Goal: Task Accomplishment & Management: Manage account settings

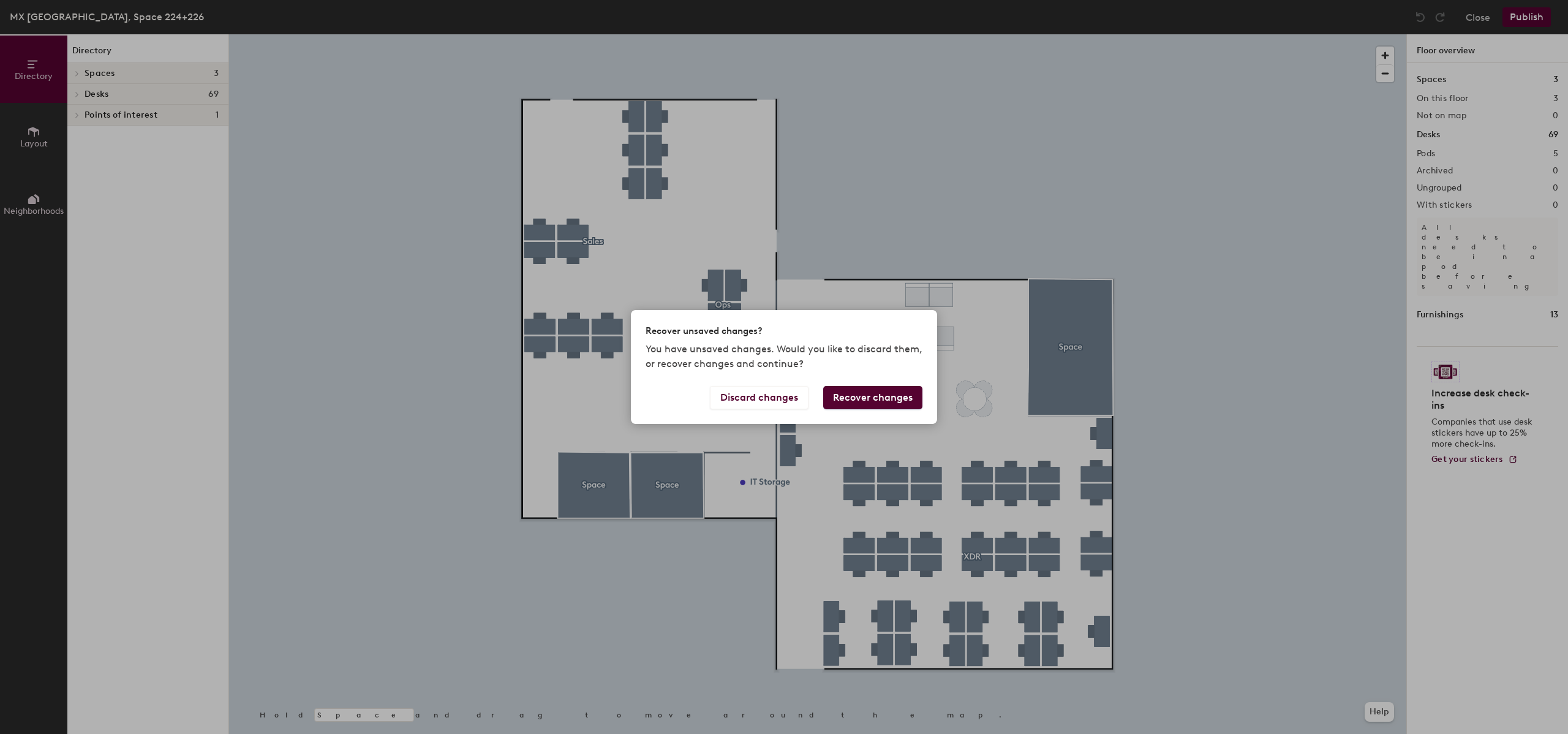
click at [880, 396] on button "Recover changes" at bounding box center [873, 397] width 99 height 24
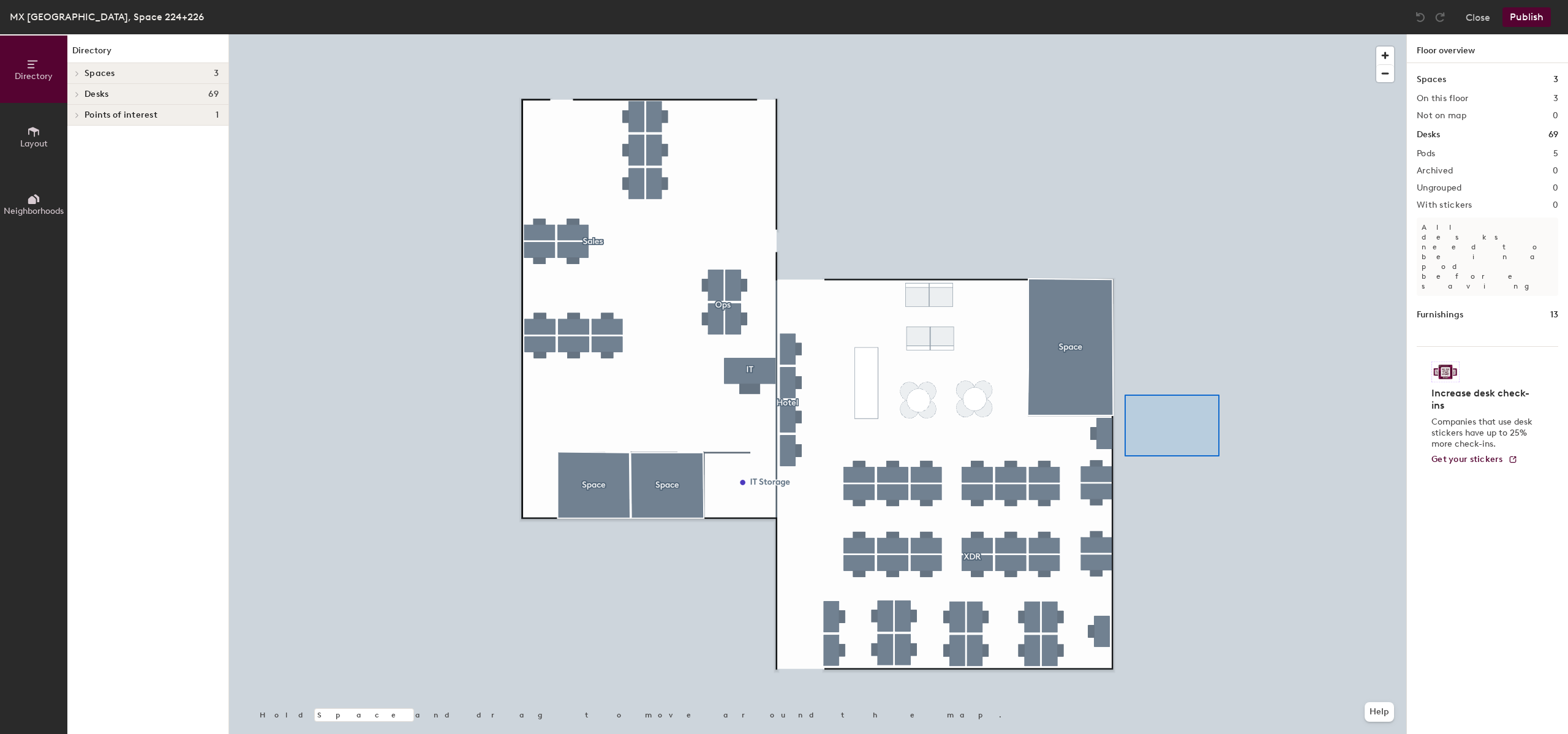
click at [1108, 34] on div at bounding box center [818, 34] width 1177 height 0
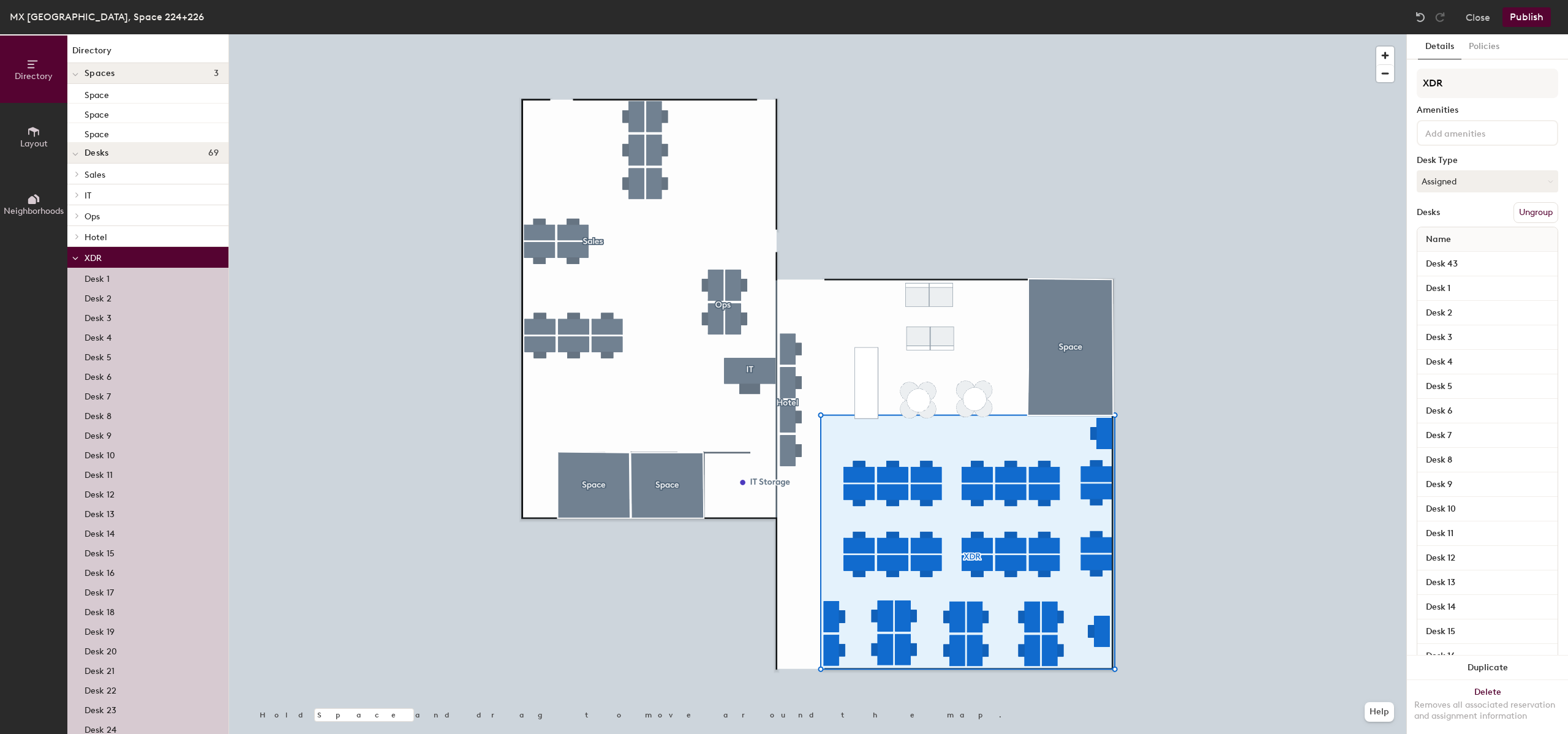
scroll to position [2, 0]
click at [1190, 34] on div at bounding box center [818, 34] width 1177 height 0
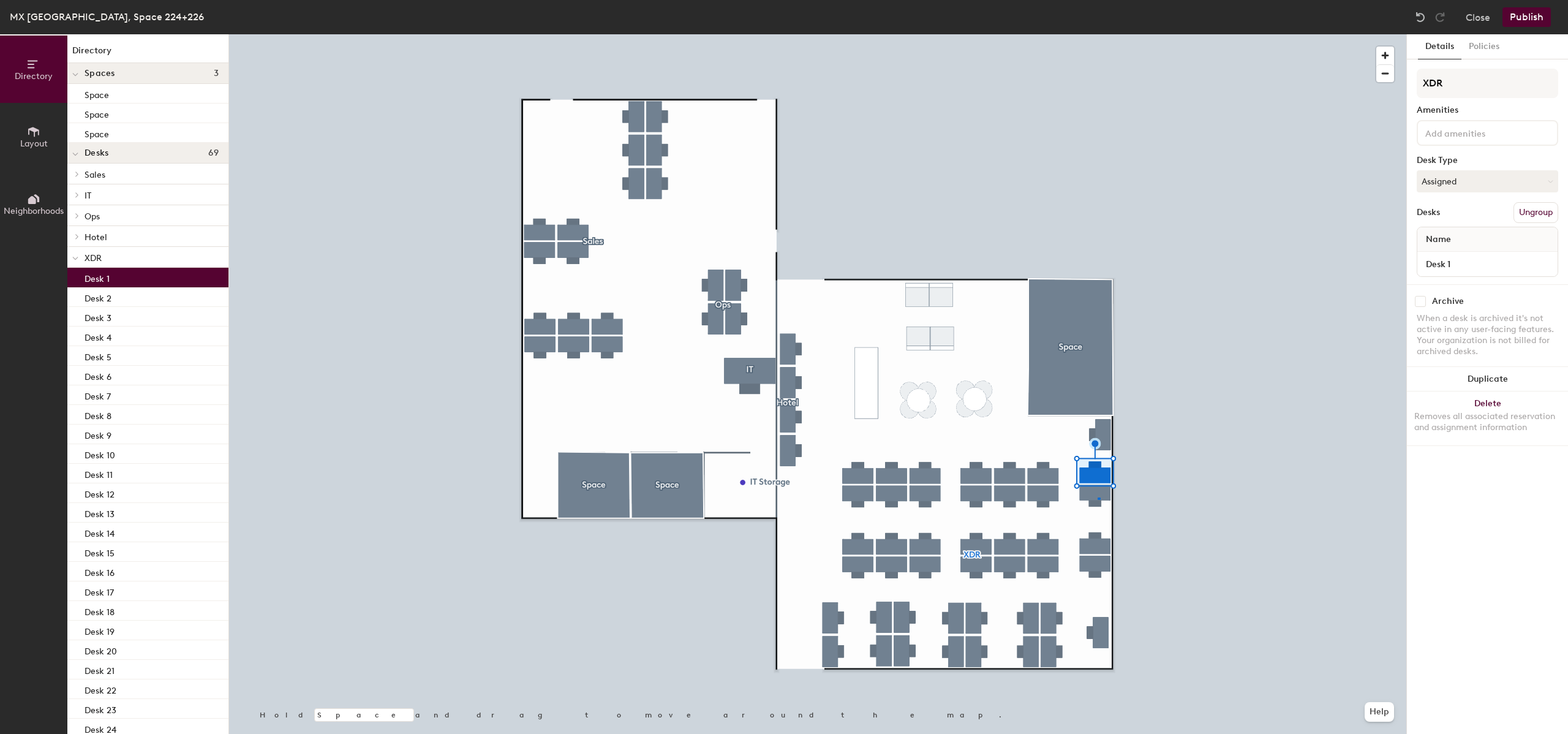
click at [1098, 498] on div at bounding box center [1099, 499] width 3 height 2
click at [79, 193] on icon at bounding box center [77, 195] width 5 height 6
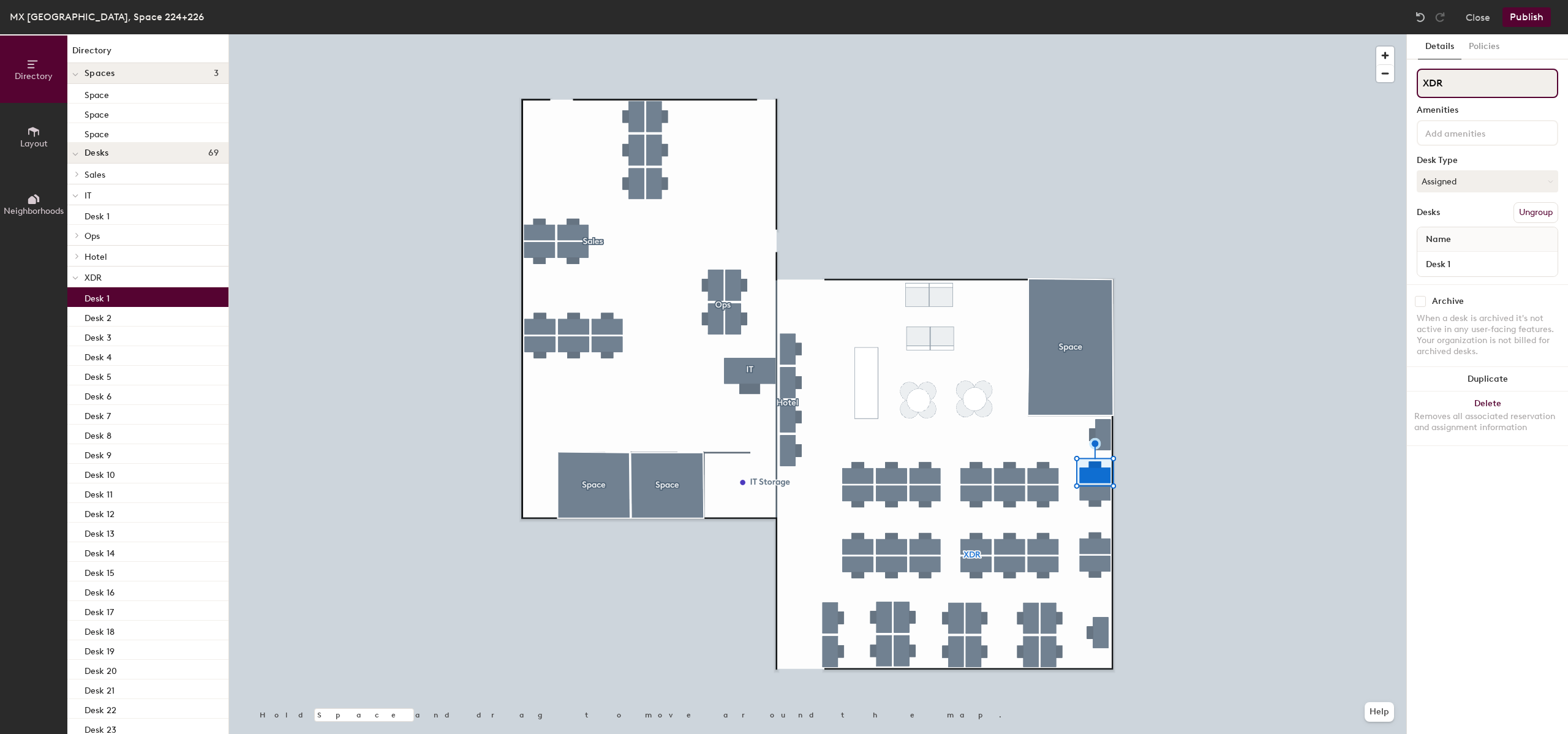
click at [1463, 76] on input "XDR" at bounding box center [1488, 84] width 141 height 29
click at [1462, 83] on input "XDR" at bounding box center [1488, 84] width 141 height 29
click at [1406, 85] on div "Directory Layout Neighborhoods Directory Spaces 3 Space Space Space Desks 69 Sa…" at bounding box center [784, 384] width 1568 height 700
type input "manager"
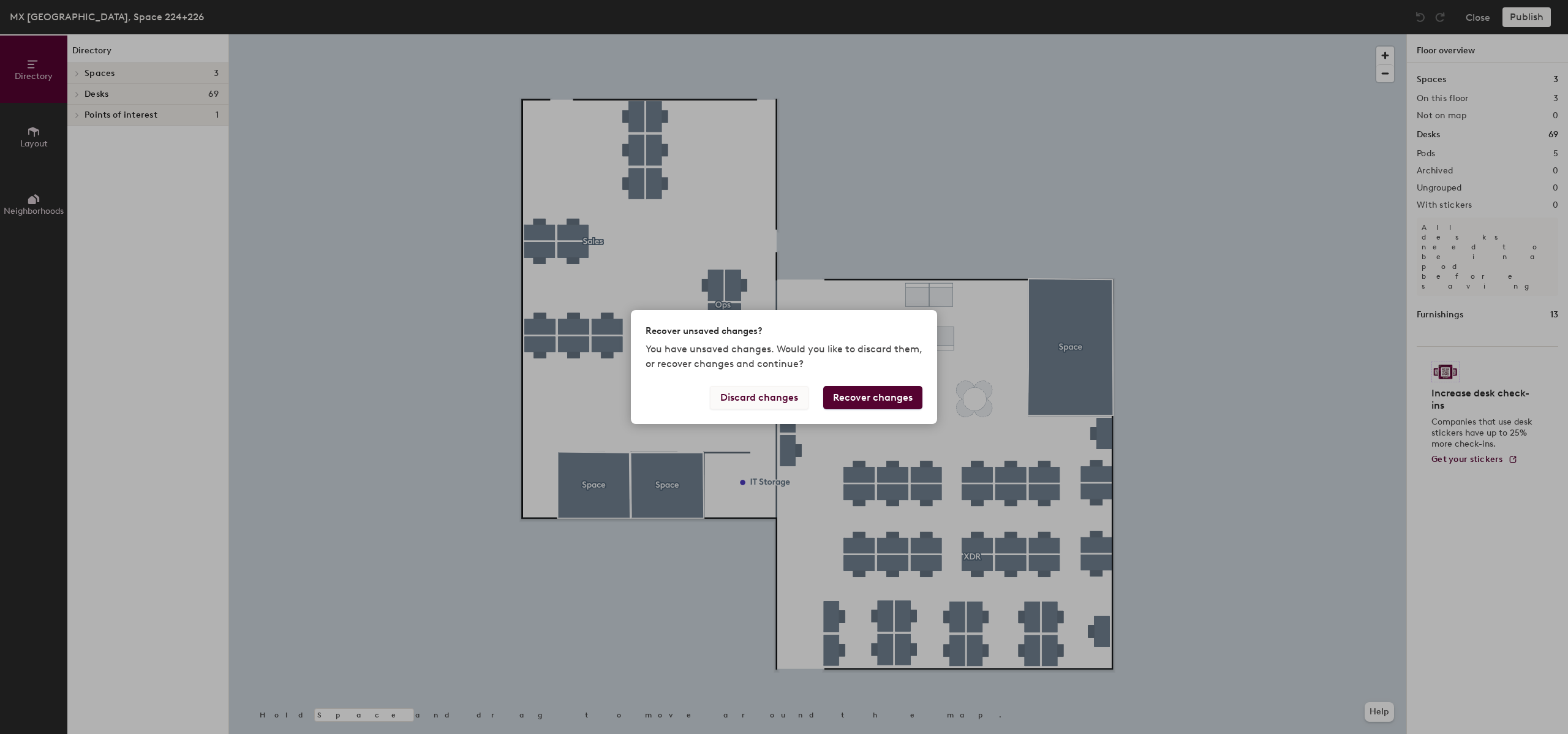
click at [756, 392] on button "Discard changes" at bounding box center [758, 397] width 98 height 24
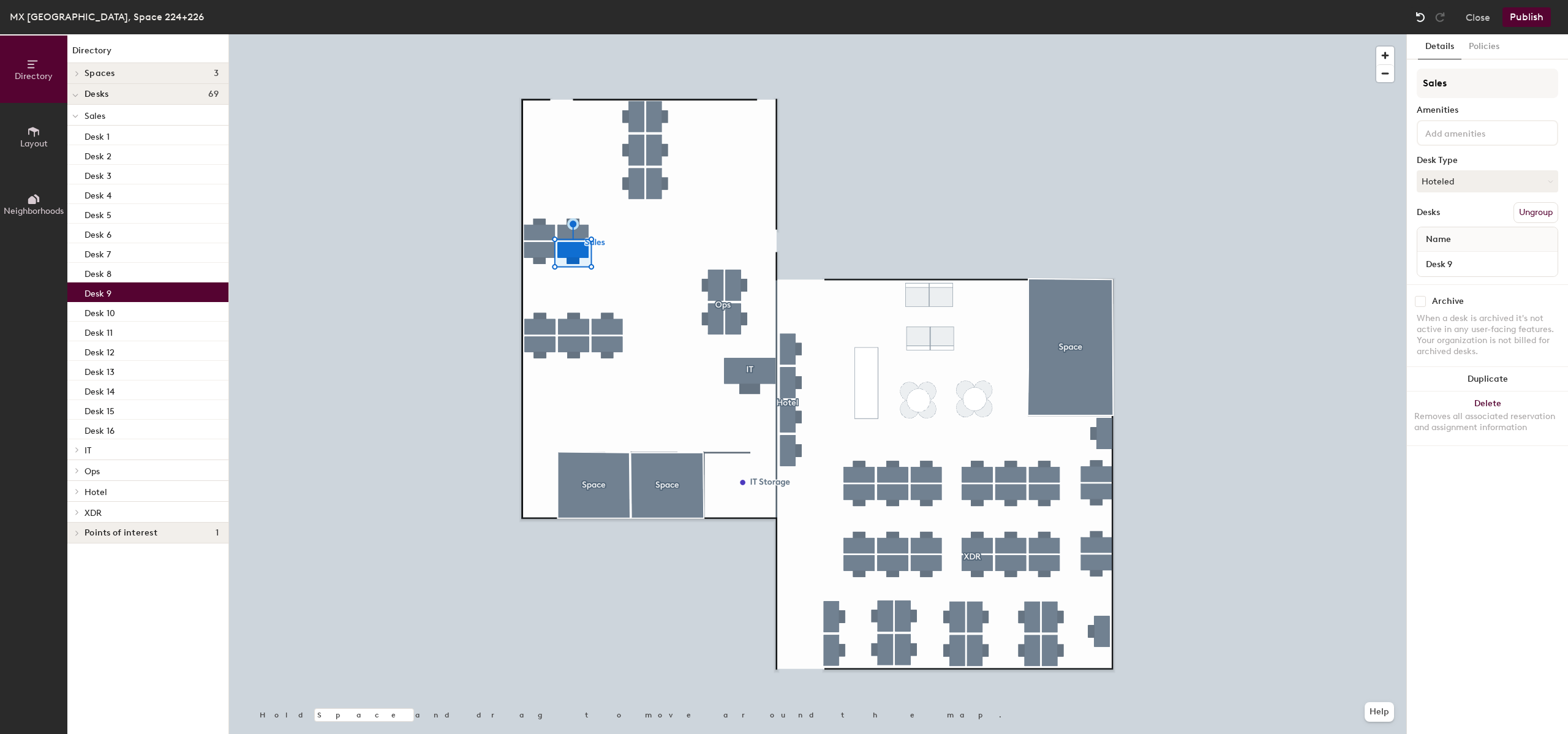
click at [1420, 9] on div at bounding box center [1421, 17] width 19 height 19
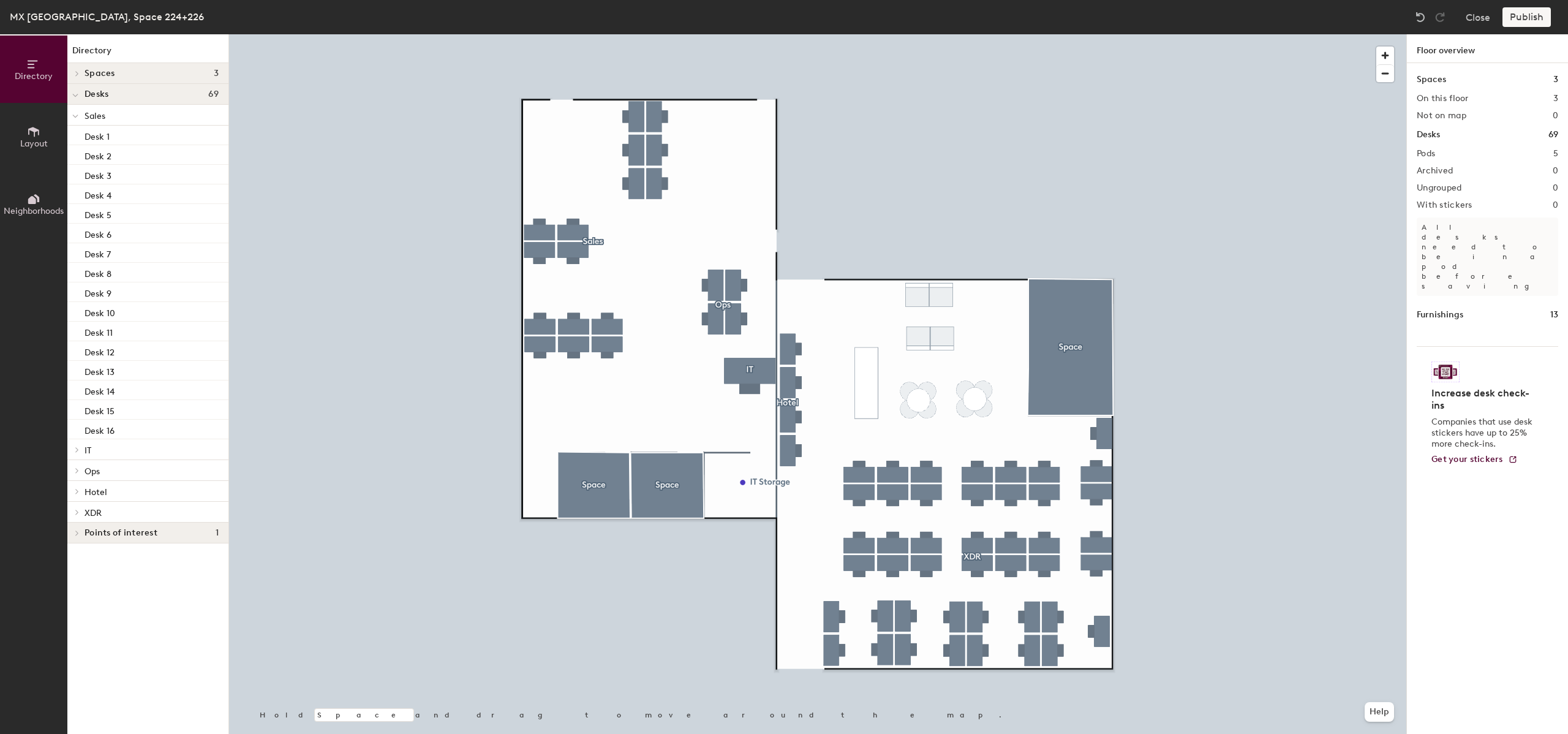
click at [793, 34] on div at bounding box center [818, 34] width 1177 height 0
click at [705, 34] on div at bounding box center [818, 34] width 1177 height 0
click at [558, 34] on div at bounding box center [818, 34] width 1177 height 0
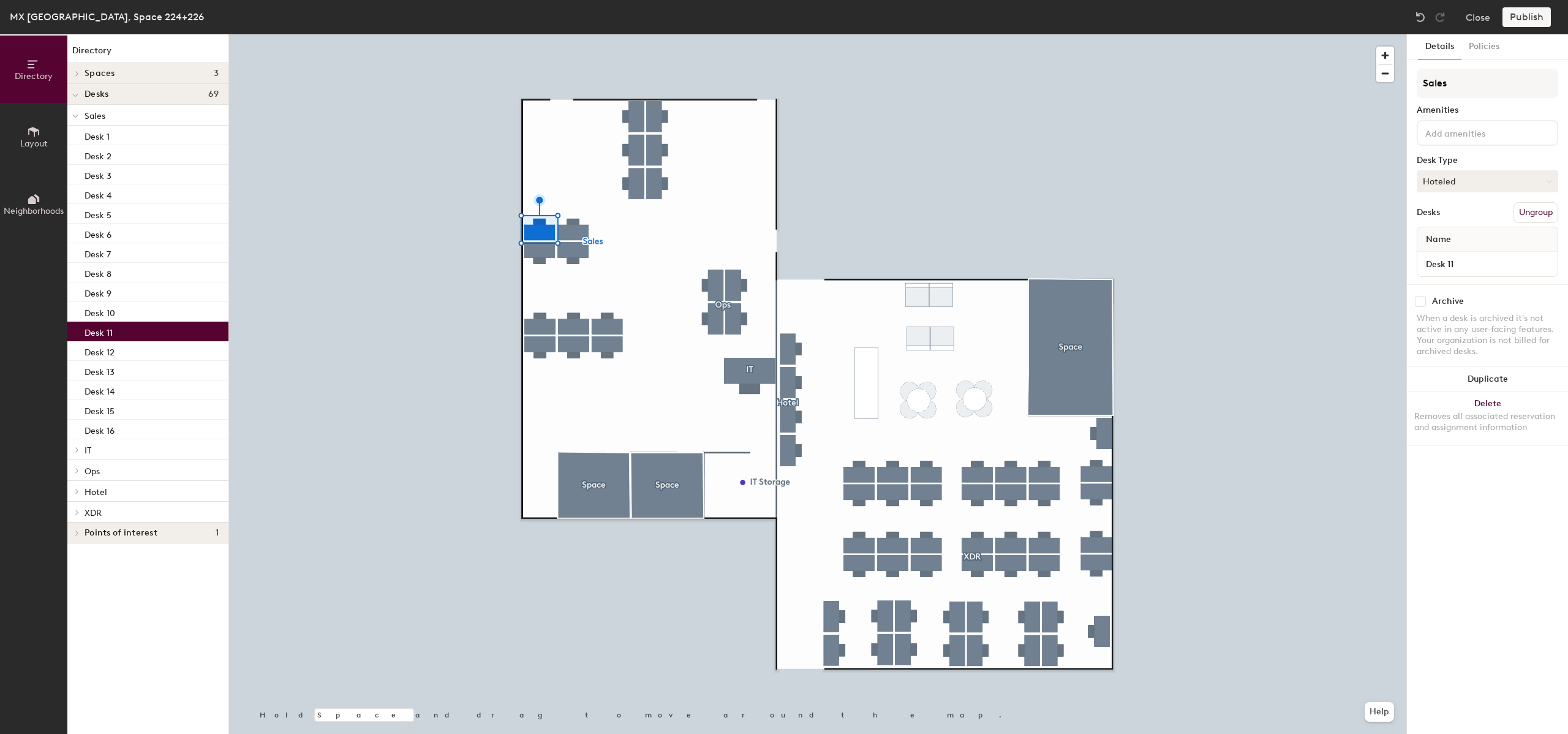
click at [1459, 176] on button "Hoteled" at bounding box center [1488, 181] width 141 height 22
click at [1463, 222] on div "Assigned" at bounding box center [1479, 219] width 123 height 19
click at [1530, 21] on button "Publish" at bounding box center [1527, 17] width 49 height 19
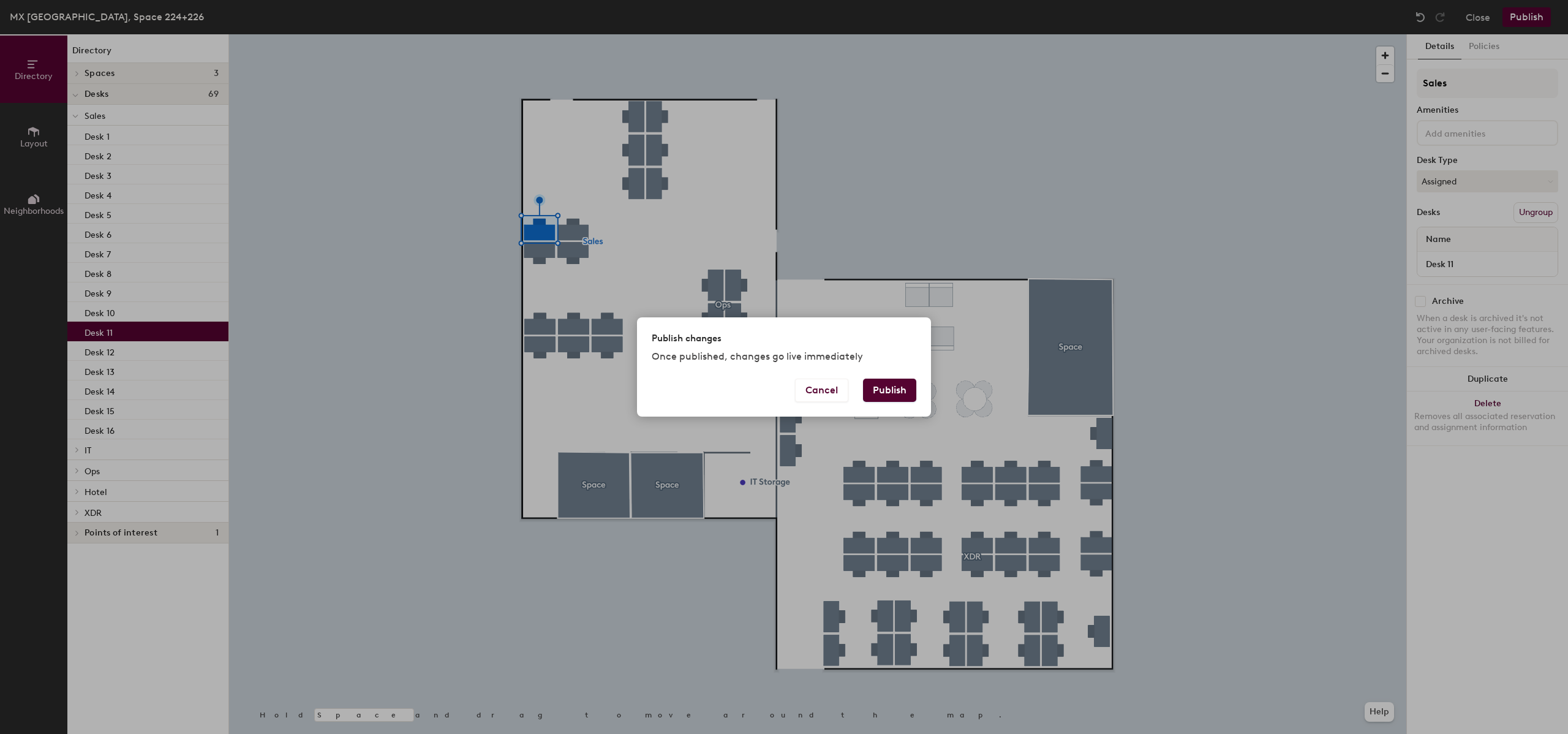
click at [899, 384] on button "Publish" at bounding box center [890, 390] width 54 height 24
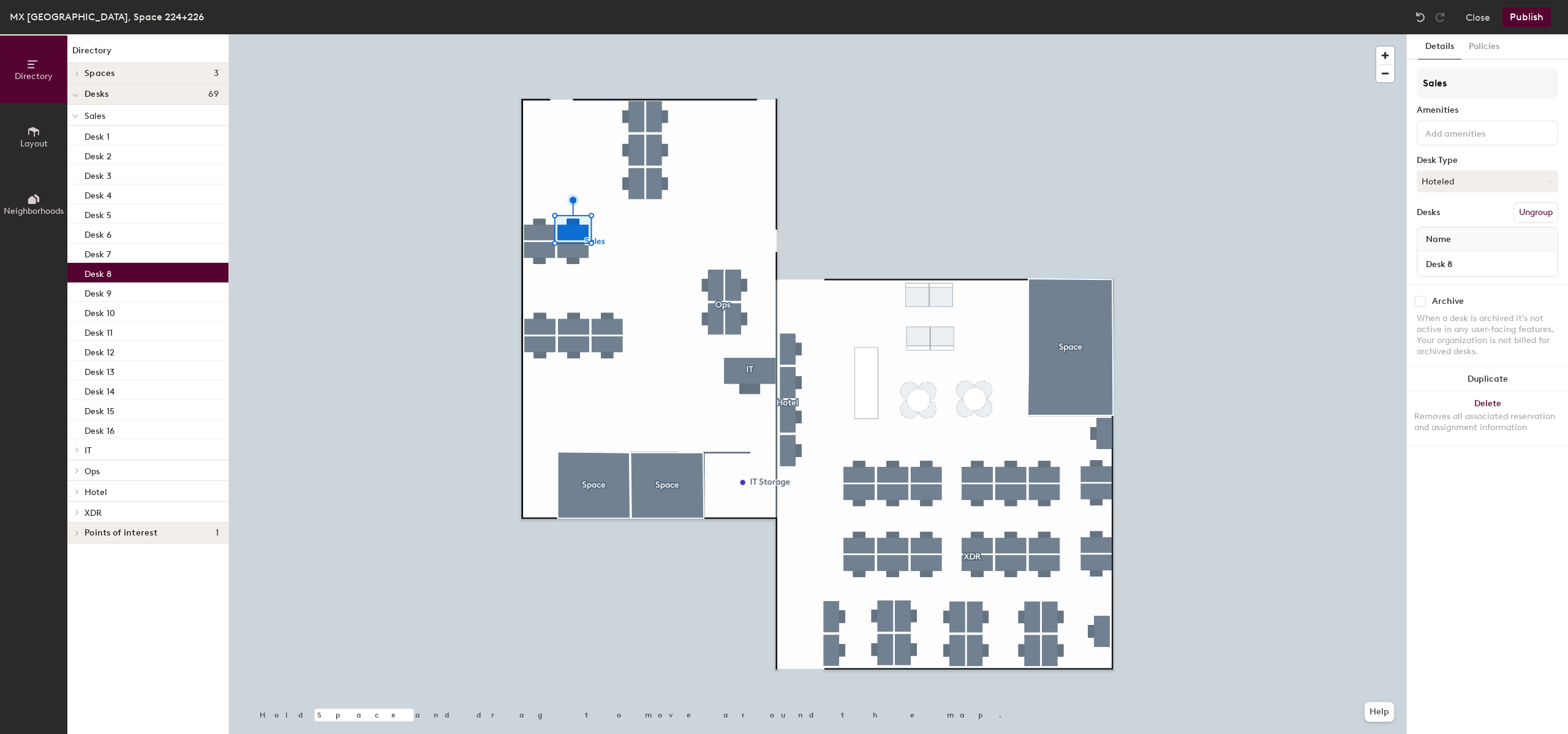
click at [545, 34] on div at bounding box center [818, 34] width 1177 height 0
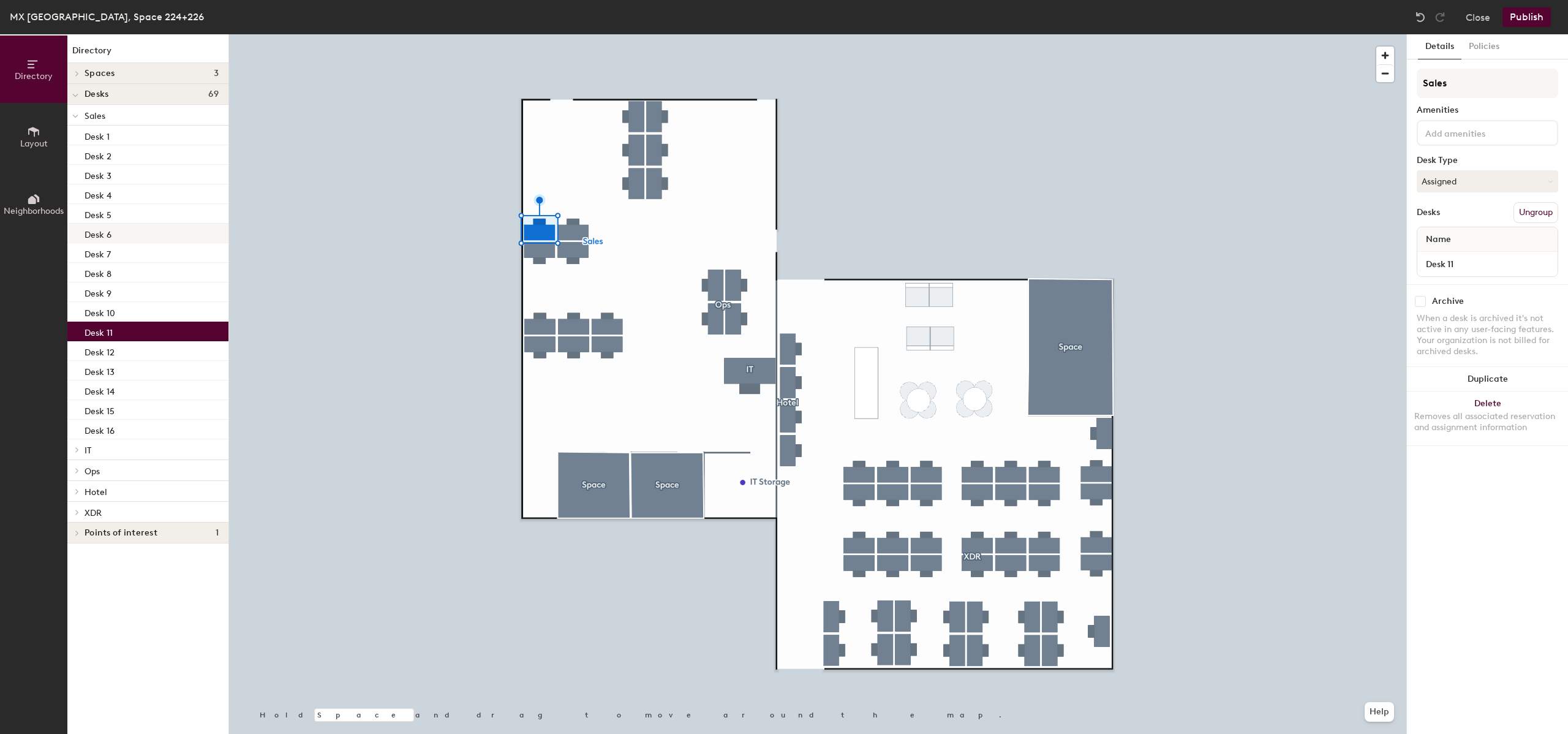
click at [585, 34] on div at bounding box center [818, 34] width 1177 height 0
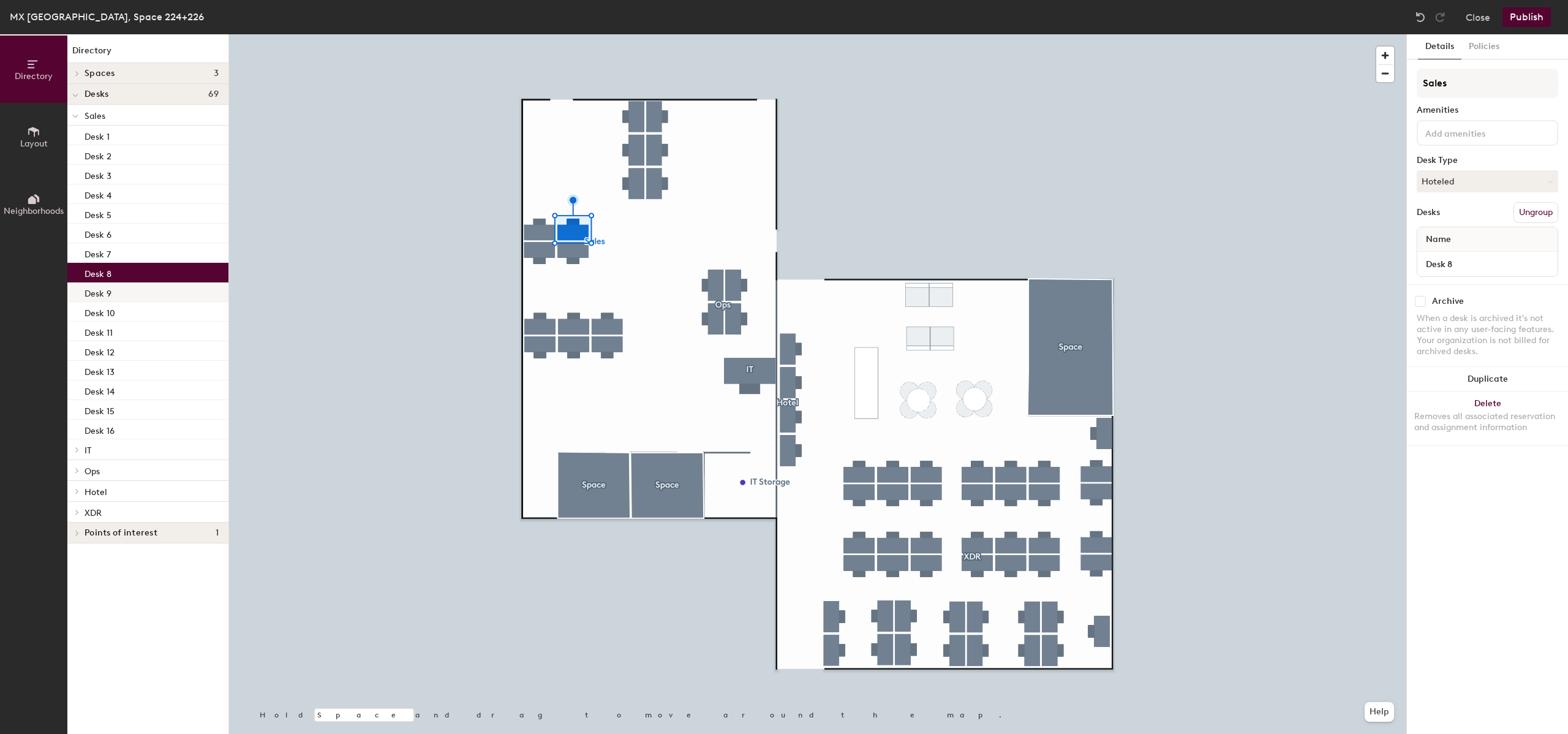
click at [141, 294] on div "Desk 9" at bounding box center [148, 292] width 161 height 19
click at [144, 276] on div "Desk 8" at bounding box center [148, 273] width 161 height 19
click at [140, 285] on div "Desk 9" at bounding box center [148, 292] width 161 height 19
click at [1465, 178] on button "Hoteled" at bounding box center [1488, 181] width 141 height 22
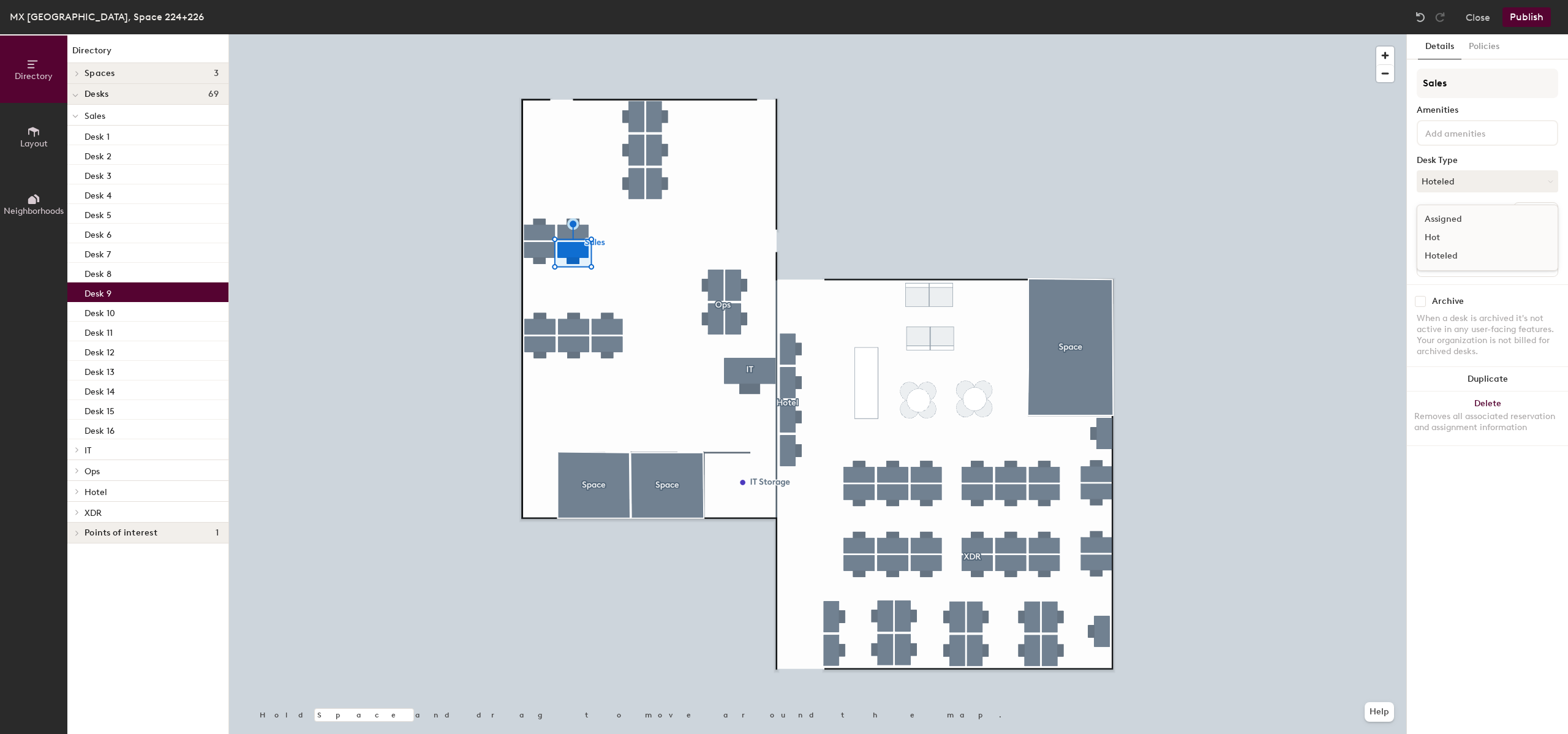
click at [1460, 222] on div "Assigned" at bounding box center [1479, 219] width 123 height 19
click at [138, 312] on div "Desk 10" at bounding box center [148, 312] width 161 height 19
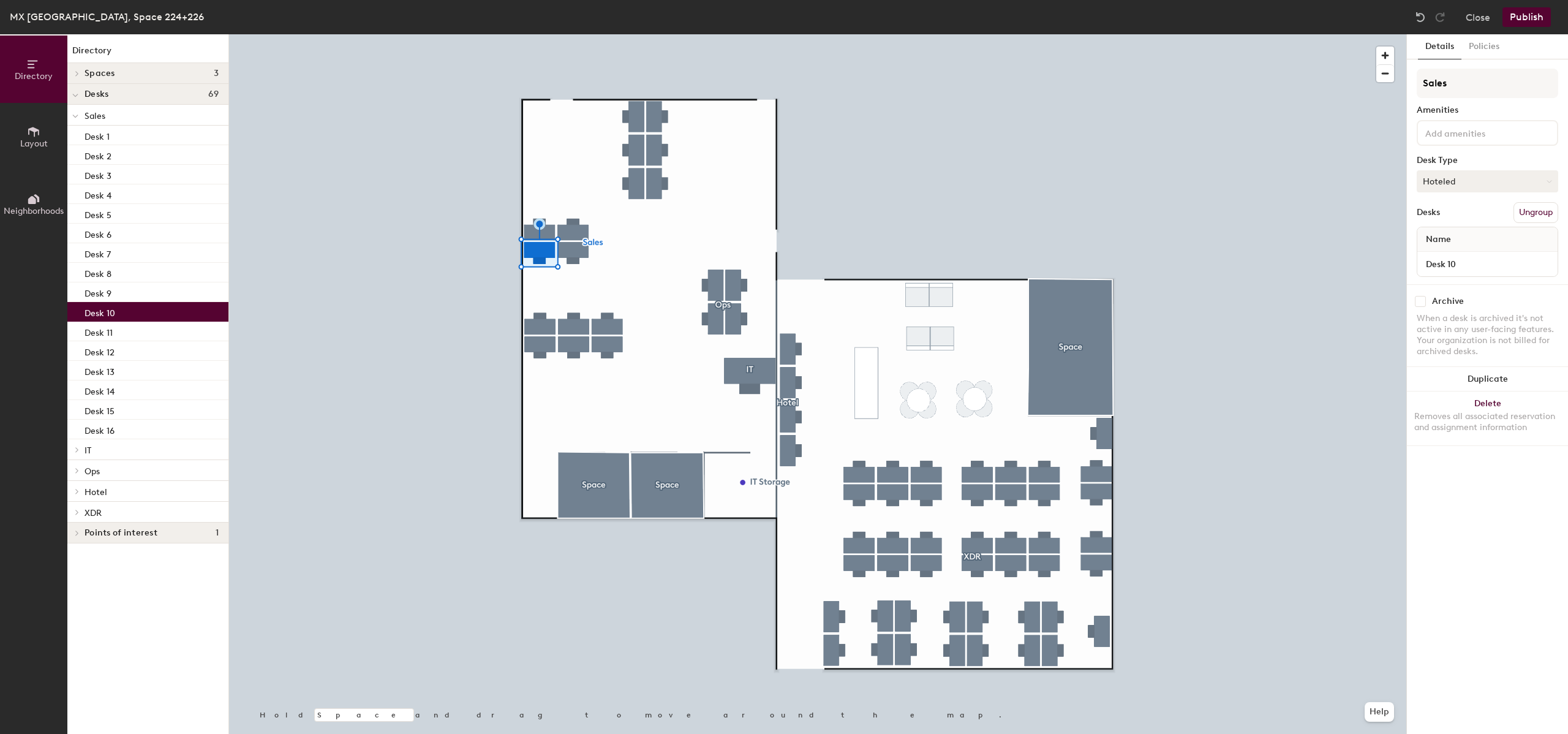
click at [1463, 184] on button "Hoteled" at bounding box center [1488, 181] width 141 height 22
click at [1464, 222] on div "Assigned" at bounding box center [1479, 219] width 123 height 19
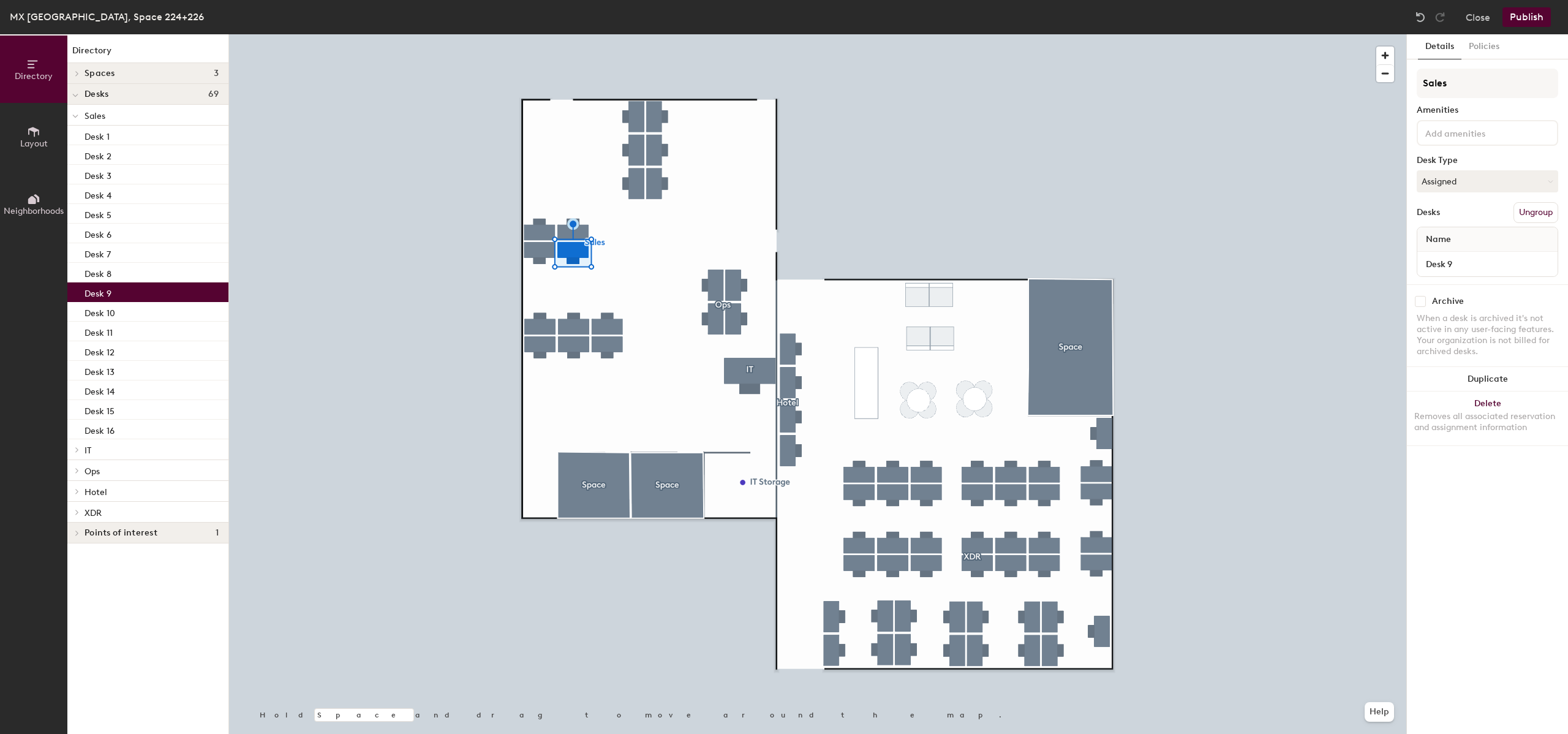
click at [539, 34] on div at bounding box center [818, 34] width 1177 height 0
click at [1476, 184] on button "Hoteled" at bounding box center [1488, 181] width 141 height 22
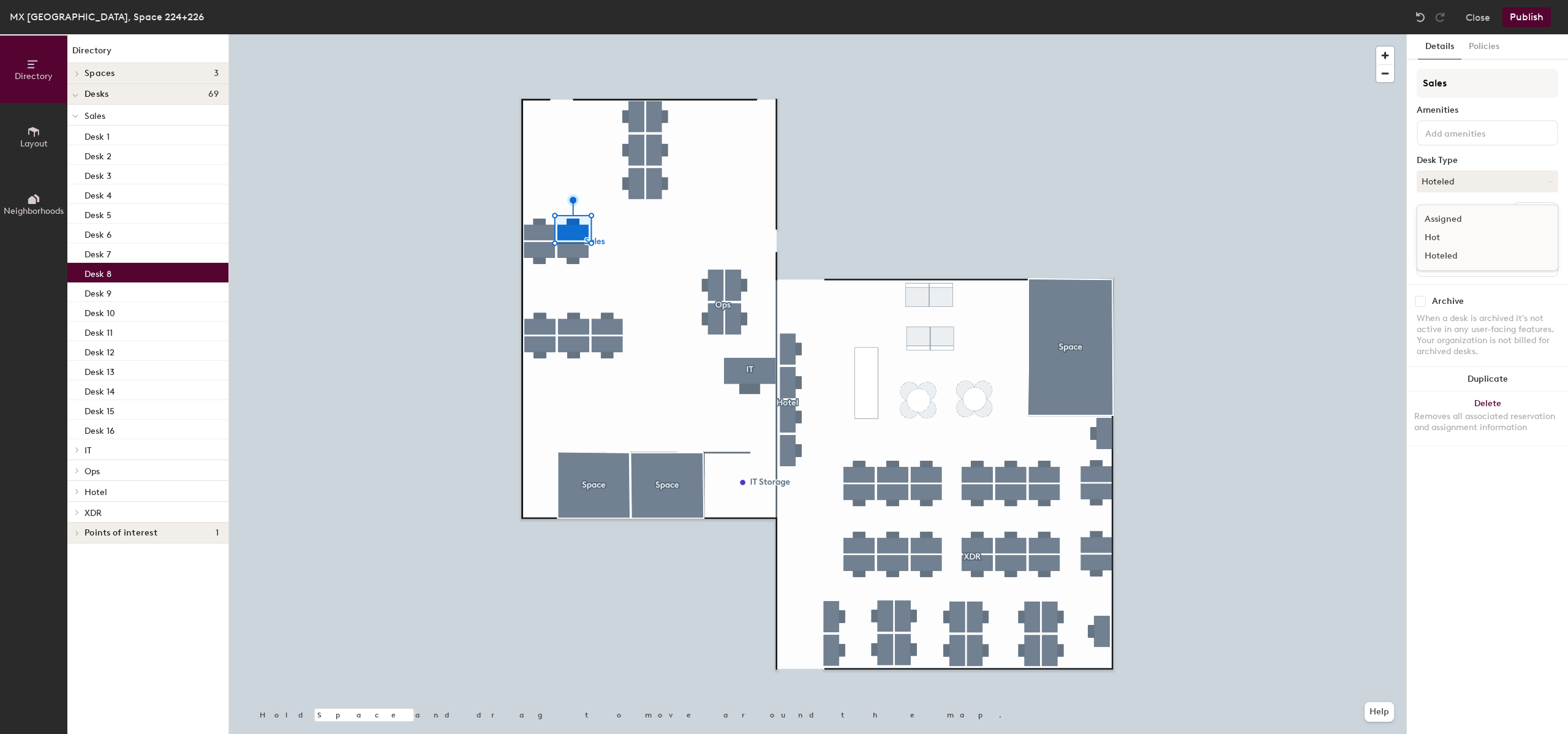
click at [1435, 215] on div "Assigned" at bounding box center [1479, 219] width 123 height 19
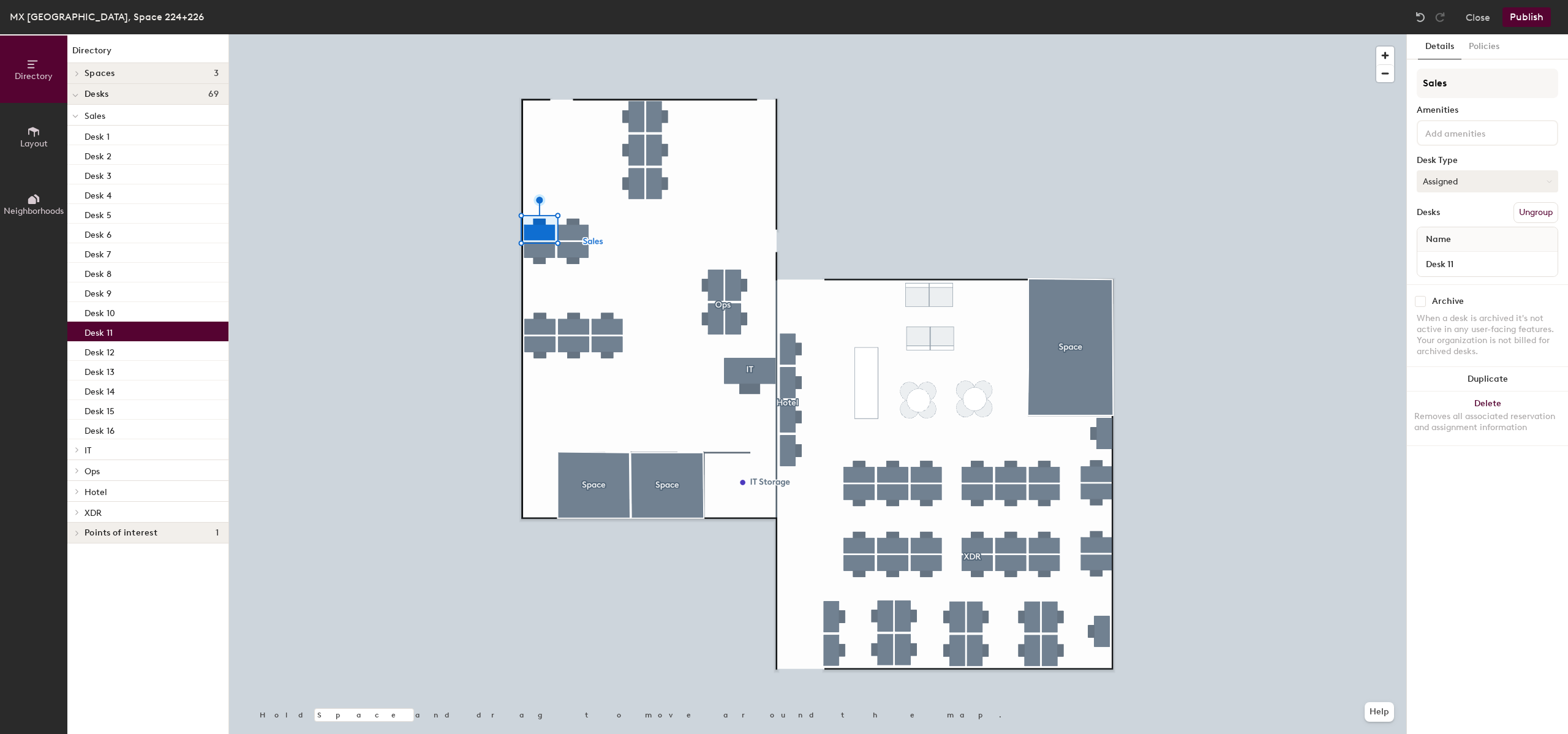
click at [1458, 173] on button "Assigned" at bounding box center [1488, 181] width 141 height 22
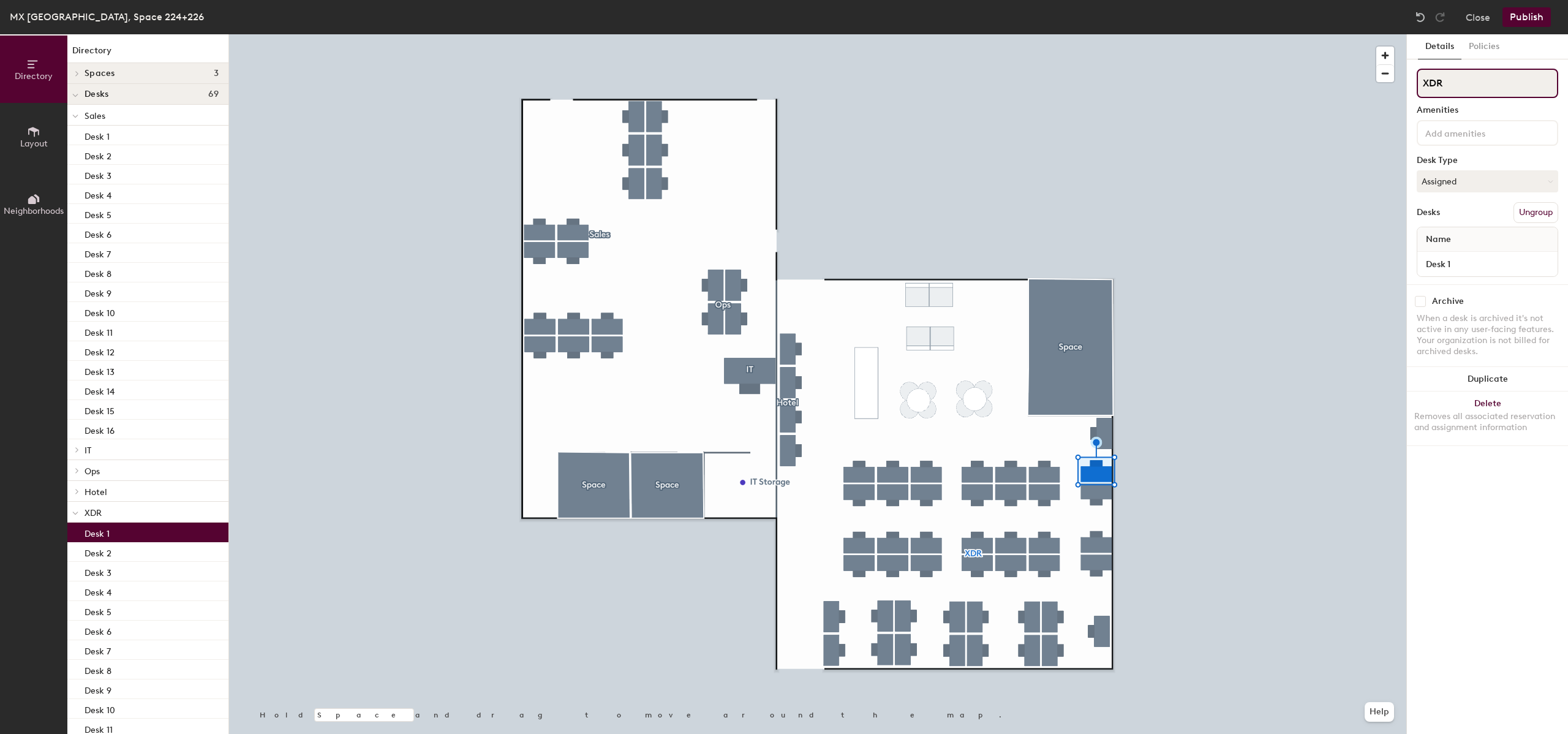
click at [1471, 78] on input "XDR" at bounding box center [1488, 84] width 141 height 29
click at [1549, 211] on button "Ungroup" at bounding box center [1536, 213] width 45 height 21
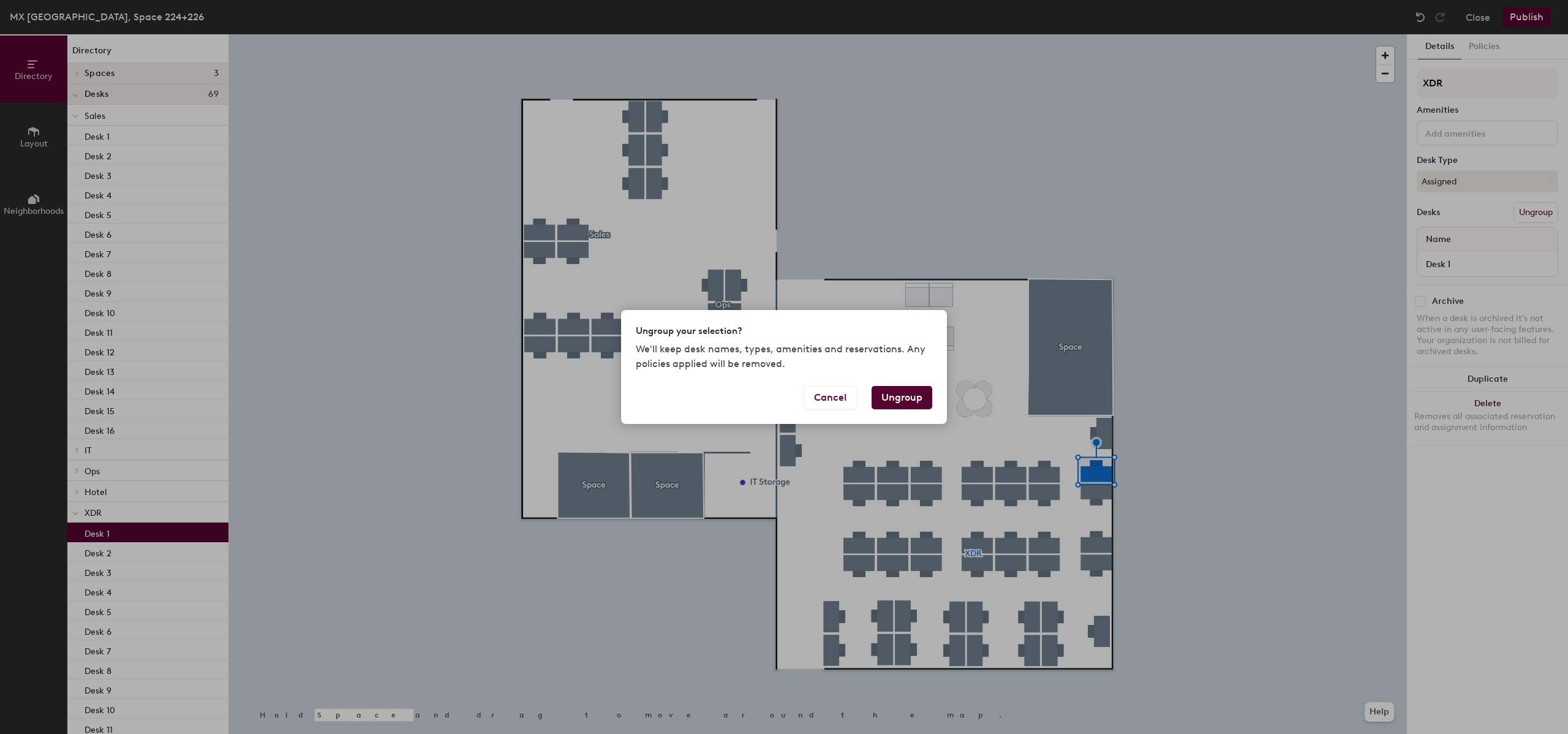
click at [890, 395] on button "Ungroup" at bounding box center [902, 397] width 61 height 24
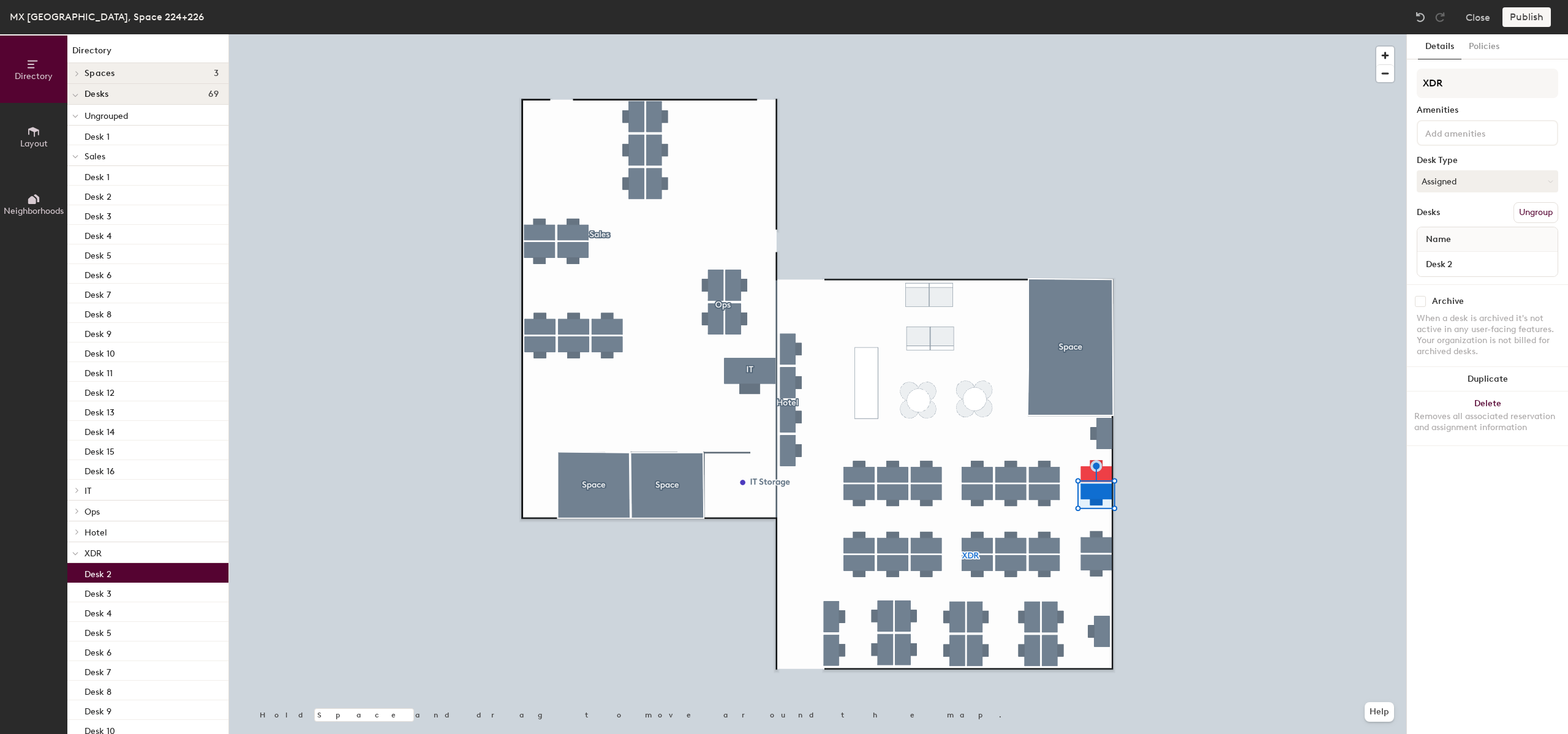
click at [1542, 214] on button "Ungroup" at bounding box center [1536, 213] width 45 height 21
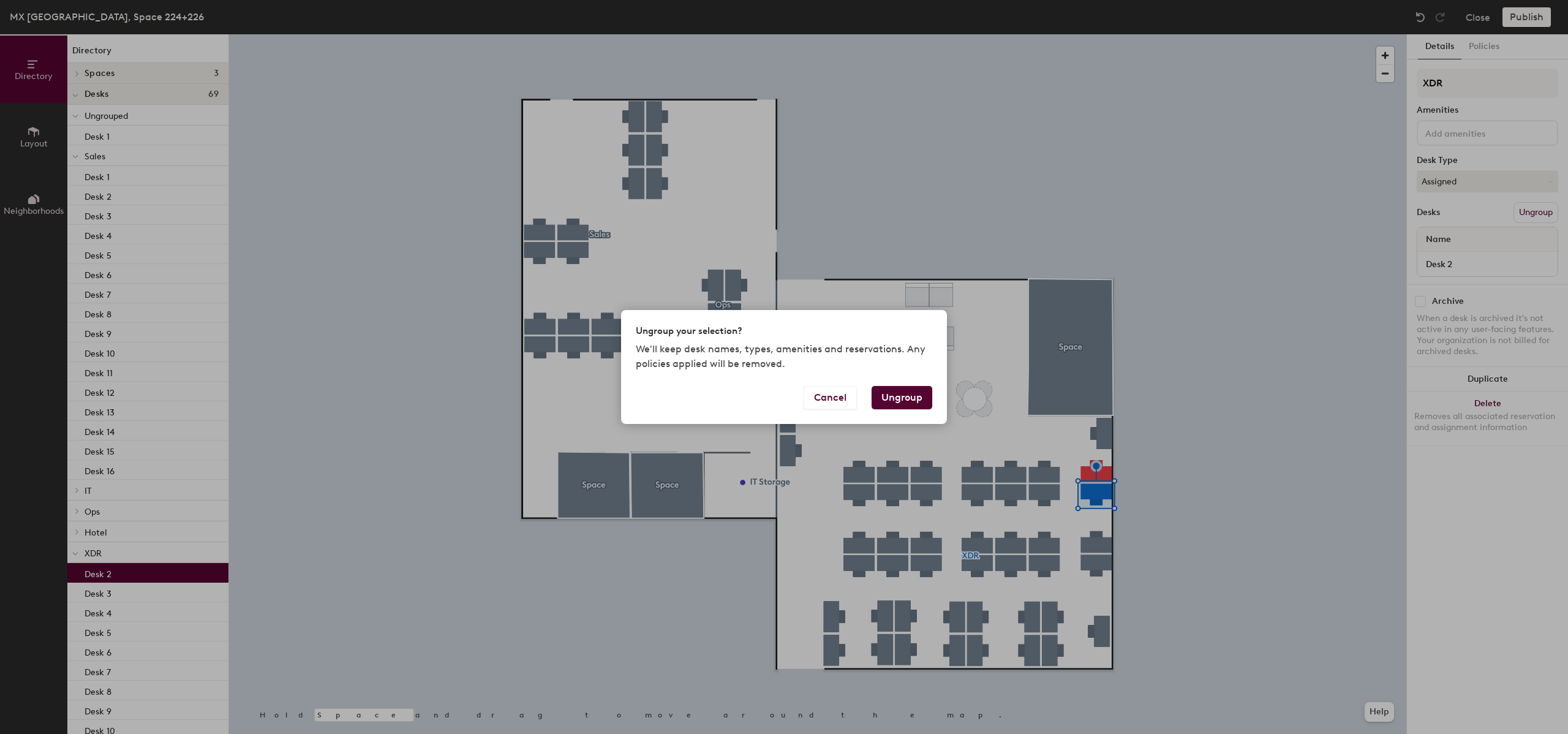
click at [917, 400] on button "Ungroup" at bounding box center [902, 397] width 61 height 24
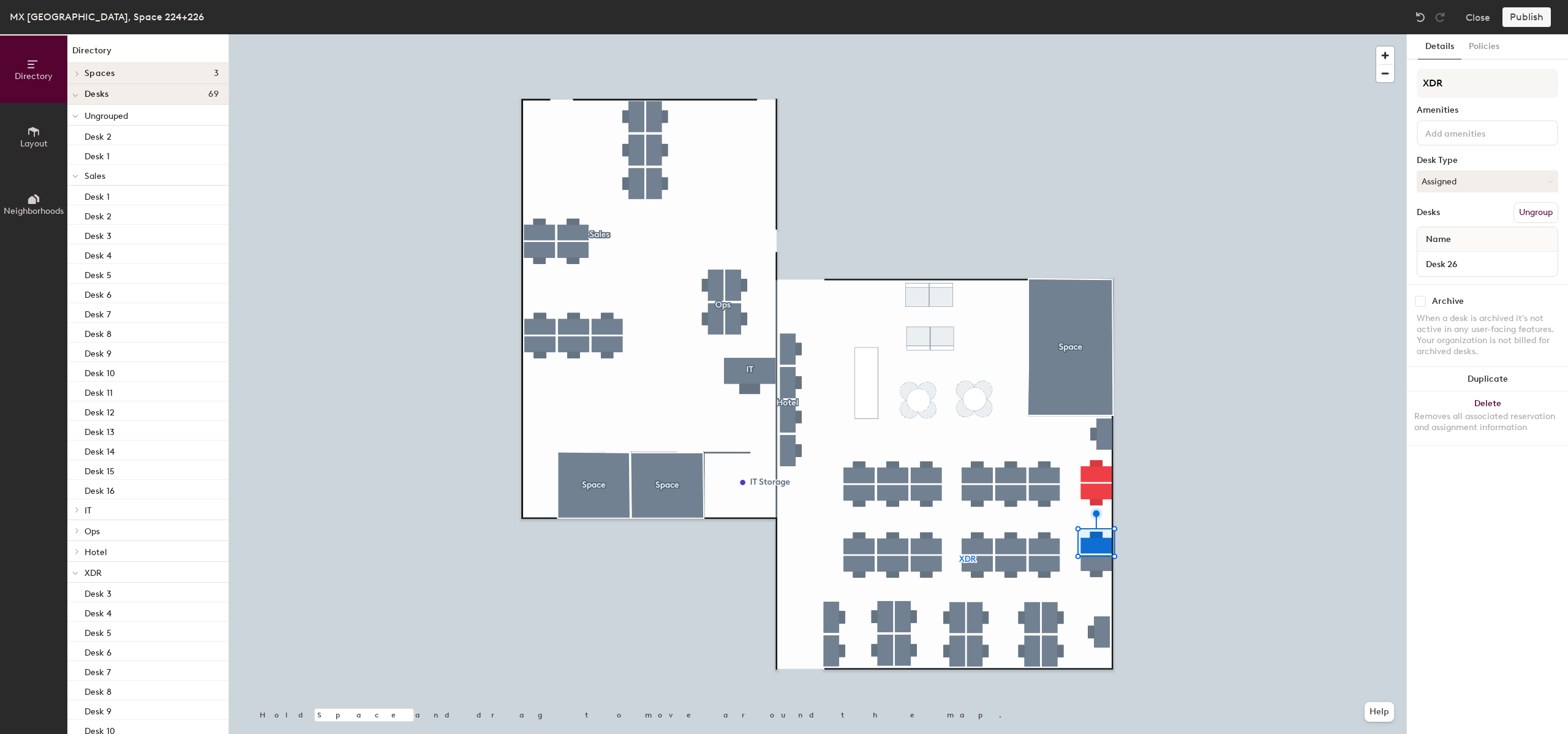
click at [1560, 209] on div "Details Policies XDR Amenities Desk Type Assigned Desks Ungroup Name Desk 26 Ar…" at bounding box center [1488, 384] width 161 height 700
click at [1539, 218] on button "Ungroup" at bounding box center [1536, 213] width 45 height 21
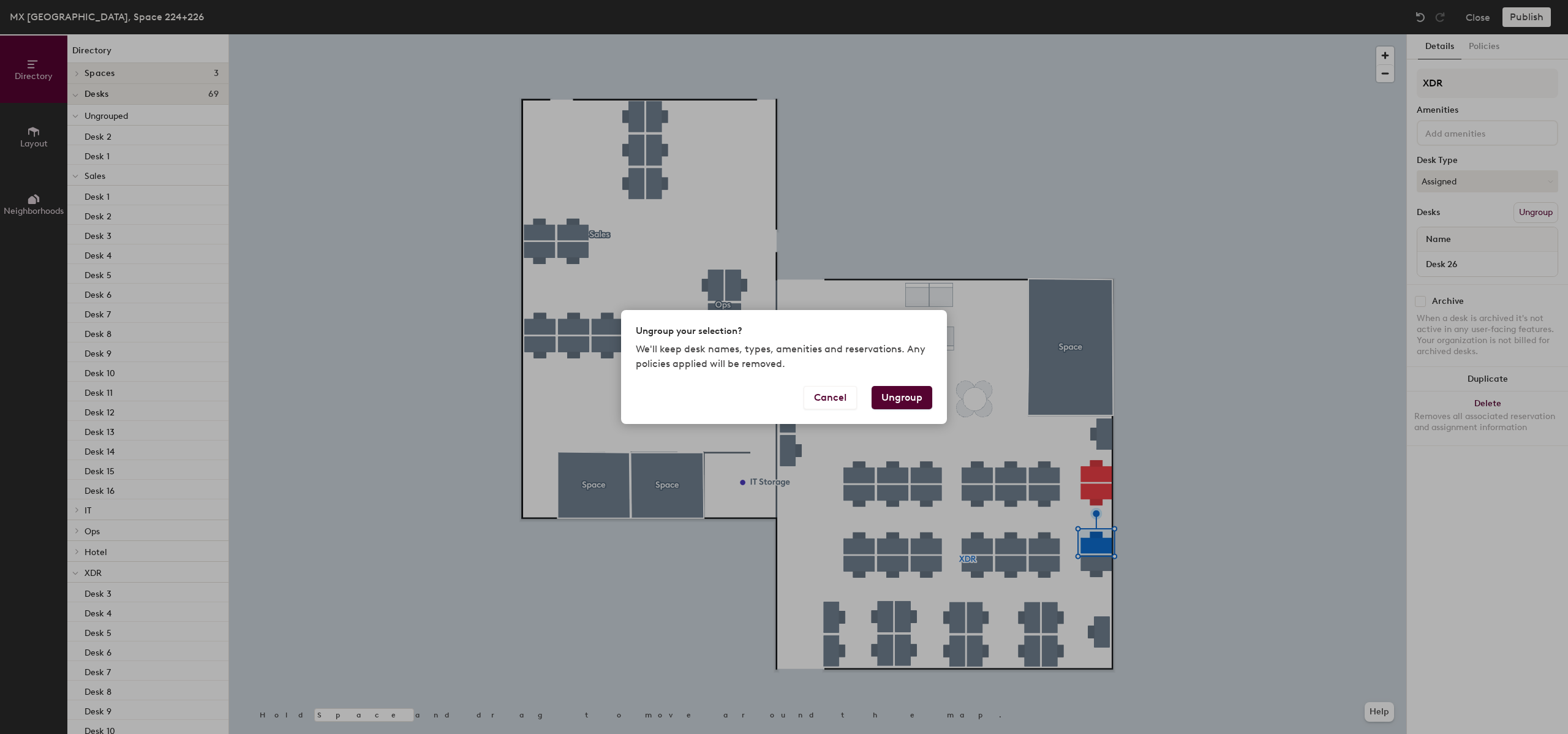
click at [893, 399] on button "Ungroup" at bounding box center [902, 397] width 61 height 24
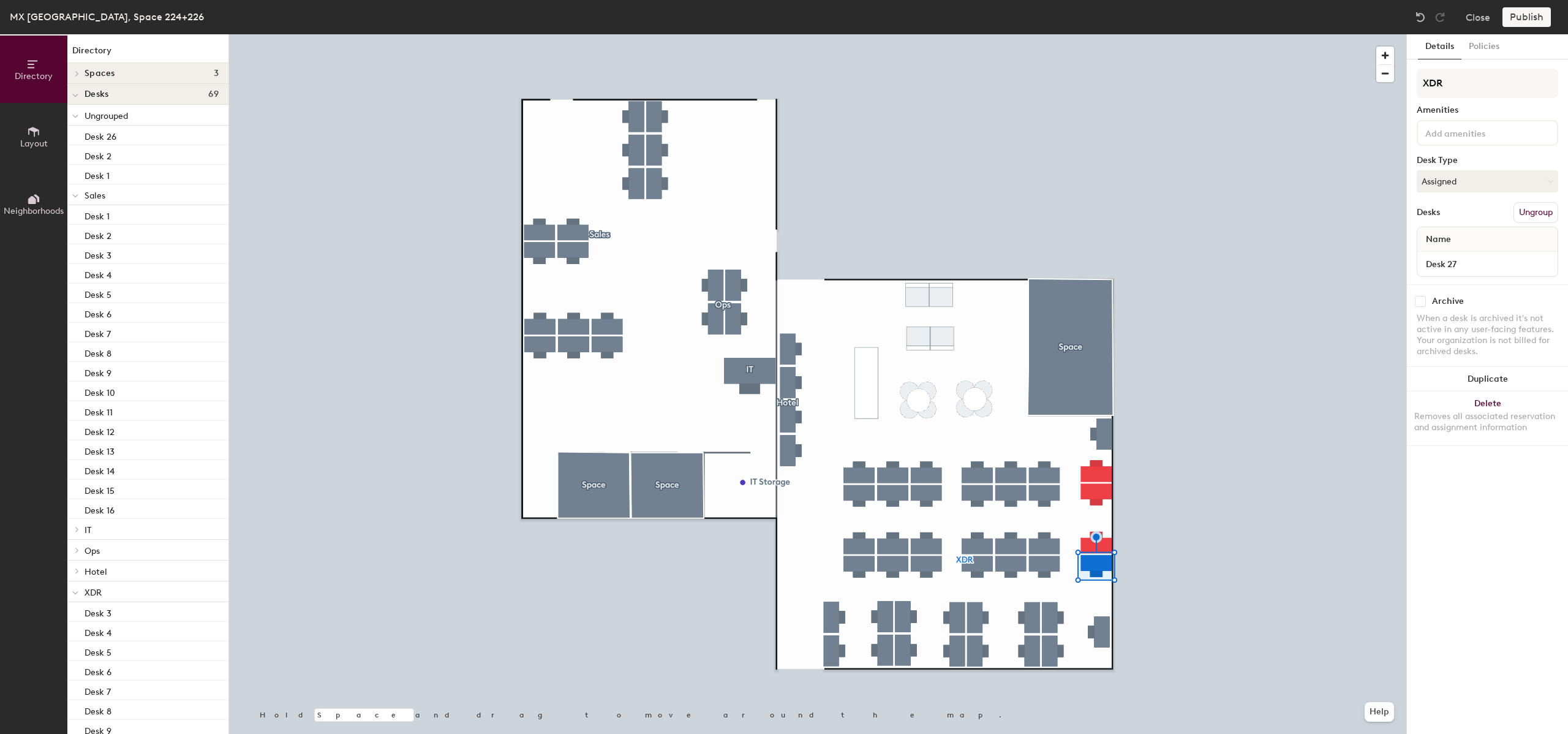
click at [1546, 206] on button "Ungroup" at bounding box center [1536, 213] width 45 height 21
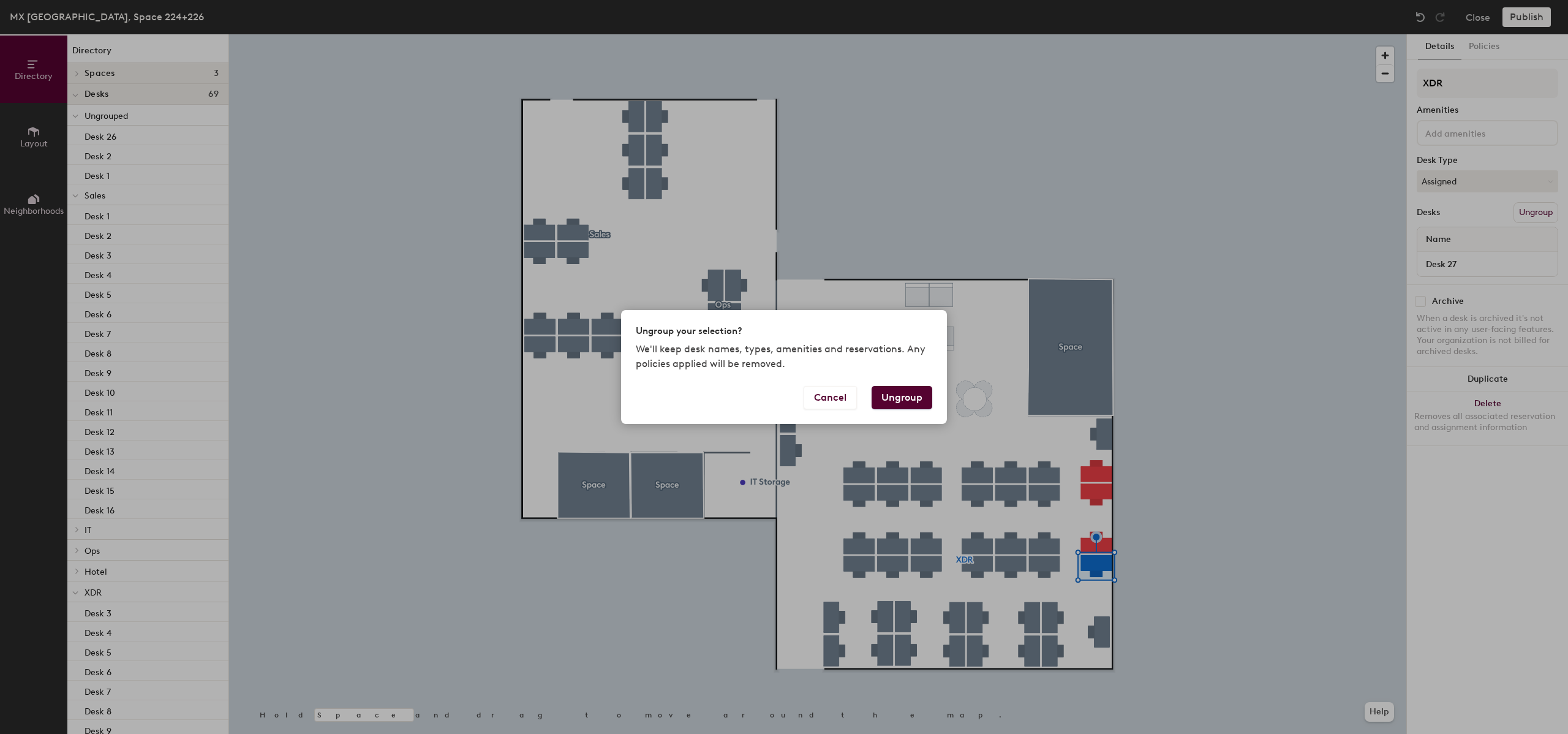
click at [917, 402] on button "Ungroup" at bounding box center [902, 397] width 61 height 24
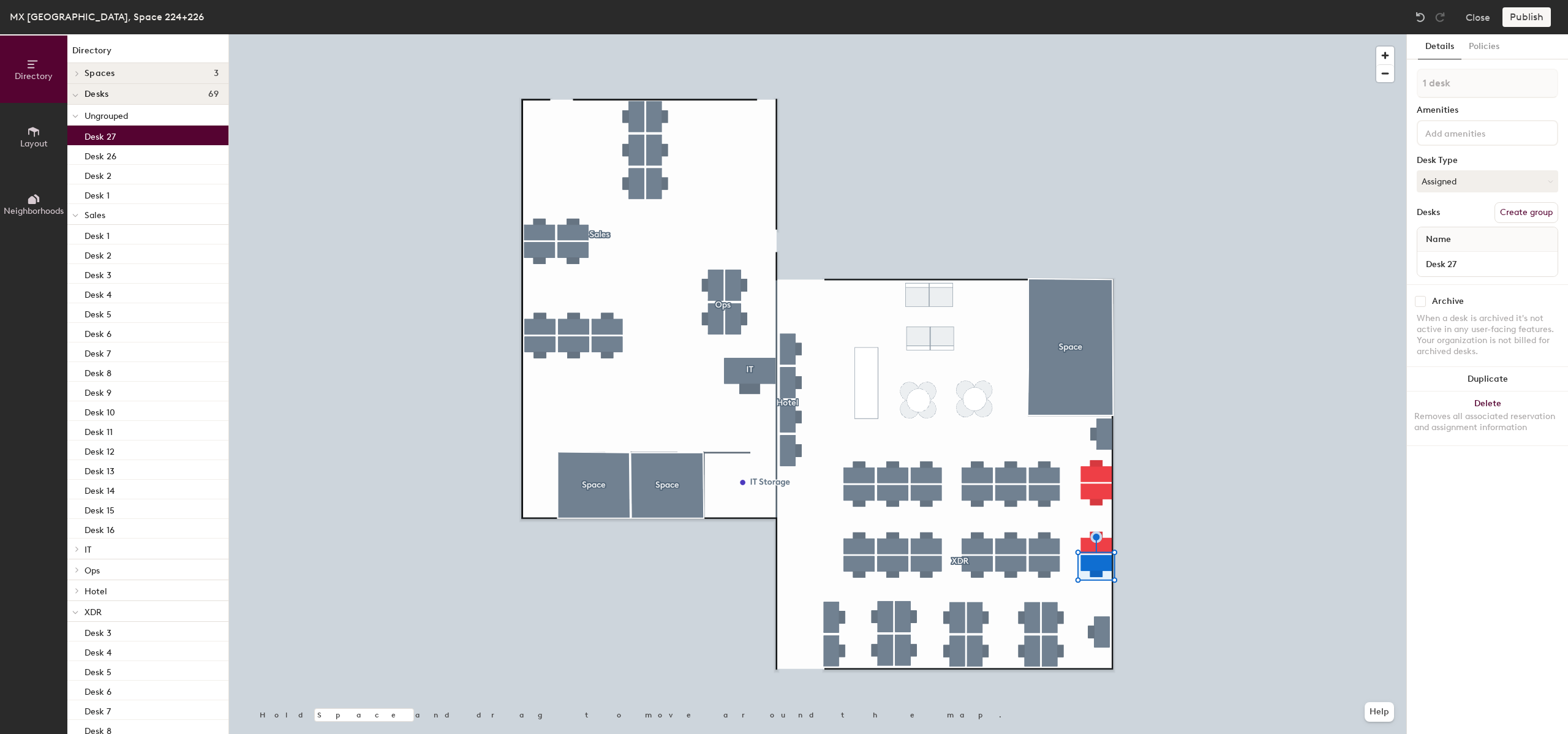
click at [1542, 211] on button "Create group" at bounding box center [1527, 213] width 63 height 21
click at [1470, 84] on input "Pod 6" at bounding box center [1488, 84] width 141 height 29
type input "Managers"
click at [1449, 213] on div "Desks Create group" at bounding box center [1488, 213] width 141 height 21
click at [1423, 16] on img at bounding box center [1420, 17] width 12 height 12
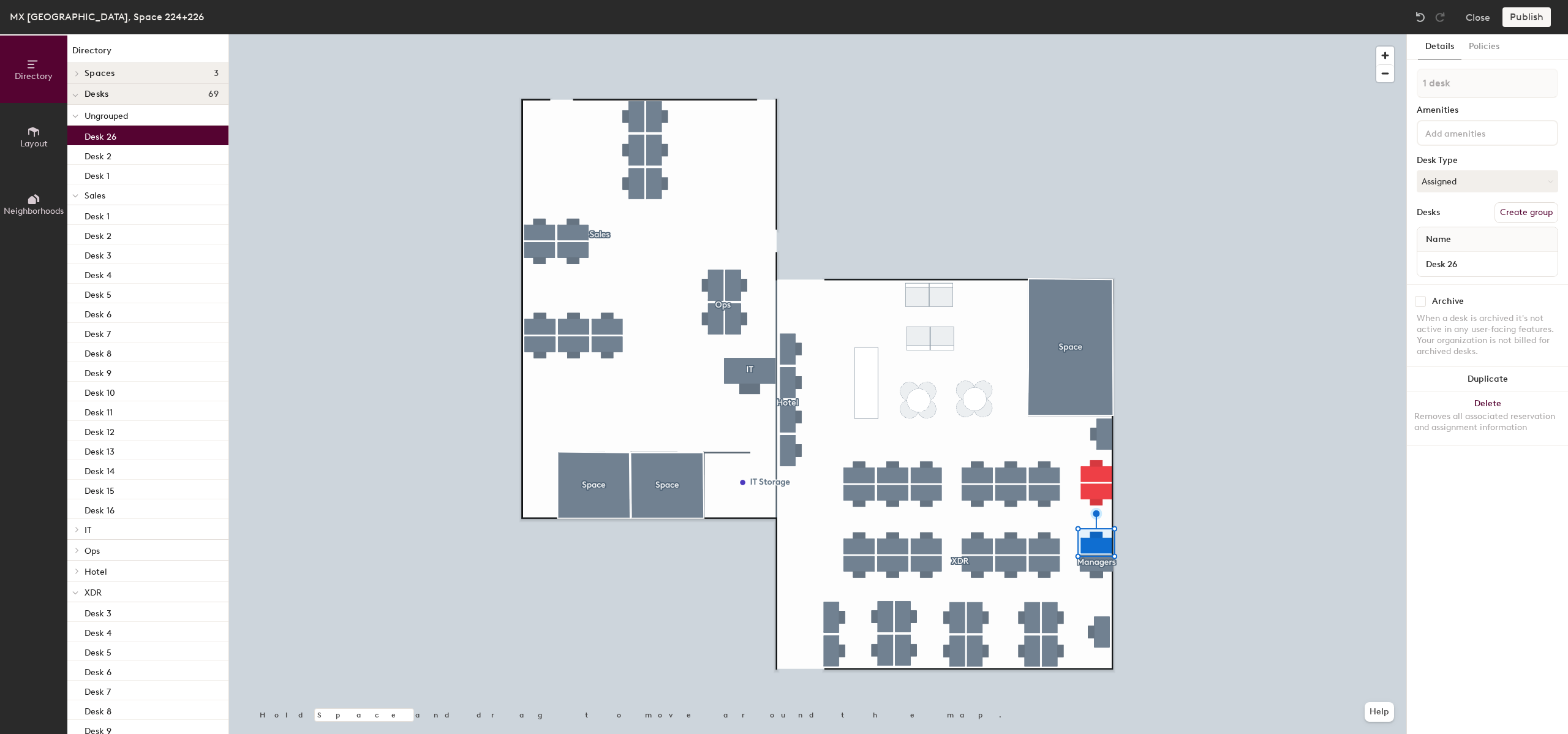
click at [78, 96] on icon at bounding box center [76, 96] width 6 height 5
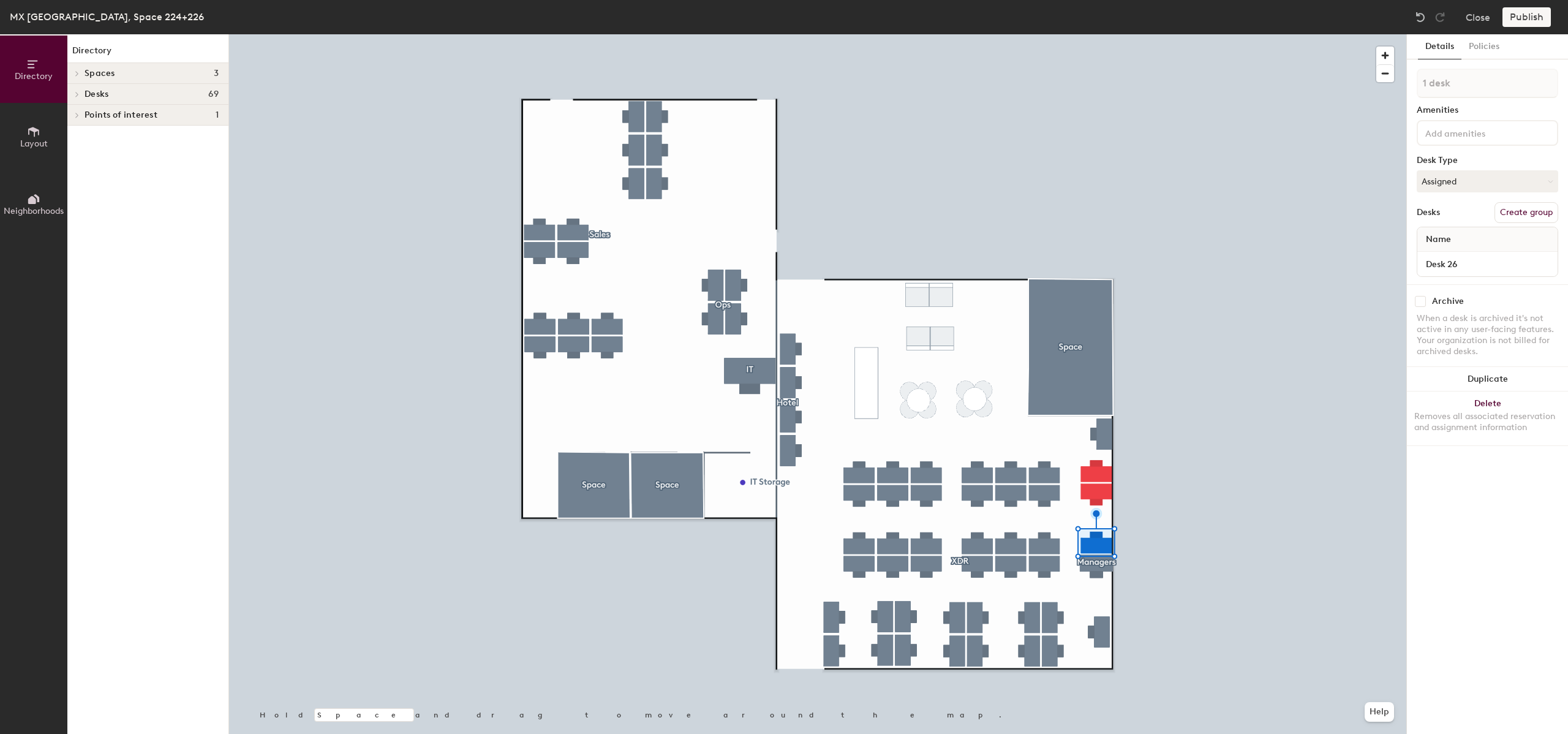
click at [79, 95] on icon at bounding box center [77, 94] width 5 height 6
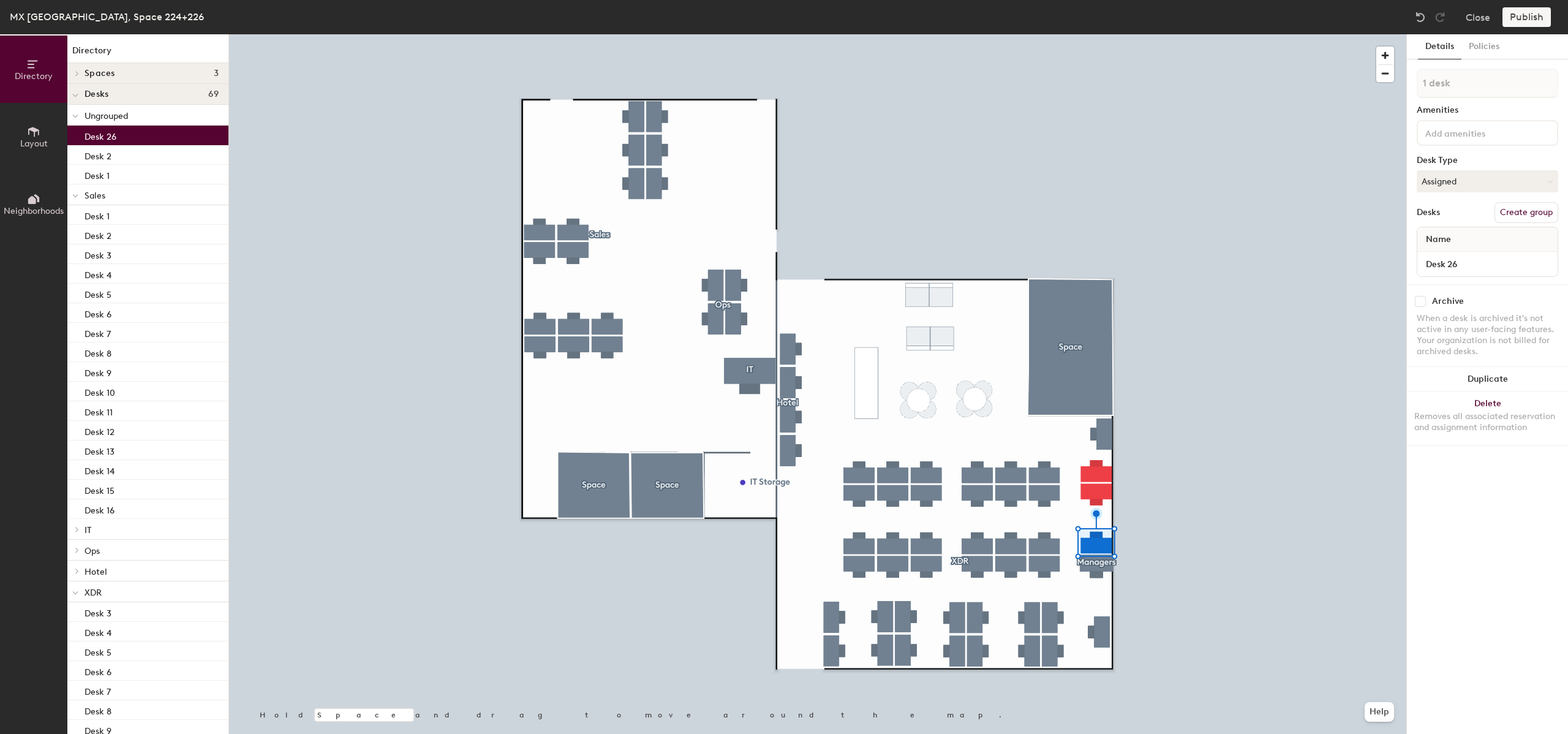
click at [79, 118] on div at bounding box center [76, 114] width 16 height 20
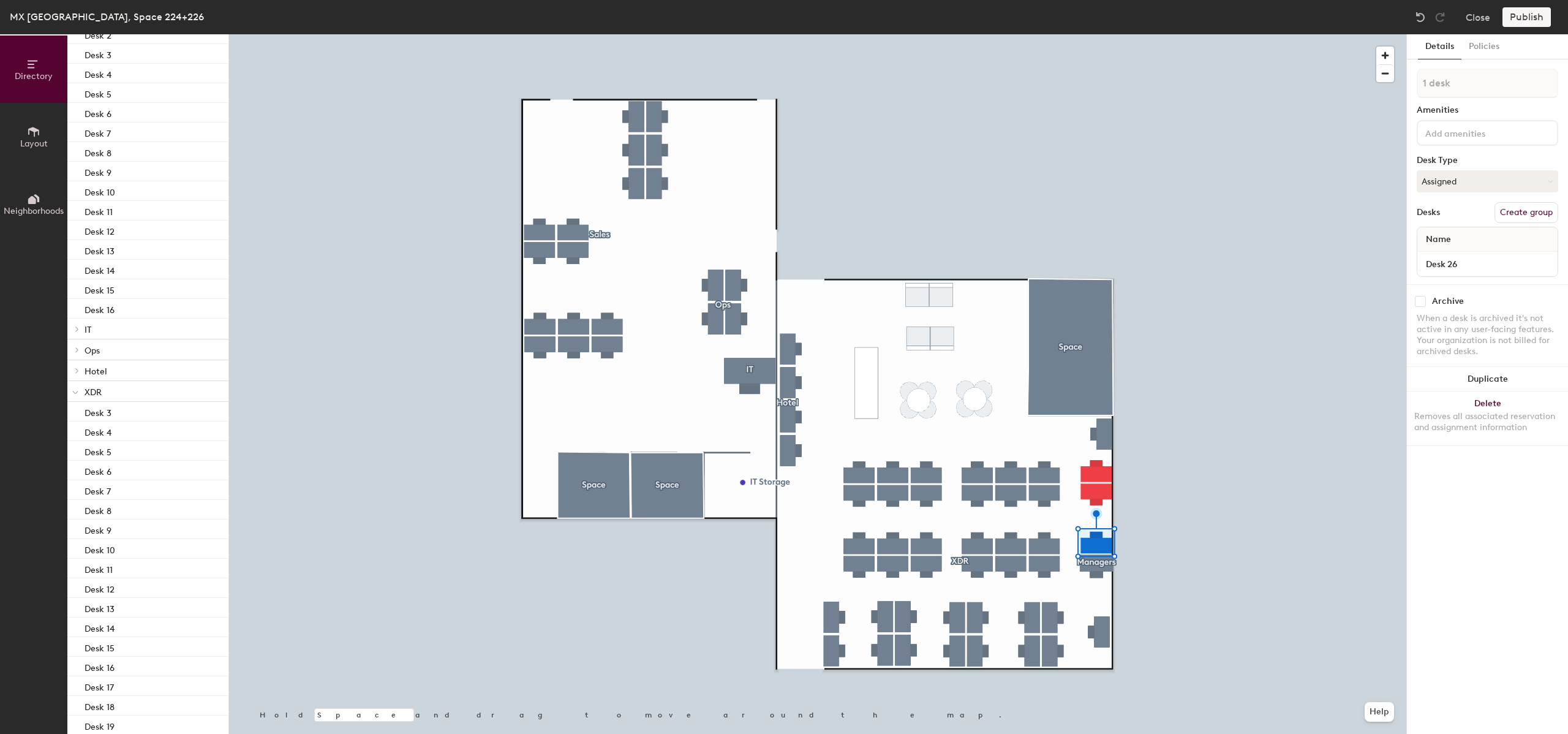
scroll to position [195, 0]
click at [79, 340] on div at bounding box center [76, 338] width 16 height 20
click at [102, 548] on p "Managers" at bounding box center [151, 554] width 134 height 16
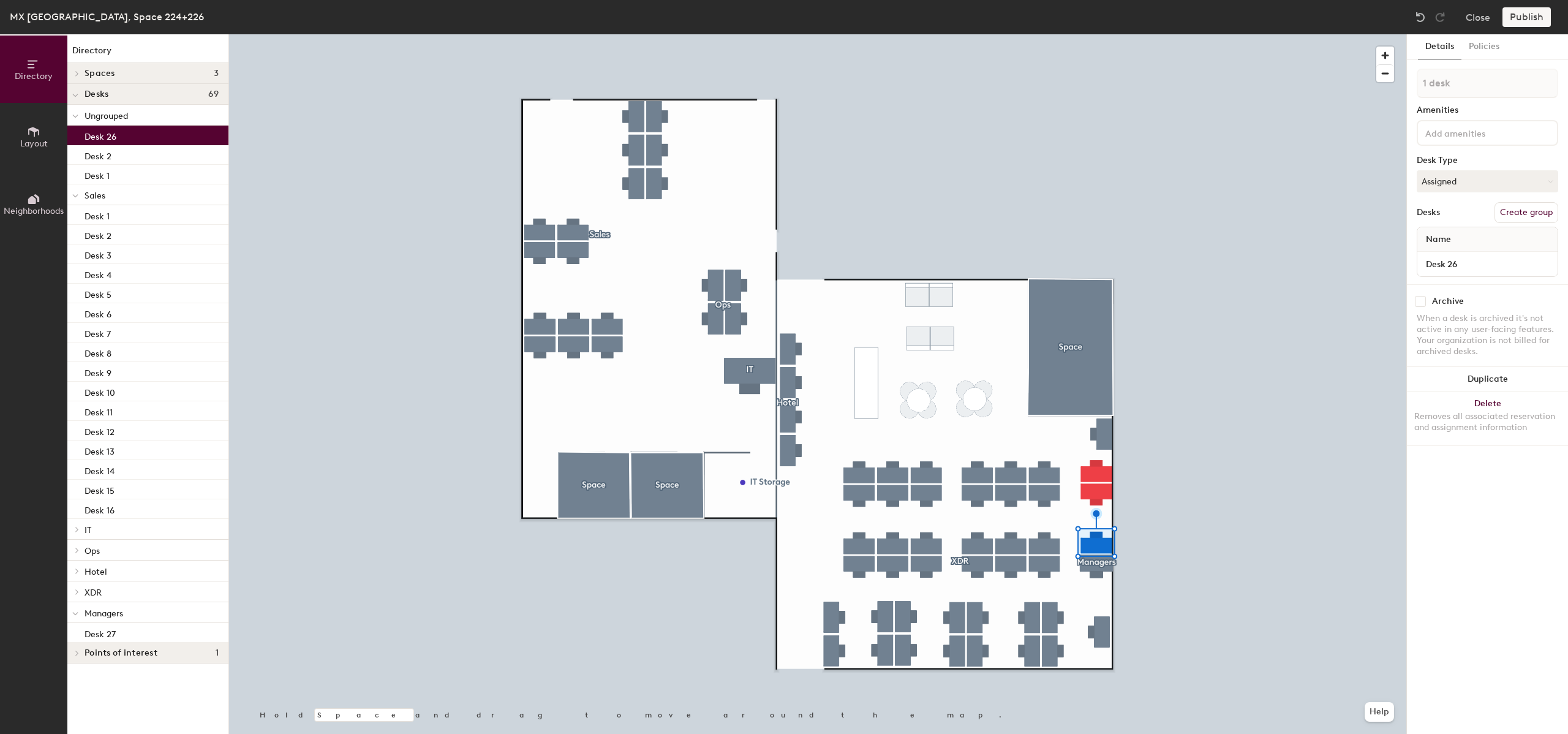
click at [1466, 210] on div "Desks Create group" at bounding box center [1488, 213] width 141 height 21
click at [1546, 263] on input "Desk 26" at bounding box center [1488, 264] width 136 height 17
click at [1458, 238] on div "Name" at bounding box center [1488, 240] width 140 height 24
click at [1538, 209] on button "Create group" at bounding box center [1527, 213] width 63 height 21
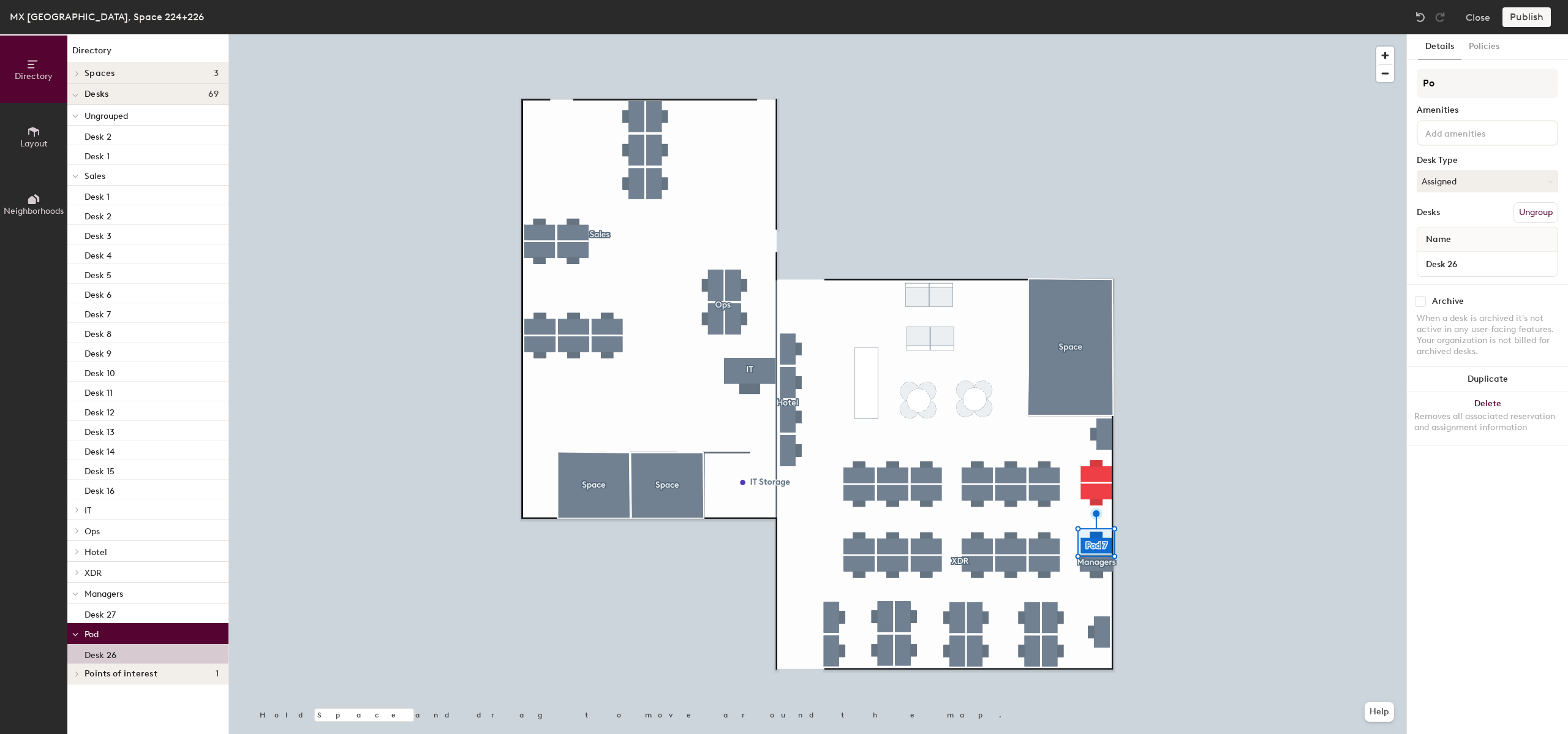
type input "P"
type input "Managers"
click at [1519, 114] on div "Amenities" at bounding box center [1488, 110] width 141 height 10
click at [1426, 19] on img at bounding box center [1420, 17] width 12 height 12
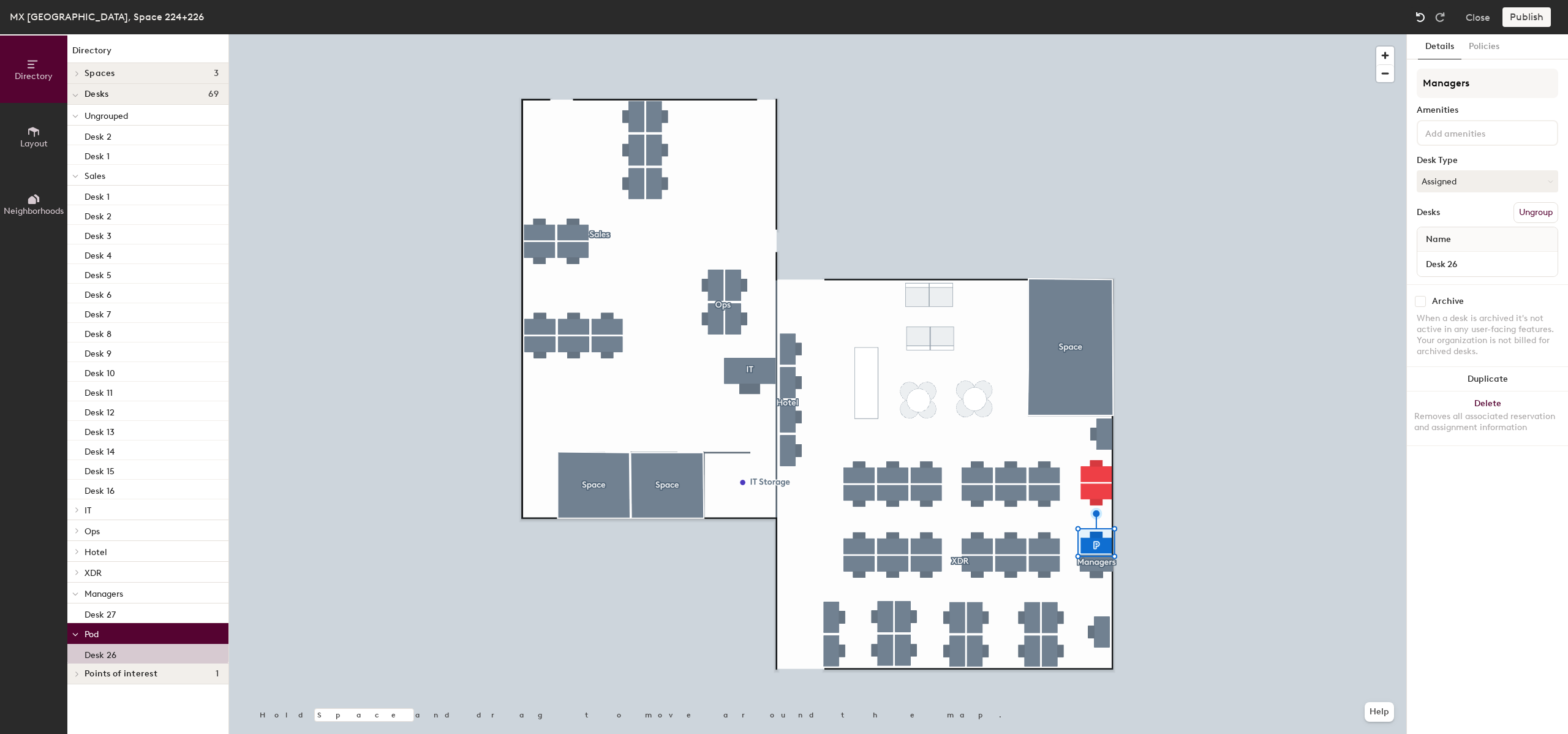
click at [1426, 19] on img at bounding box center [1420, 17] width 12 height 12
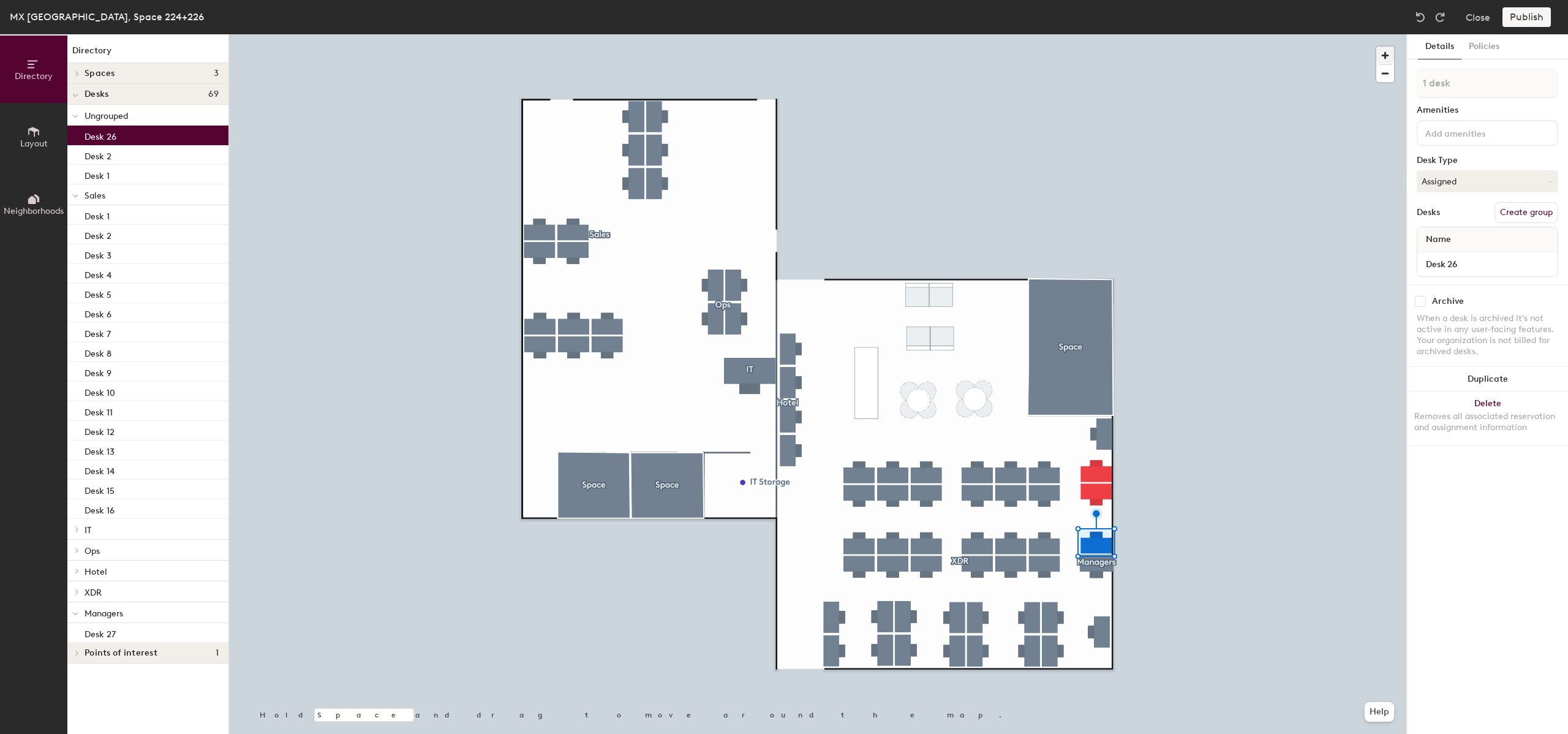
click at [1307, 34] on div at bounding box center [818, 34] width 1177 height 0
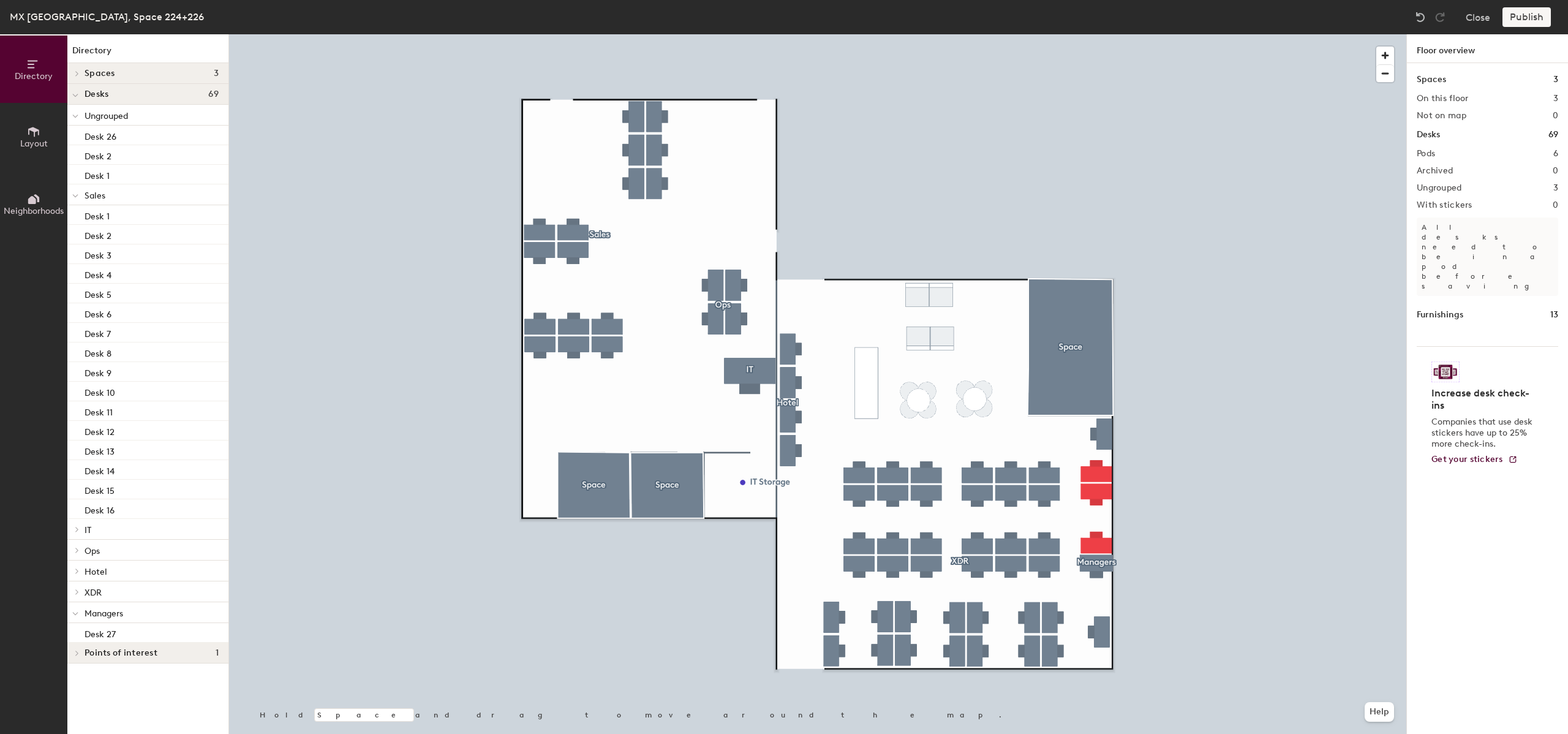
click at [1527, 20] on div "Publish" at bounding box center [1531, 17] width 56 height 19
click at [1528, 10] on div "Publish" at bounding box center [1531, 17] width 56 height 19
click at [1524, 17] on div "Publish" at bounding box center [1531, 17] width 56 height 19
click at [1539, 21] on div "Publish" at bounding box center [1531, 17] width 56 height 19
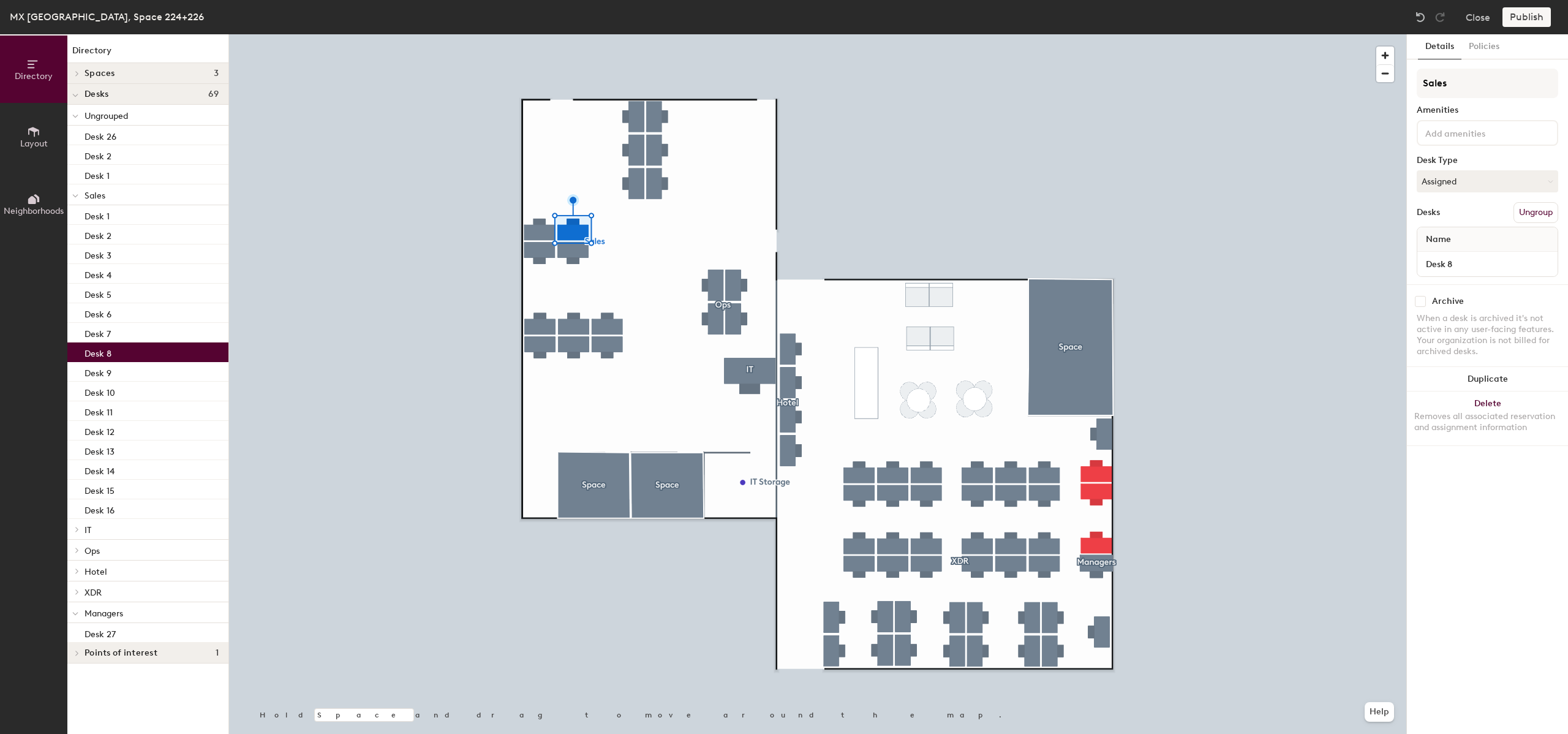
click at [1523, 19] on div "Publish" at bounding box center [1531, 17] width 56 height 19
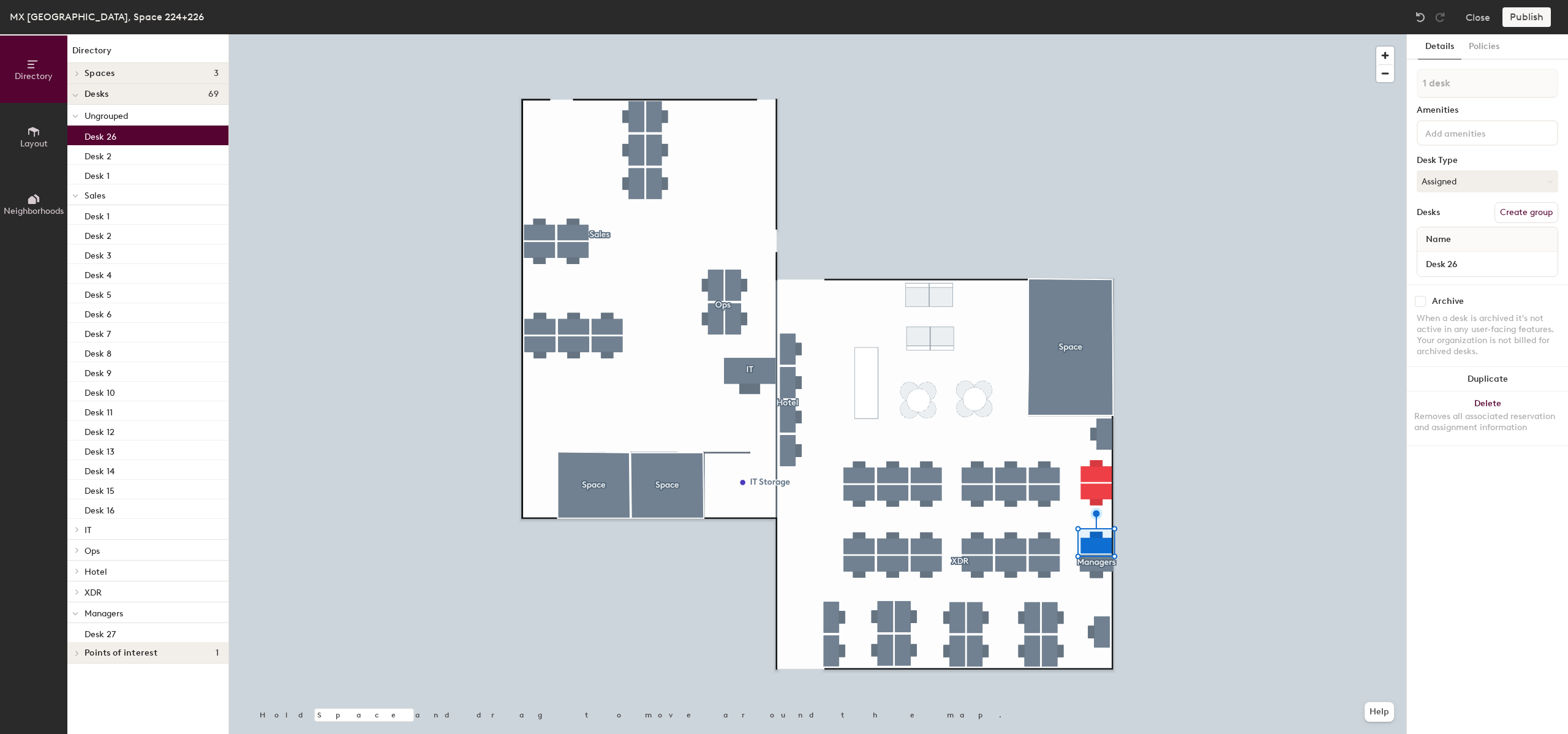
click at [1454, 206] on div "Desks Create group" at bounding box center [1488, 213] width 141 height 21
click at [1441, 209] on div "Desks" at bounding box center [1428, 213] width 24 height 10
click at [1464, 176] on button "Assigned" at bounding box center [1488, 181] width 141 height 22
click at [1413, 24] on div at bounding box center [1421, 17] width 19 height 19
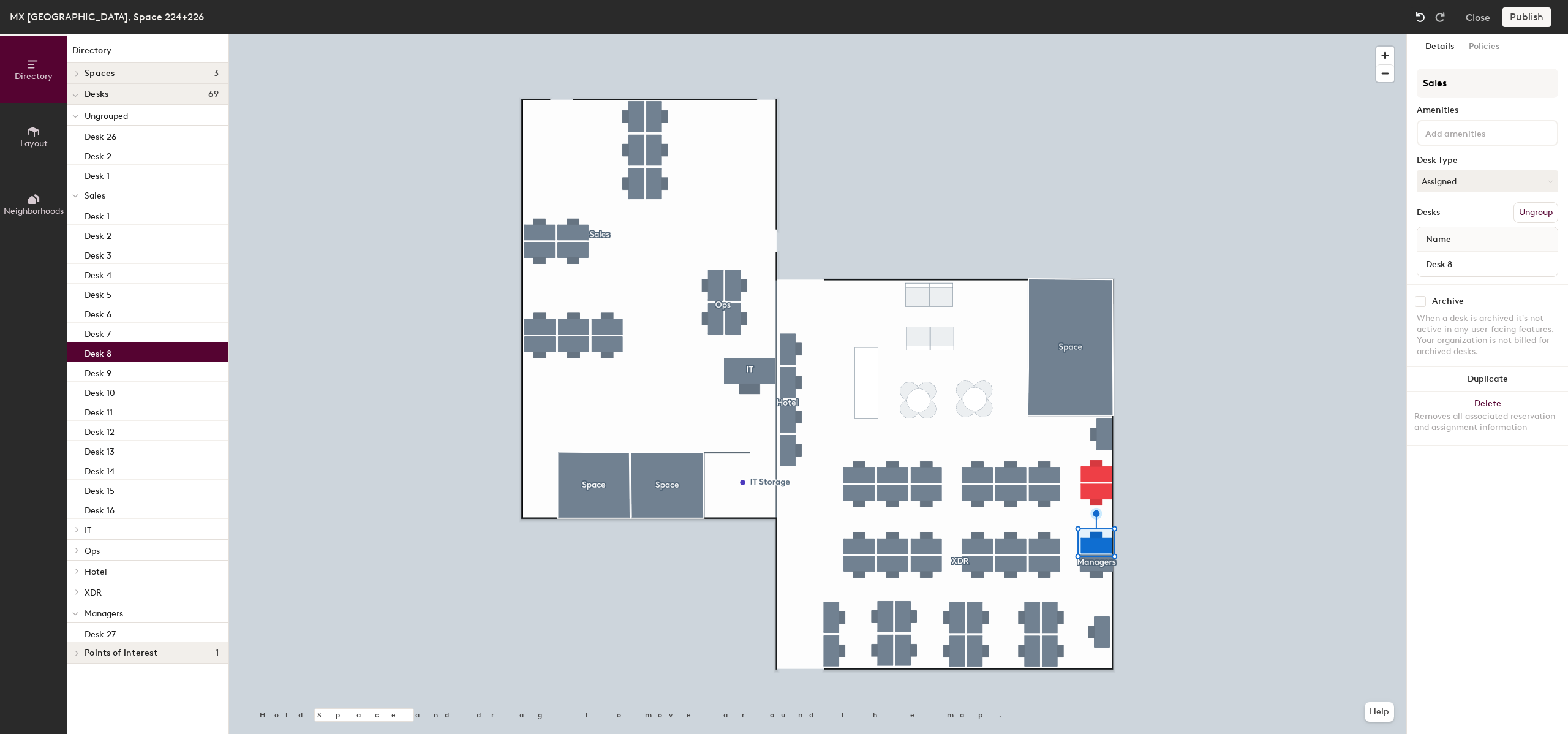
click at [1415, 23] on img at bounding box center [1420, 17] width 12 height 12
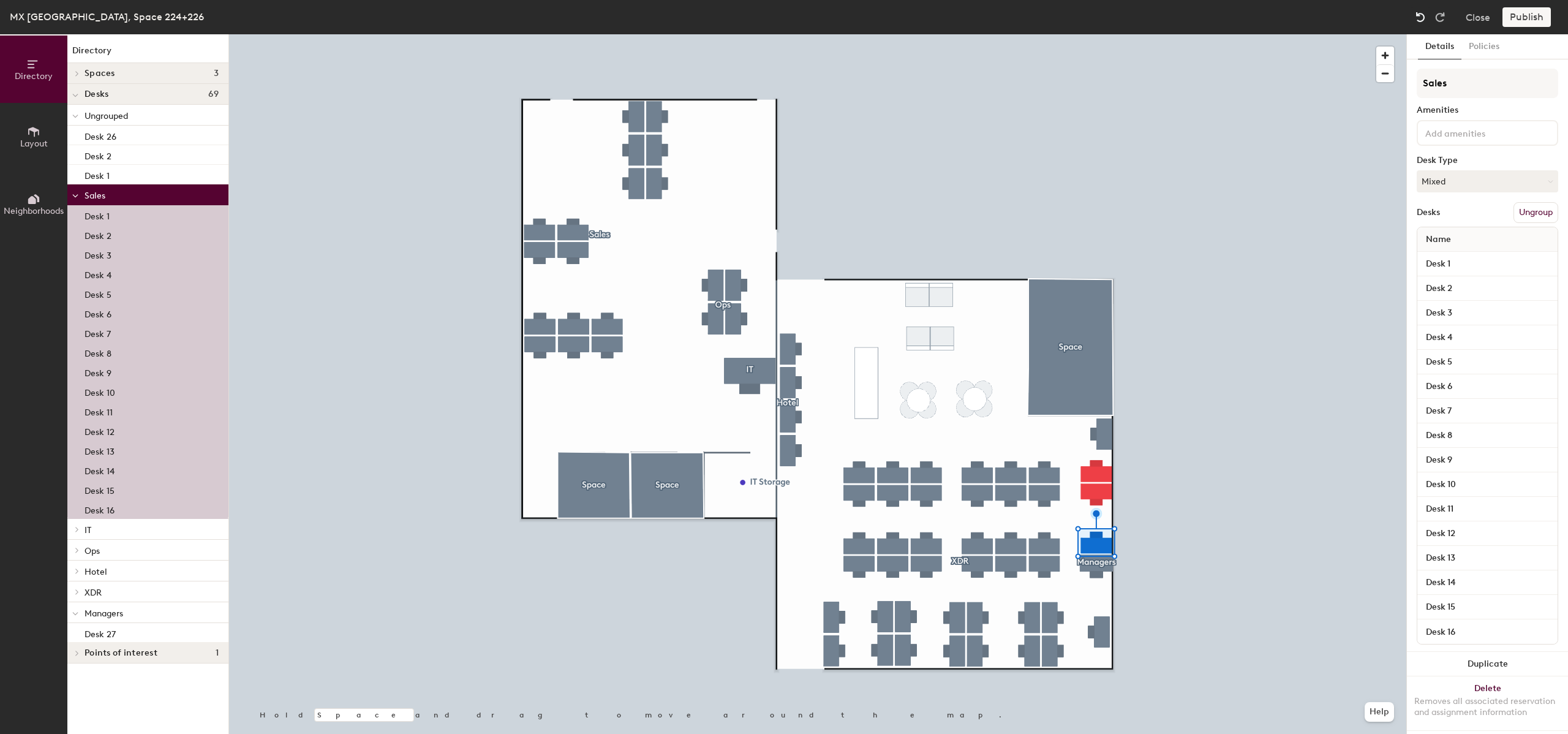
click at [1415, 23] on img at bounding box center [1420, 17] width 12 height 12
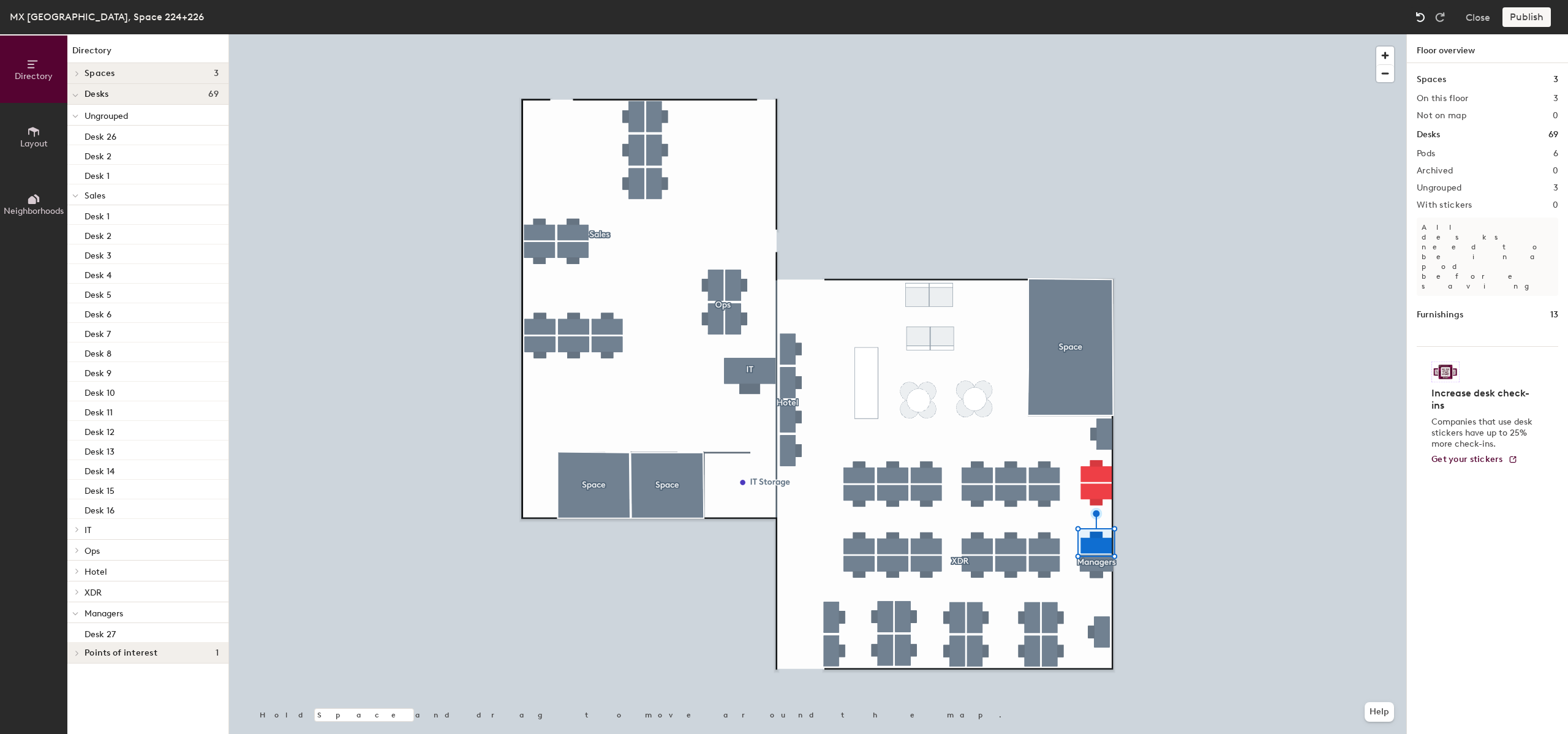
click at [1415, 23] on img at bounding box center [1420, 17] width 12 height 12
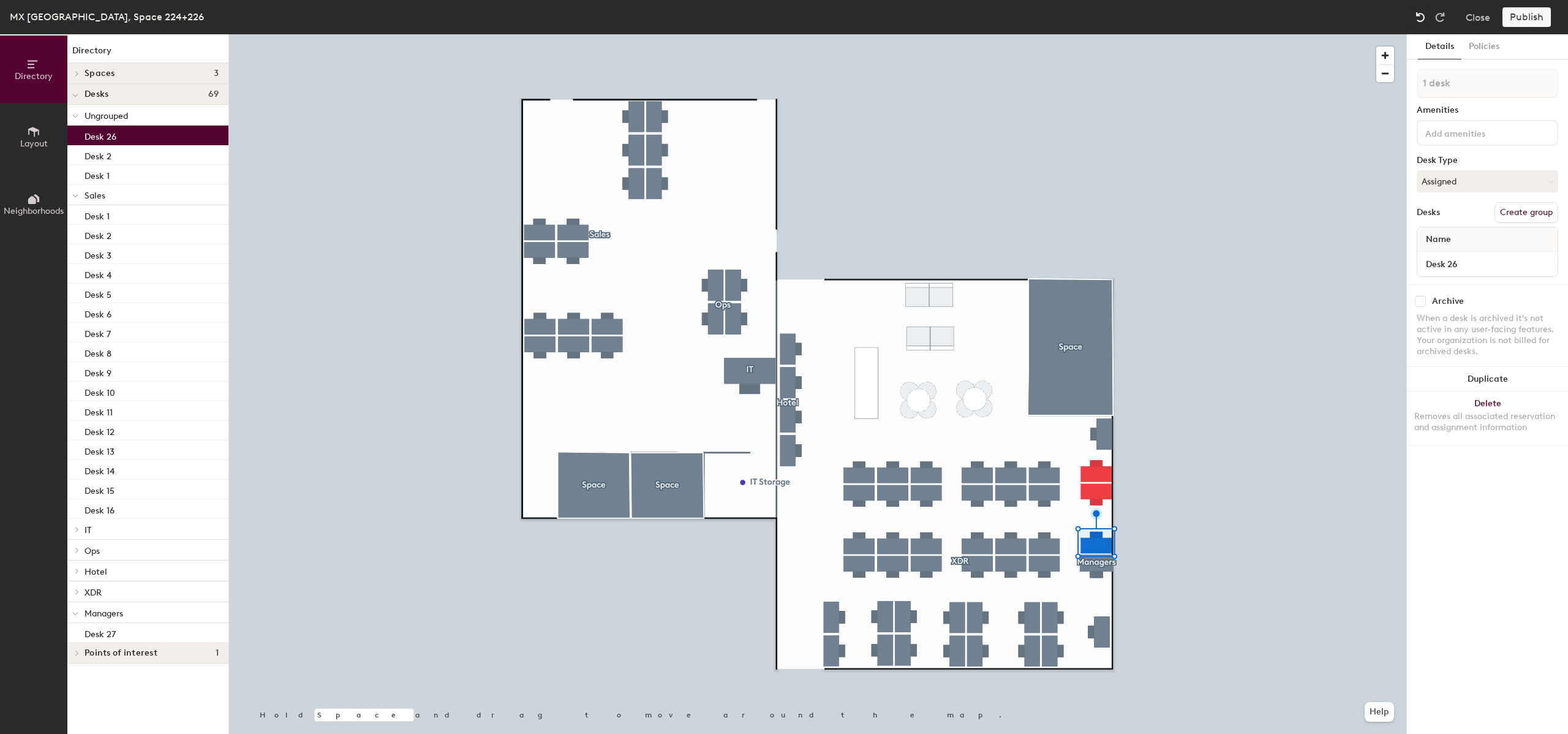
click at [1415, 23] on img at bounding box center [1420, 17] width 12 height 12
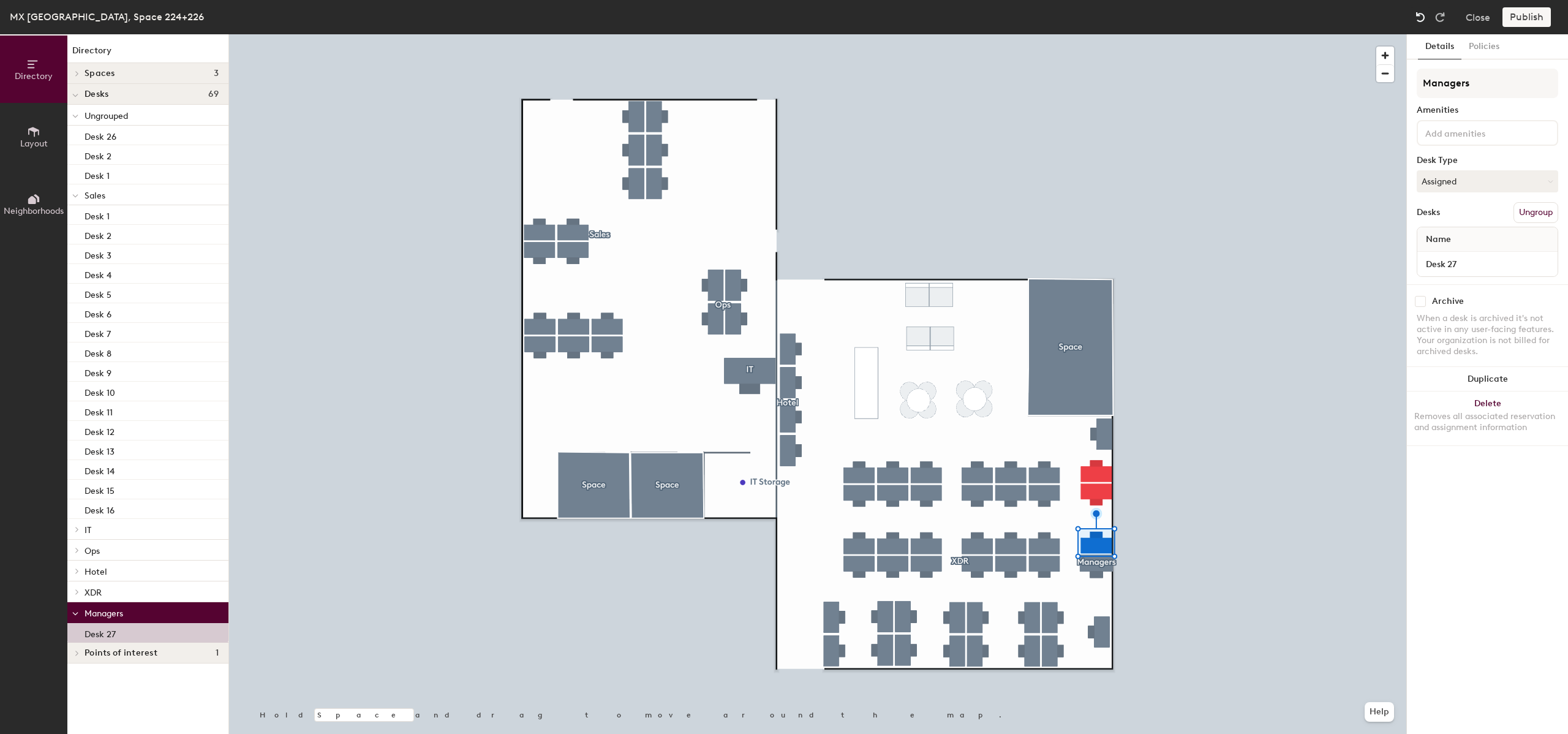
click at [1415, 23] on img at bounding box center [1420, 17] width 12 height 12
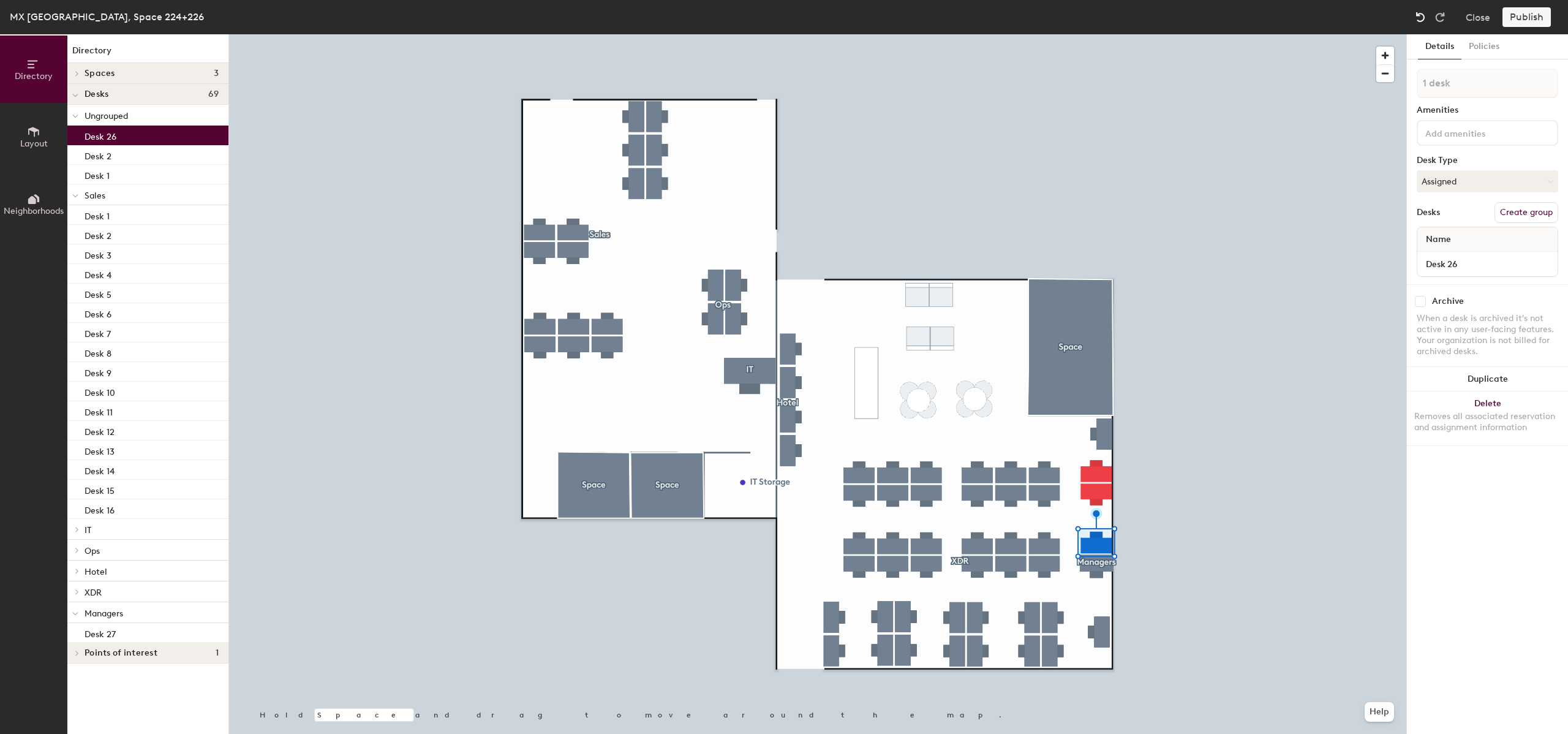
click at [1415, 23] on img at bounding box center [1420, 17] width 12 height 12
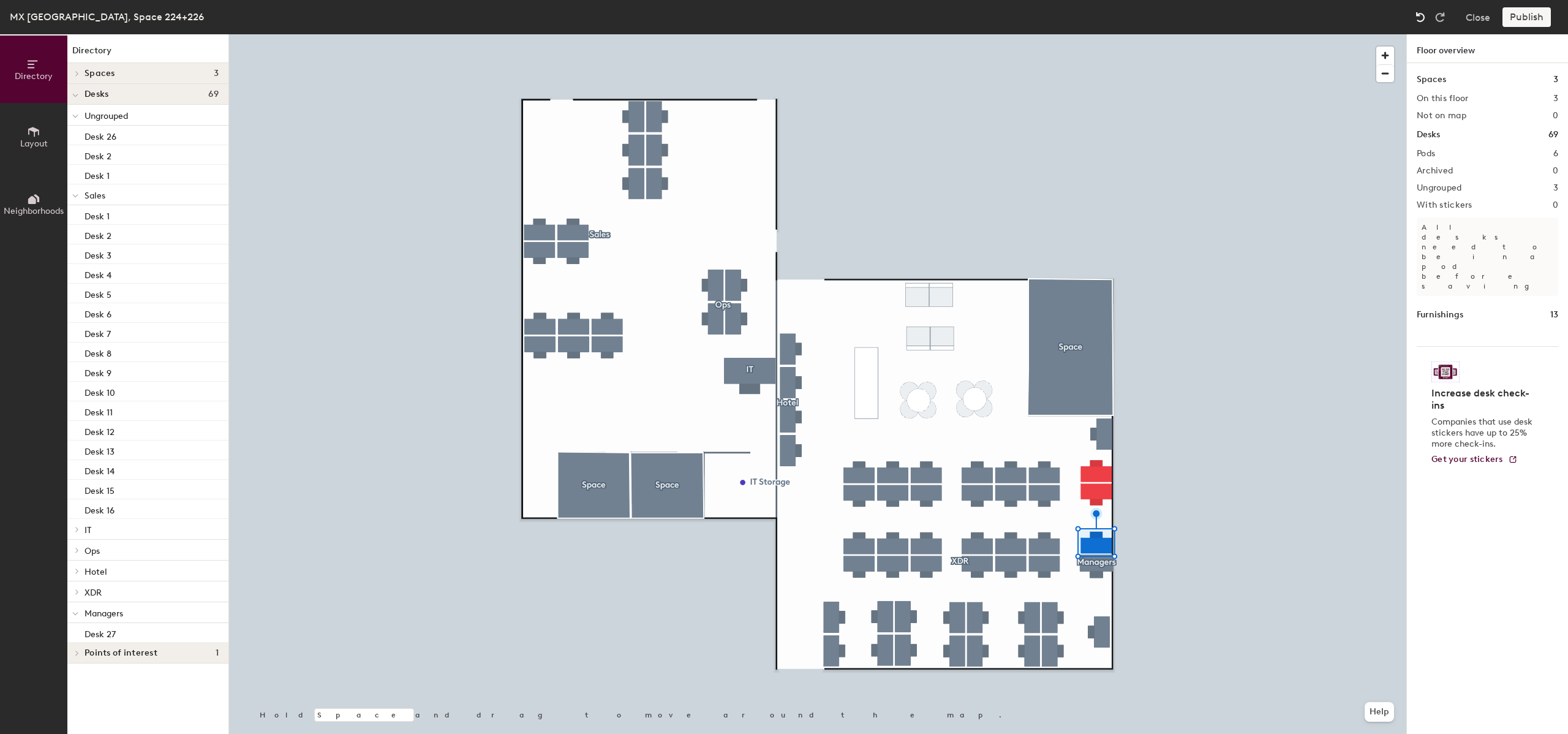
click at [1415, 23] on img at bounding box center [1420, 17] width 12 height 12
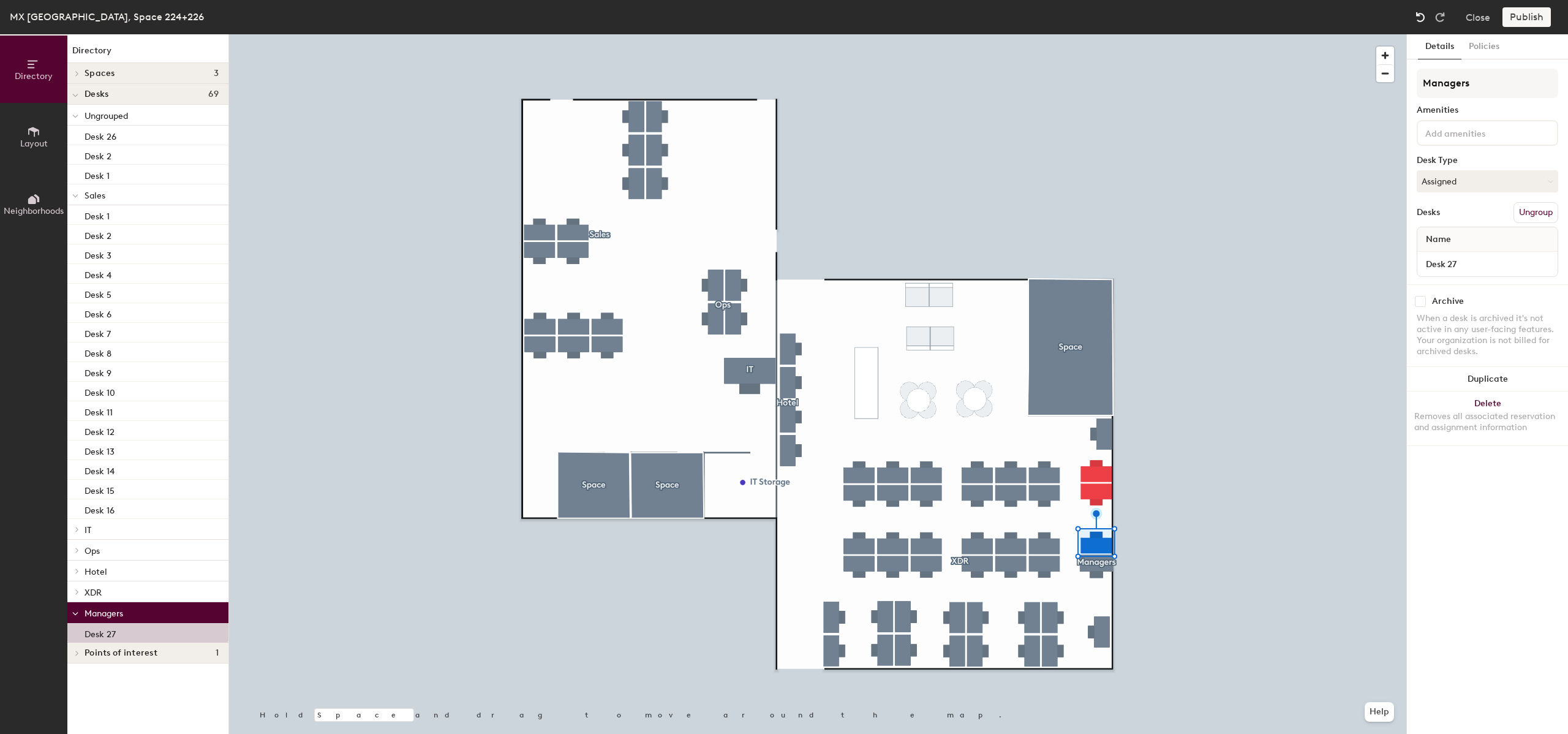
click at [1415, 23] on img at bounding box center [1420, 17] width 12 height 12
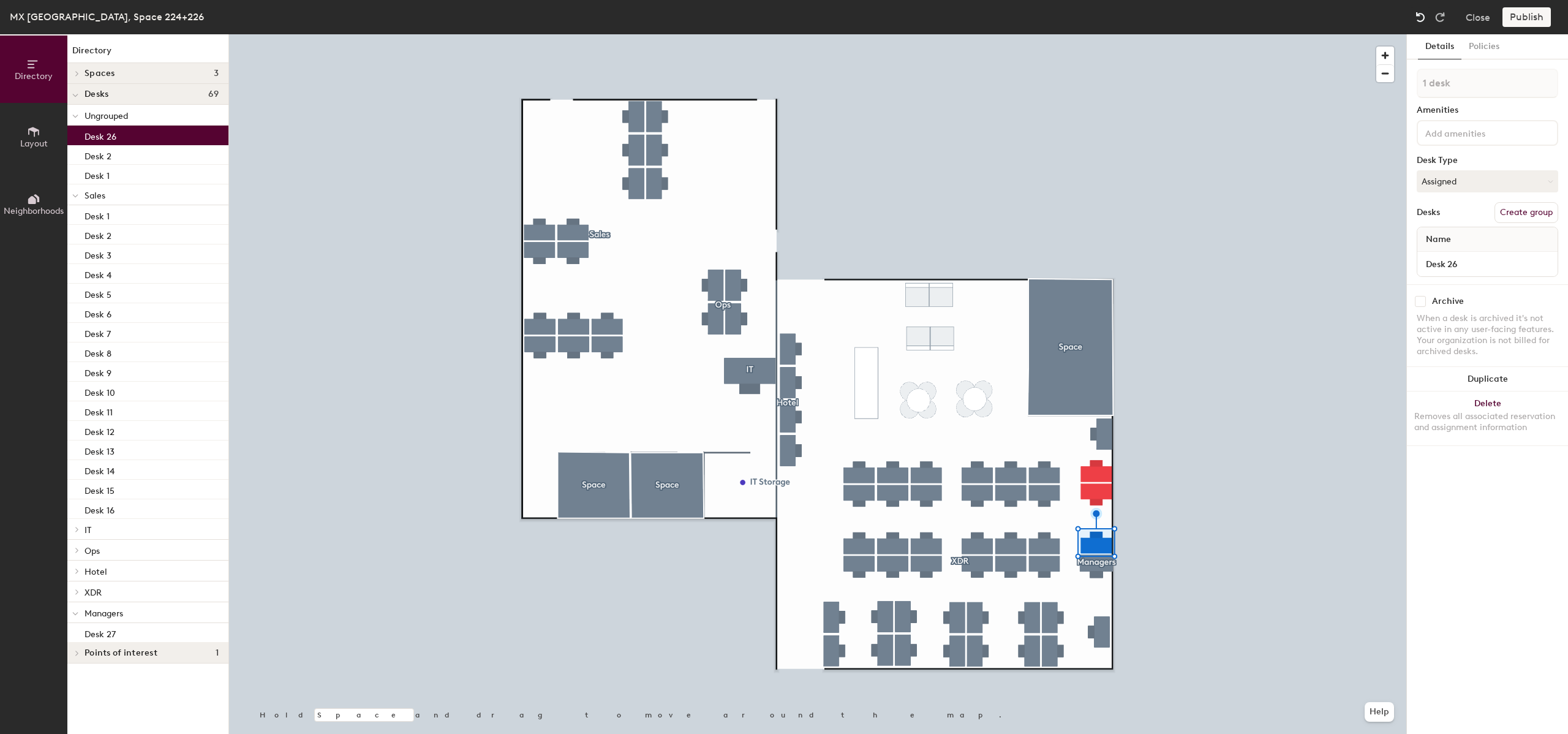
click at [1415, 23] on img at bounding box center [1420, 17] width 12 height 12
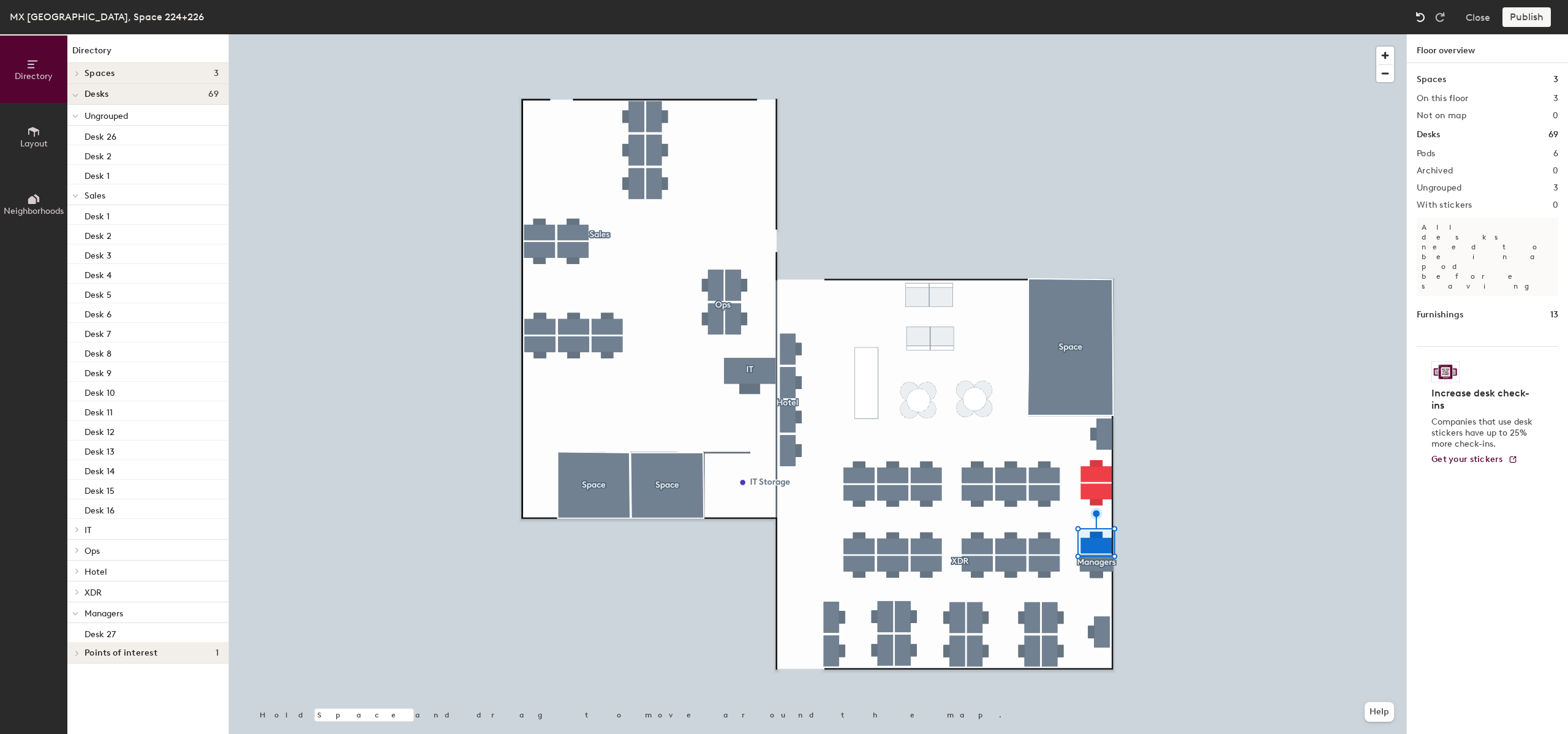
click at [1415, 23] on img at bounding box center [1420, 17] width 12 height 12
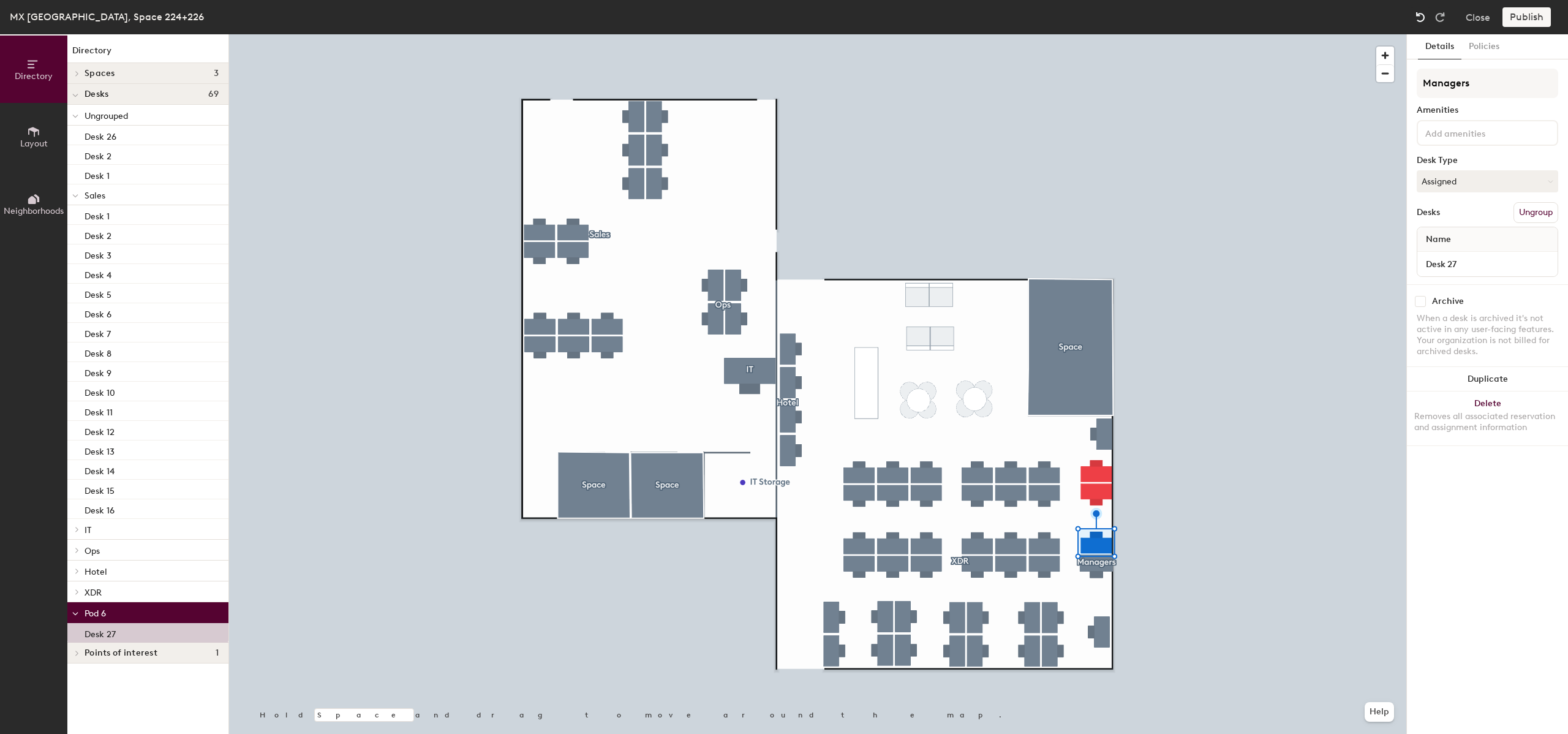
click at [1415, 23] on img at bounding box center [1420, 17] width 12 height 12
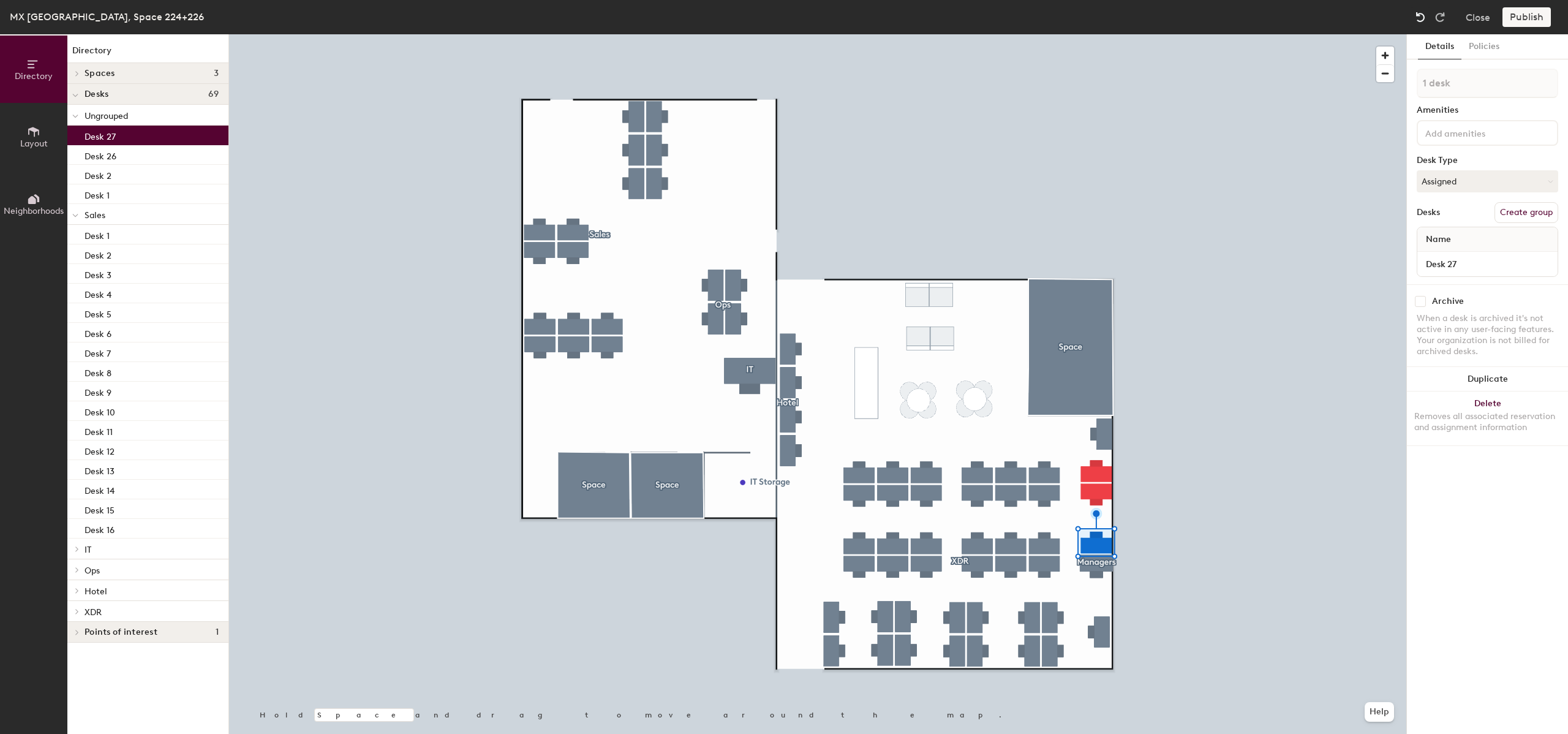
click at [1415, 23] on img at bounding box center [1420, 17] width 12 height 12
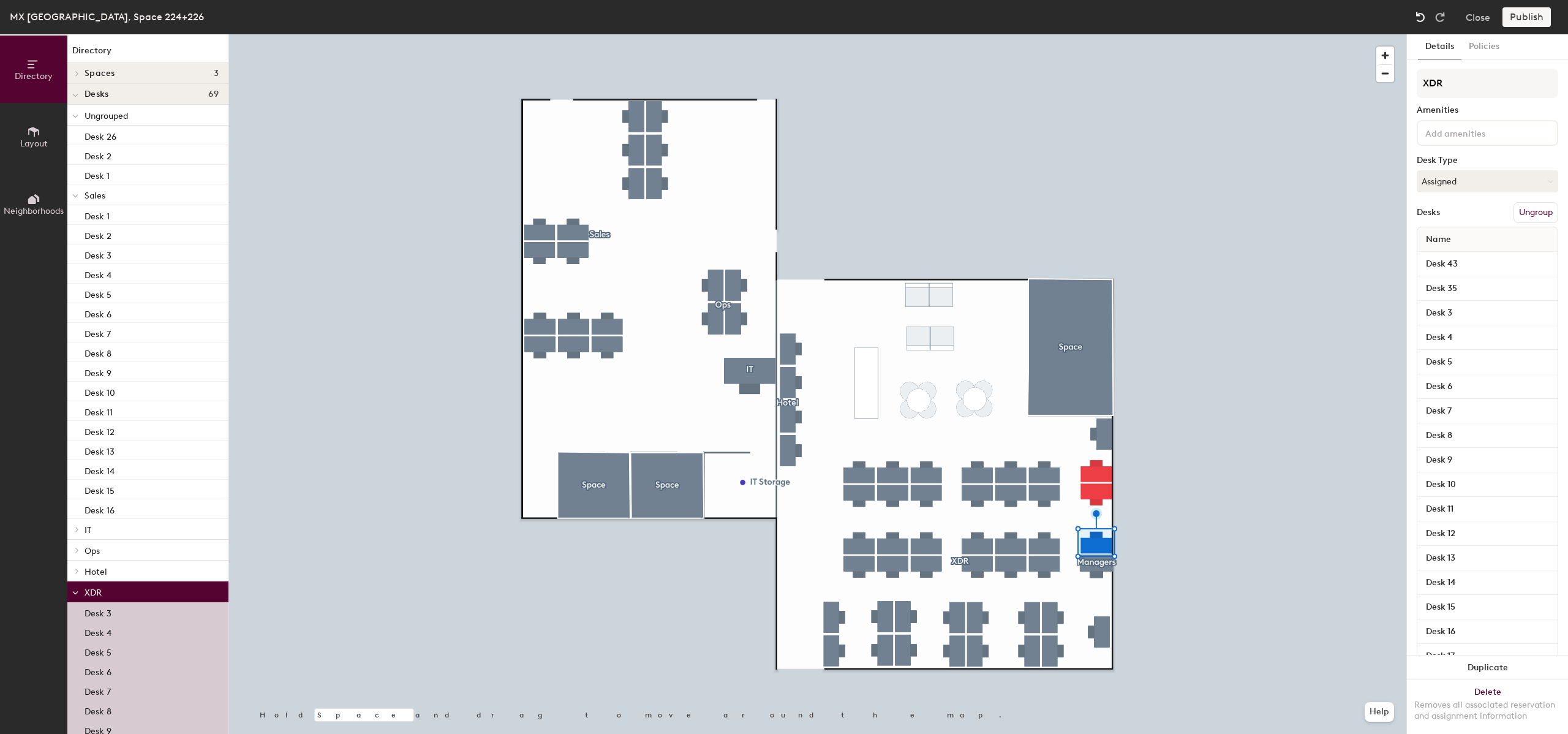
click at [1415, 23] on img at bounding box center [1420, 17] width 12 height 12
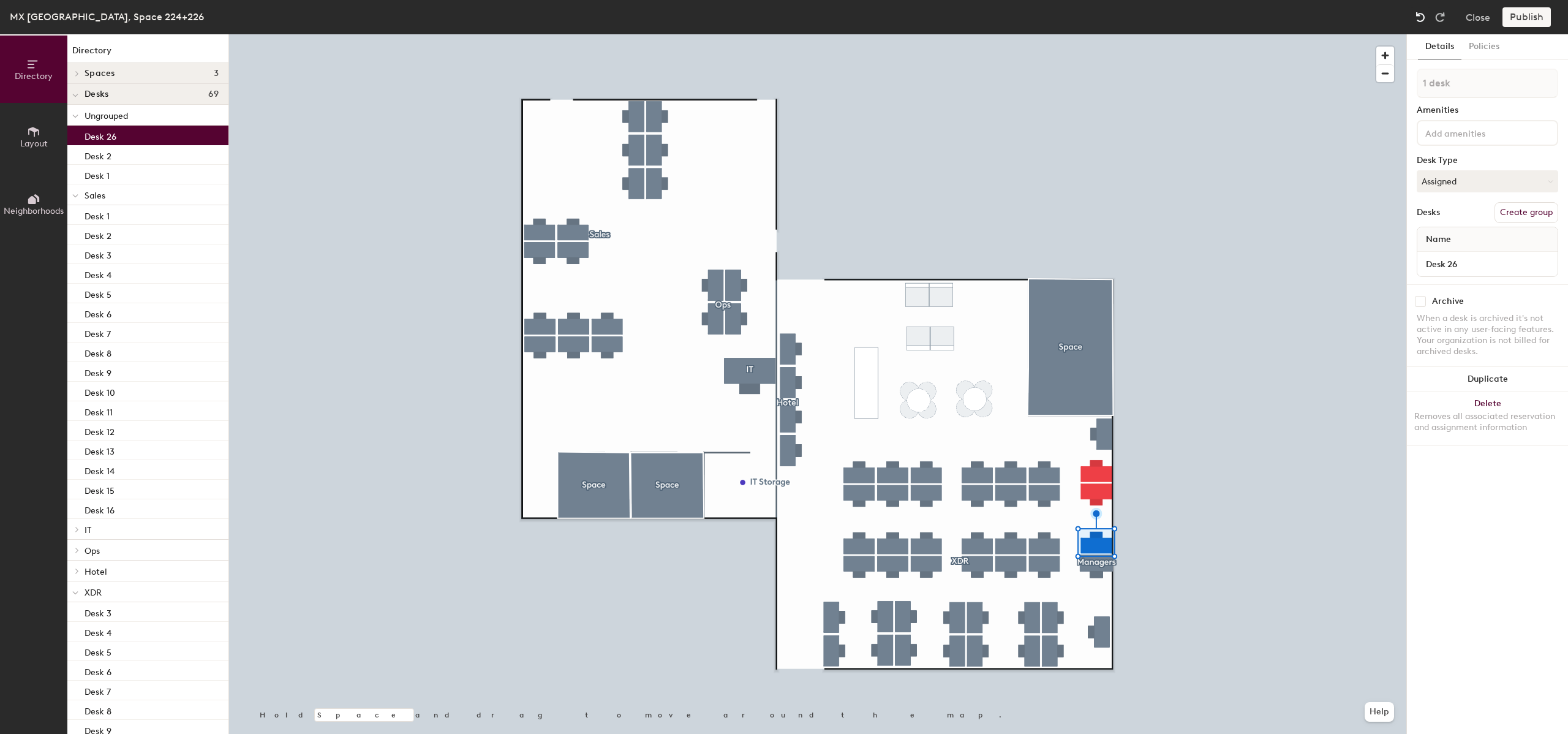
click at [1415, 23] on img at bounding box center [1420, 17] width 12 height 12
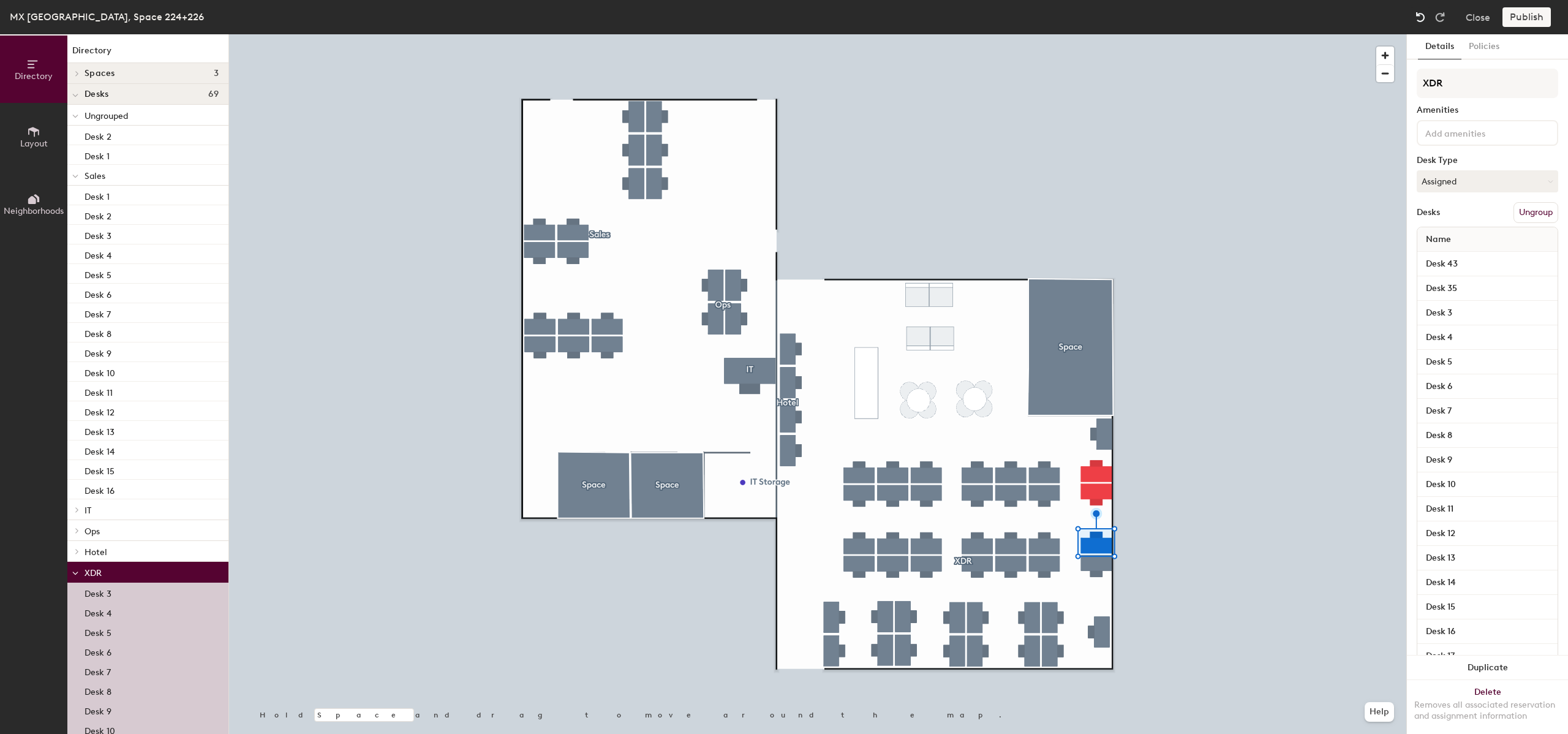
click at [1415, 23] on img at bounding box center [1420, 17] width 12 height 12
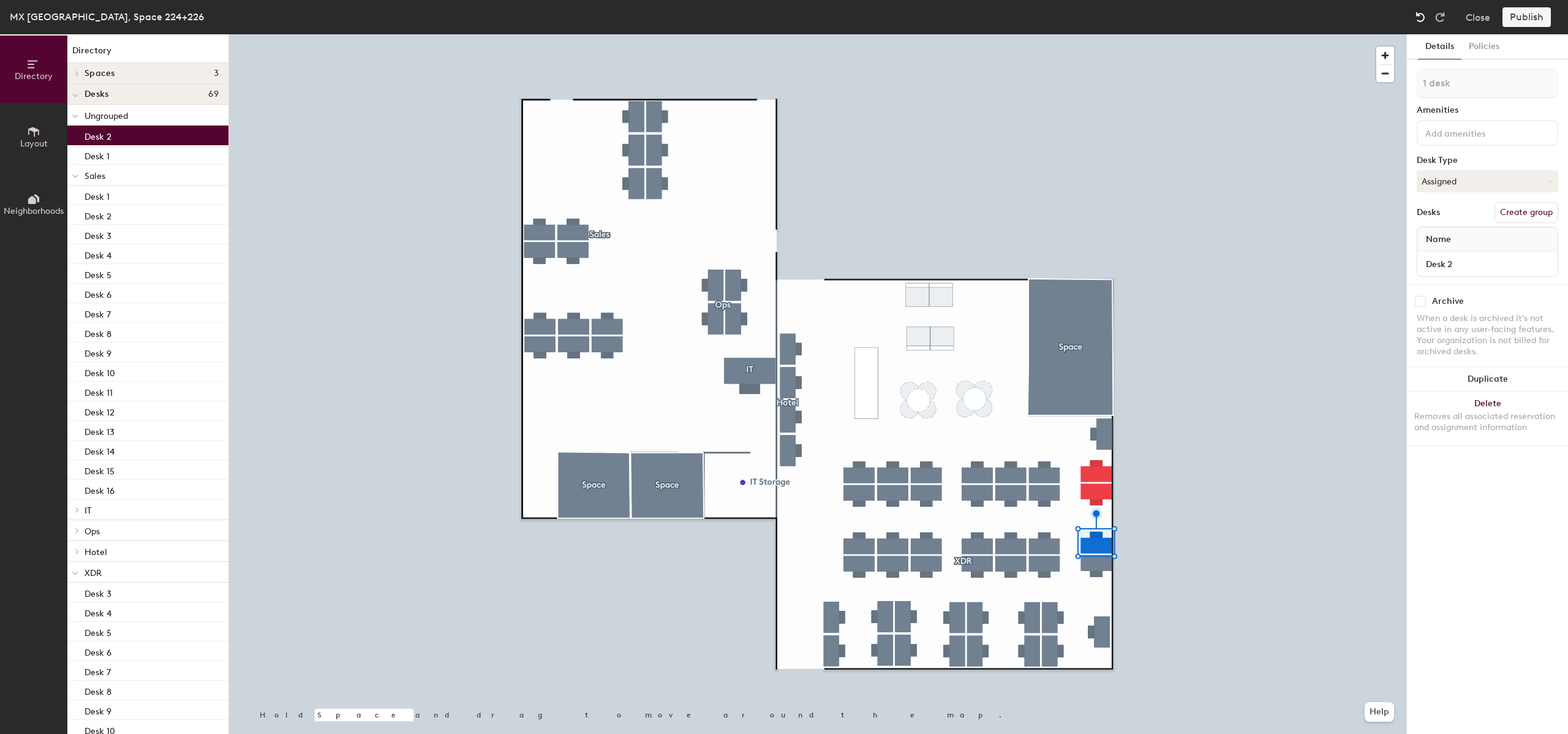
click at [1415, 23] on img at bounding box center [1420, 17] width 12 height 12
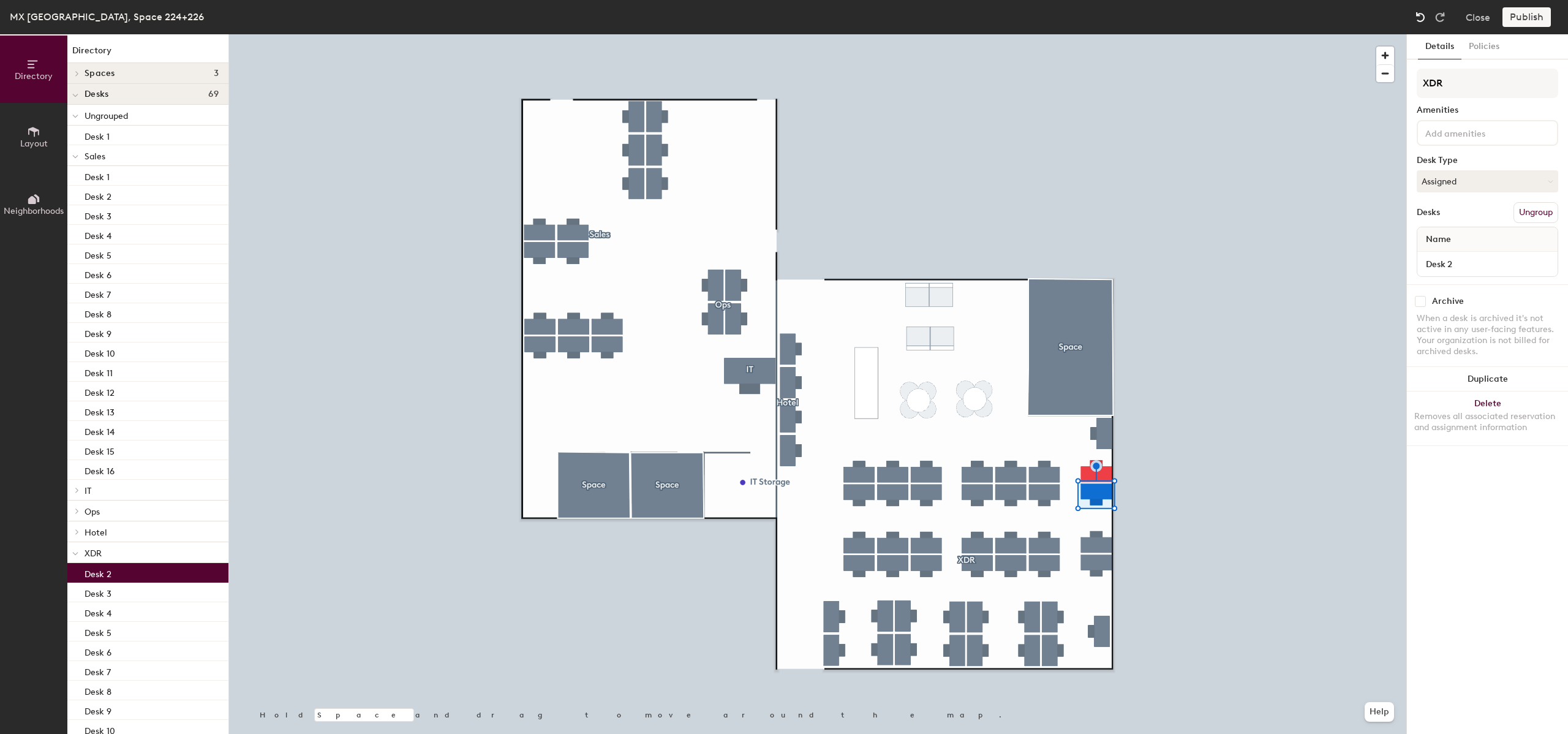
click at [1415, 23] on img at bounding box center [1420, 17] width 12 height 12
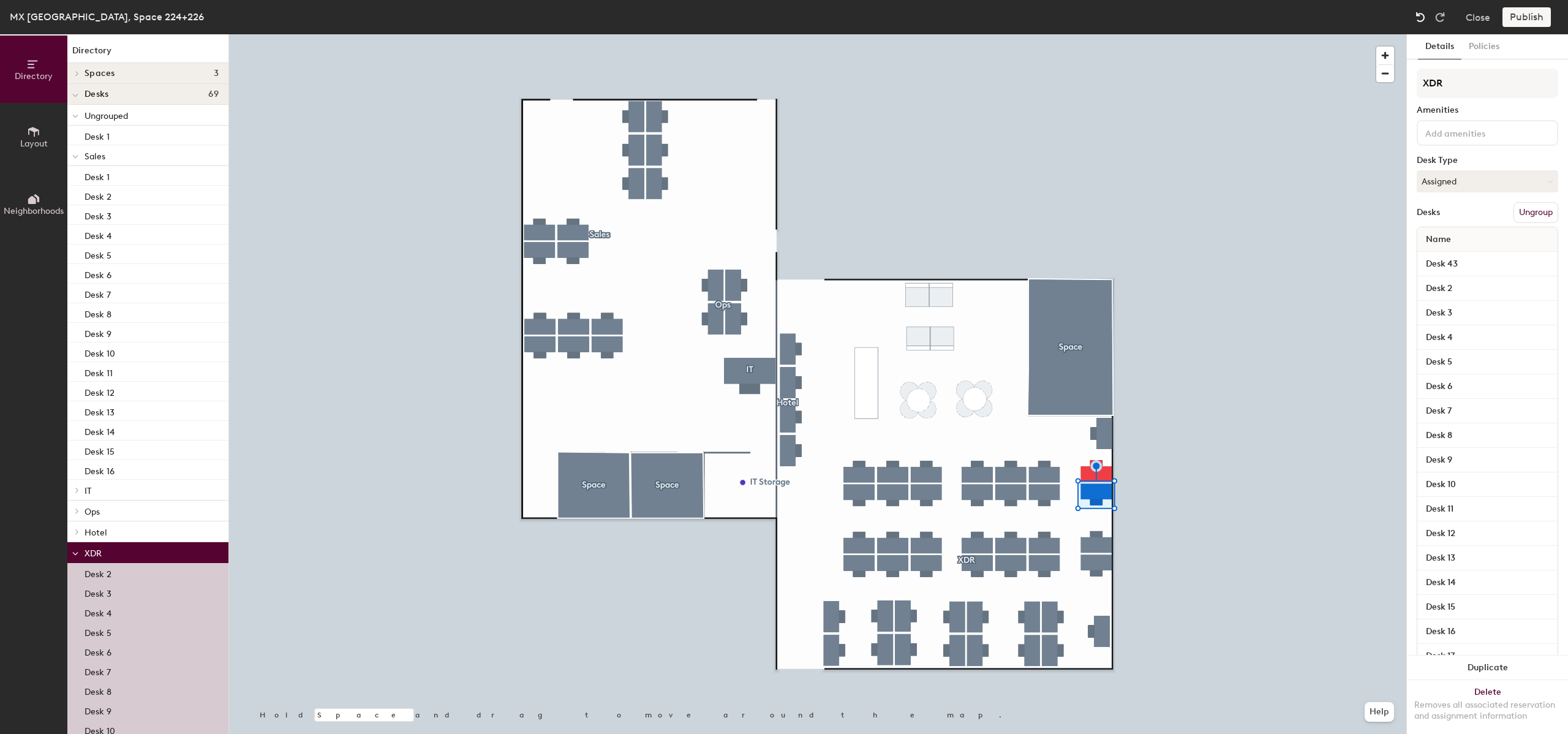
click at [1415, 23] on img at bounding box center [1420, 17] width 12 height 12
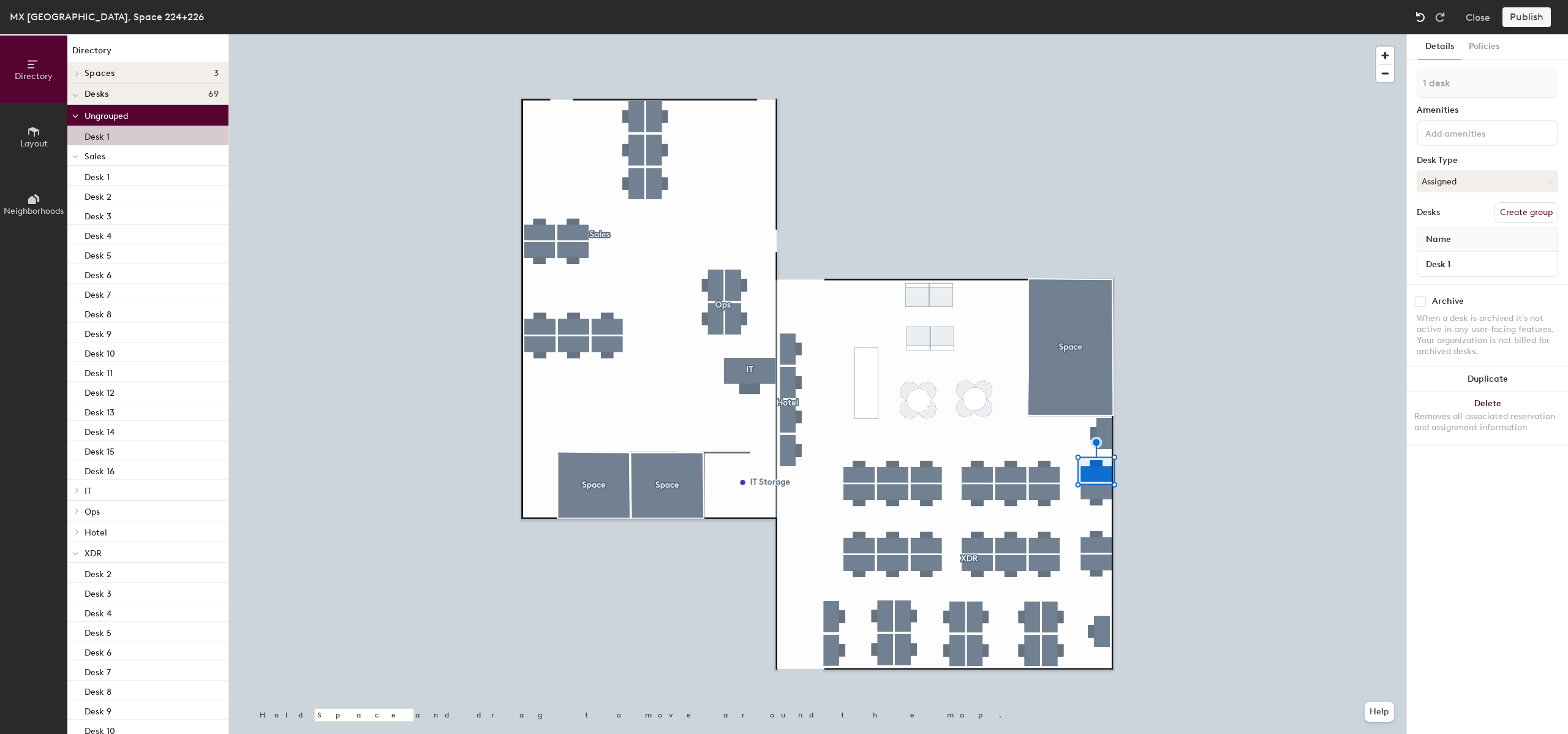
click at [1415, 23] on img at bounding box center [1420, 17] width 12 height 12
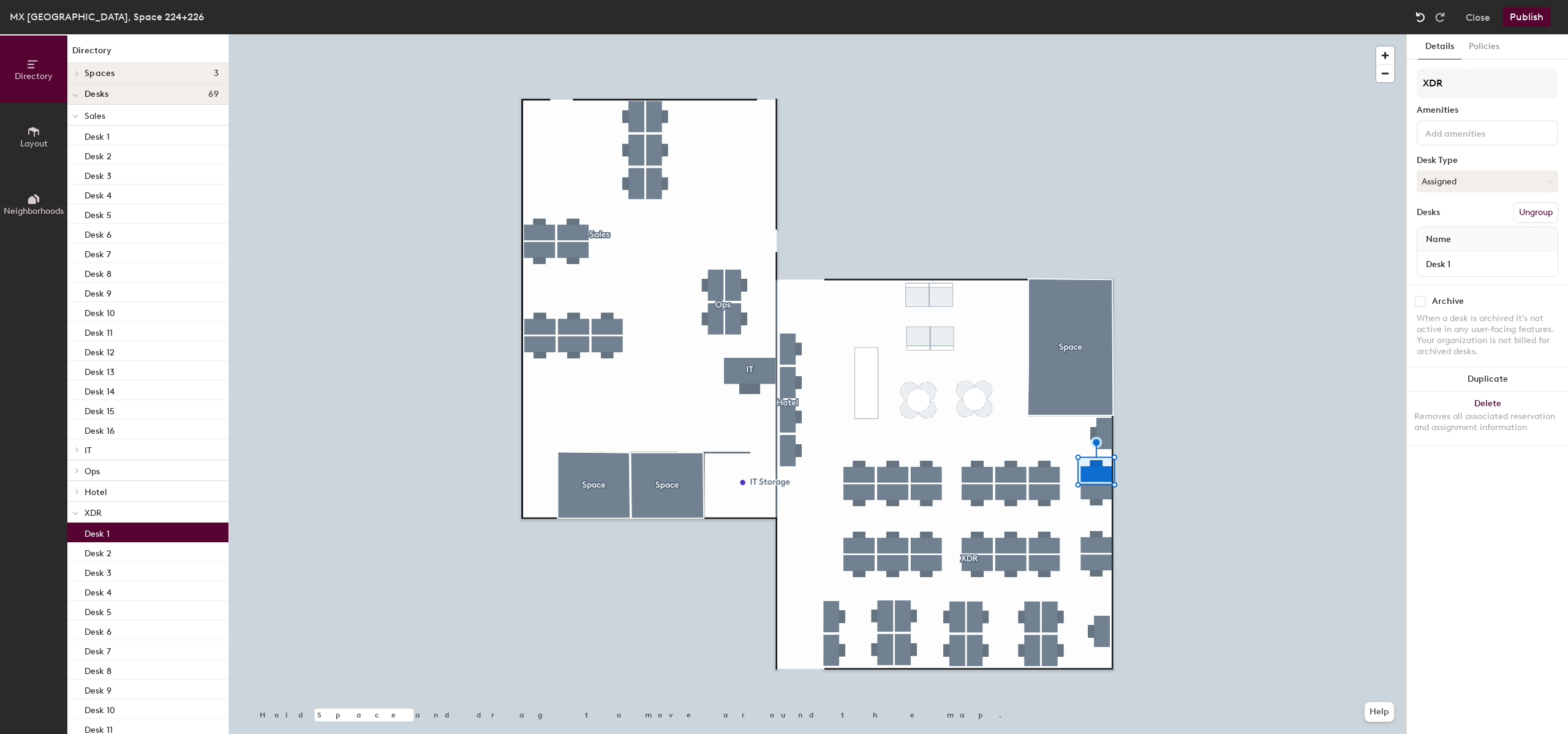
click at [1415, 23] on img at bounding box center [1420, 17] width 12 height 12
click at [1518, 16] on button "Publish" at bounding box center [1527, 17] width 49 height 19
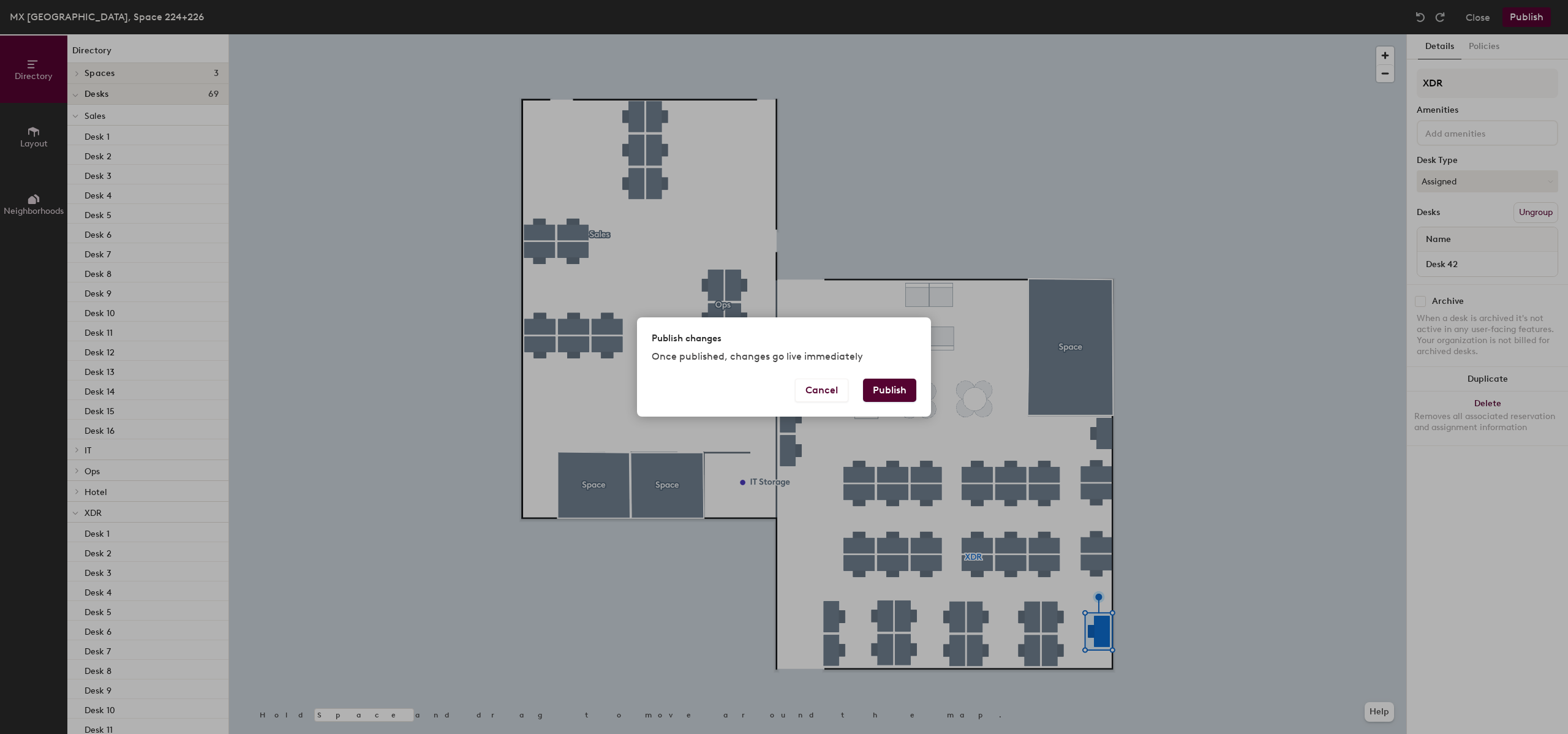
click at [884, 397] on button "Publish" at bounding box center [890, 390] width 54 height 24
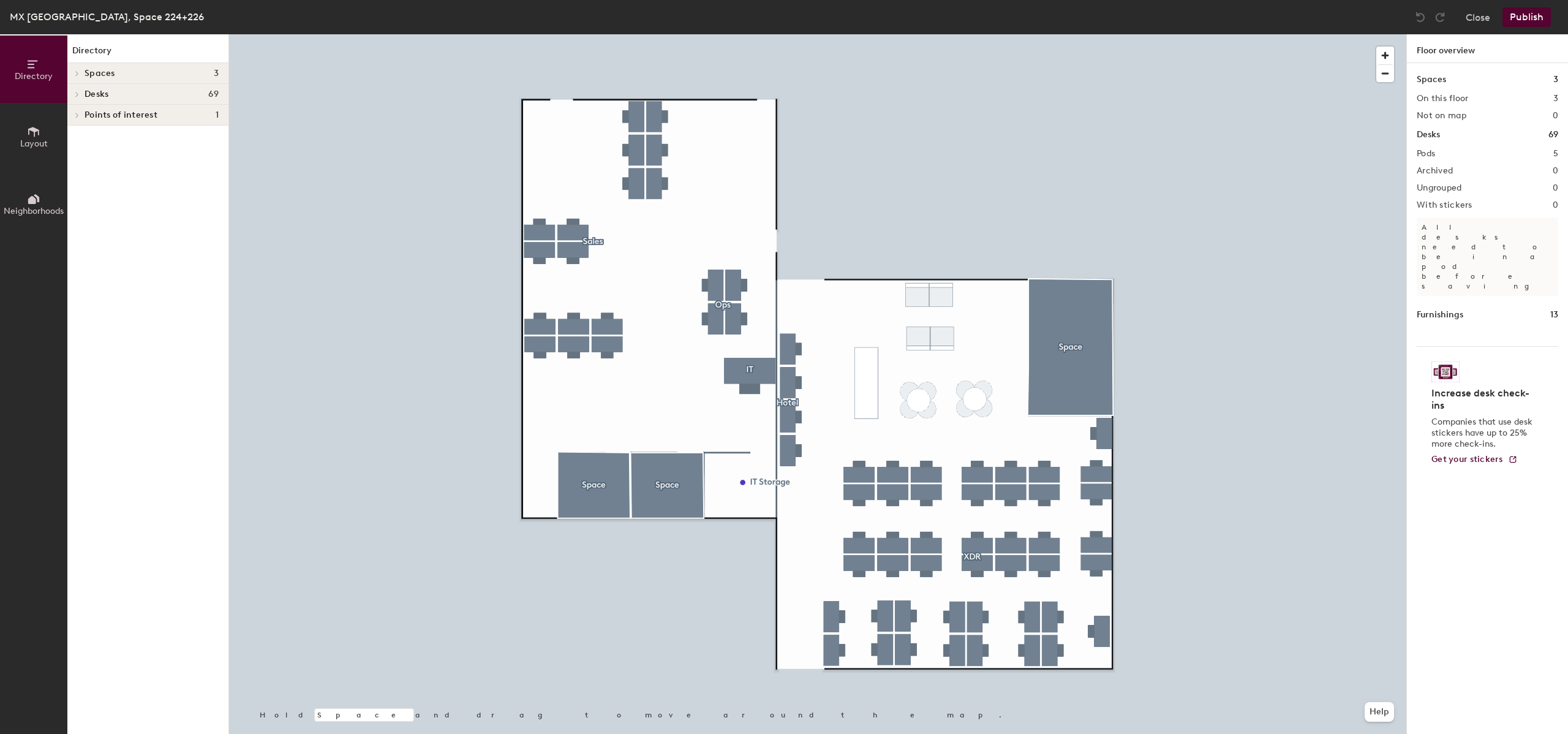
click at [576, 34] on div at bounding box center [818, 34] width 1177 height 0
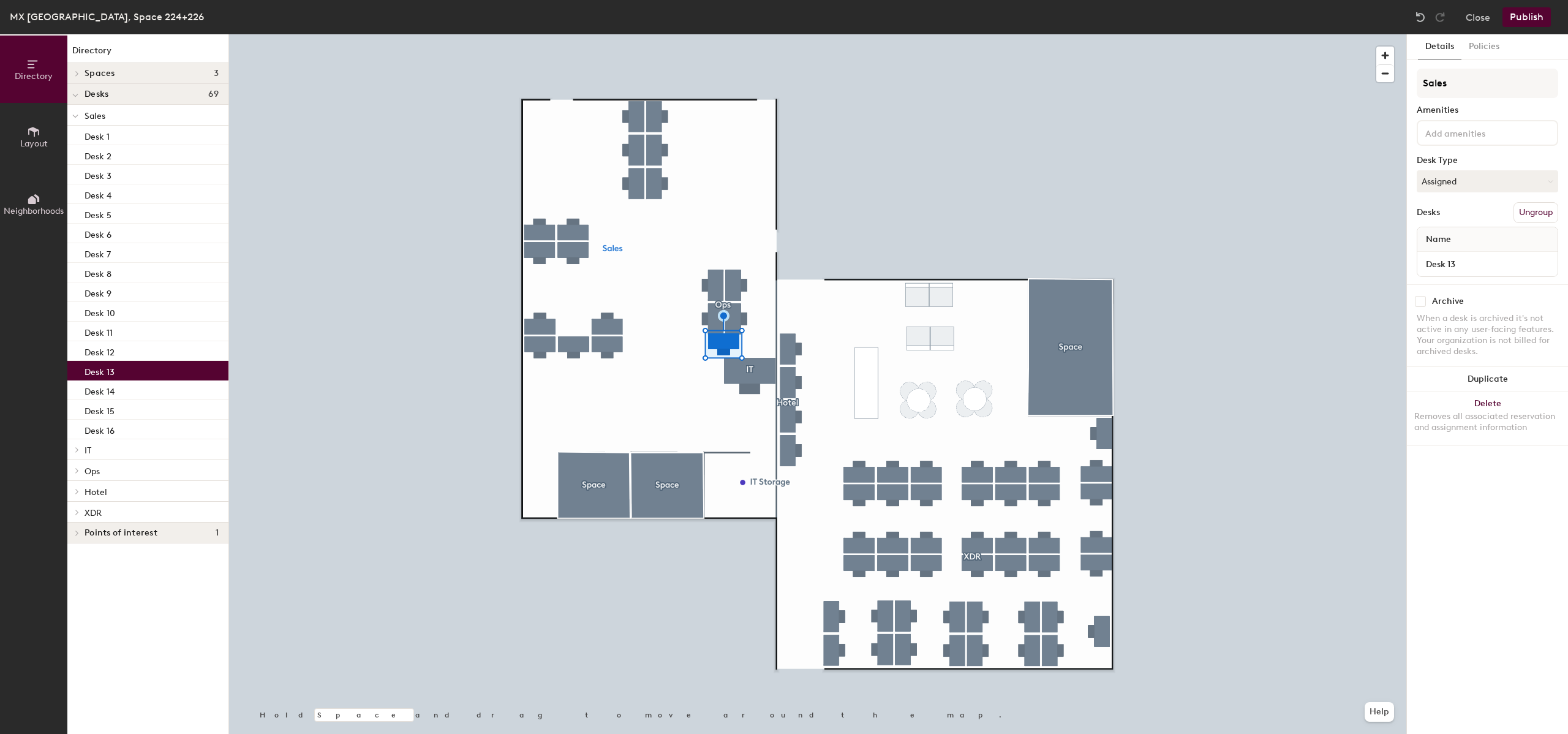
click at [1538, 20] on button "Publish" at bounding box center [1527, 17] width 49 height 19
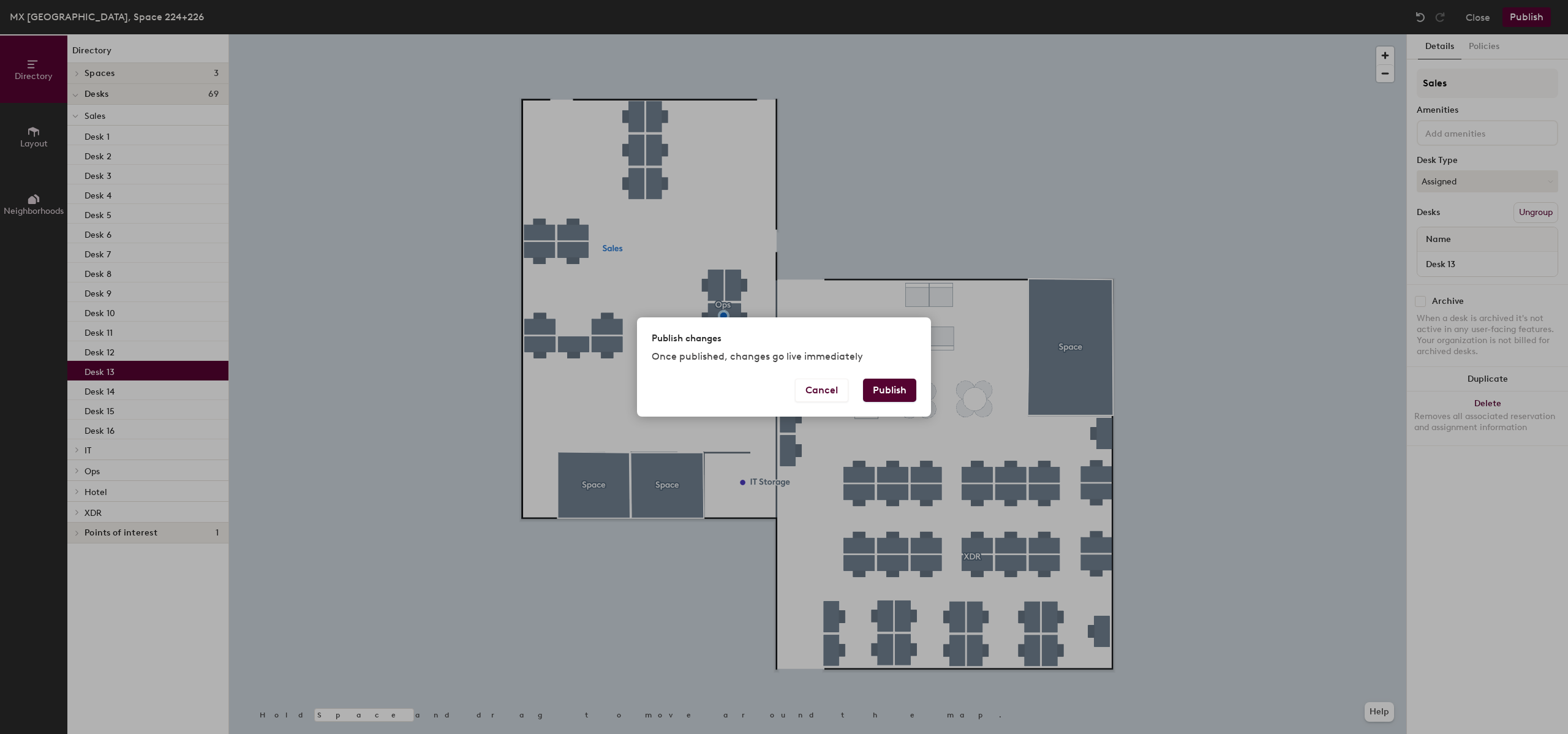
click at [897, 393] on button "Publish" at bounding box center [890, 390] width 54 height 24
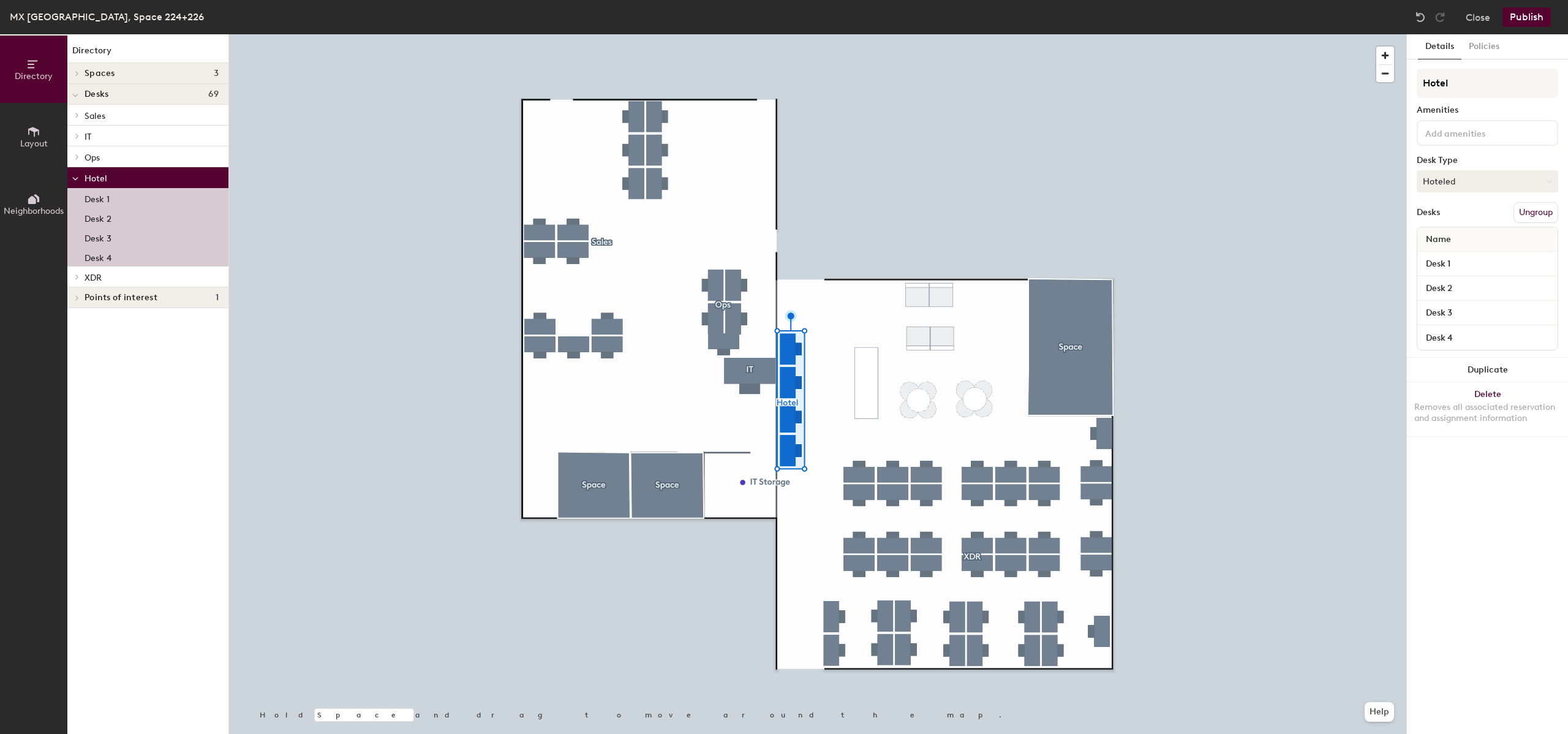
click at [1479, 183] on button "Hoteled" at bounding box center [1488, 181] width 141 height 22
click at [1439, 217] on div "Assigned" at bounding box center [1479, 219] width 123 height 19
click at [1493, 85] on input "Hotel" at bounding box center [1488, 84] width 141 height 29
click at [1516, 23] on button "Publish" at bounding box center [1527, 17] width 49 height 19
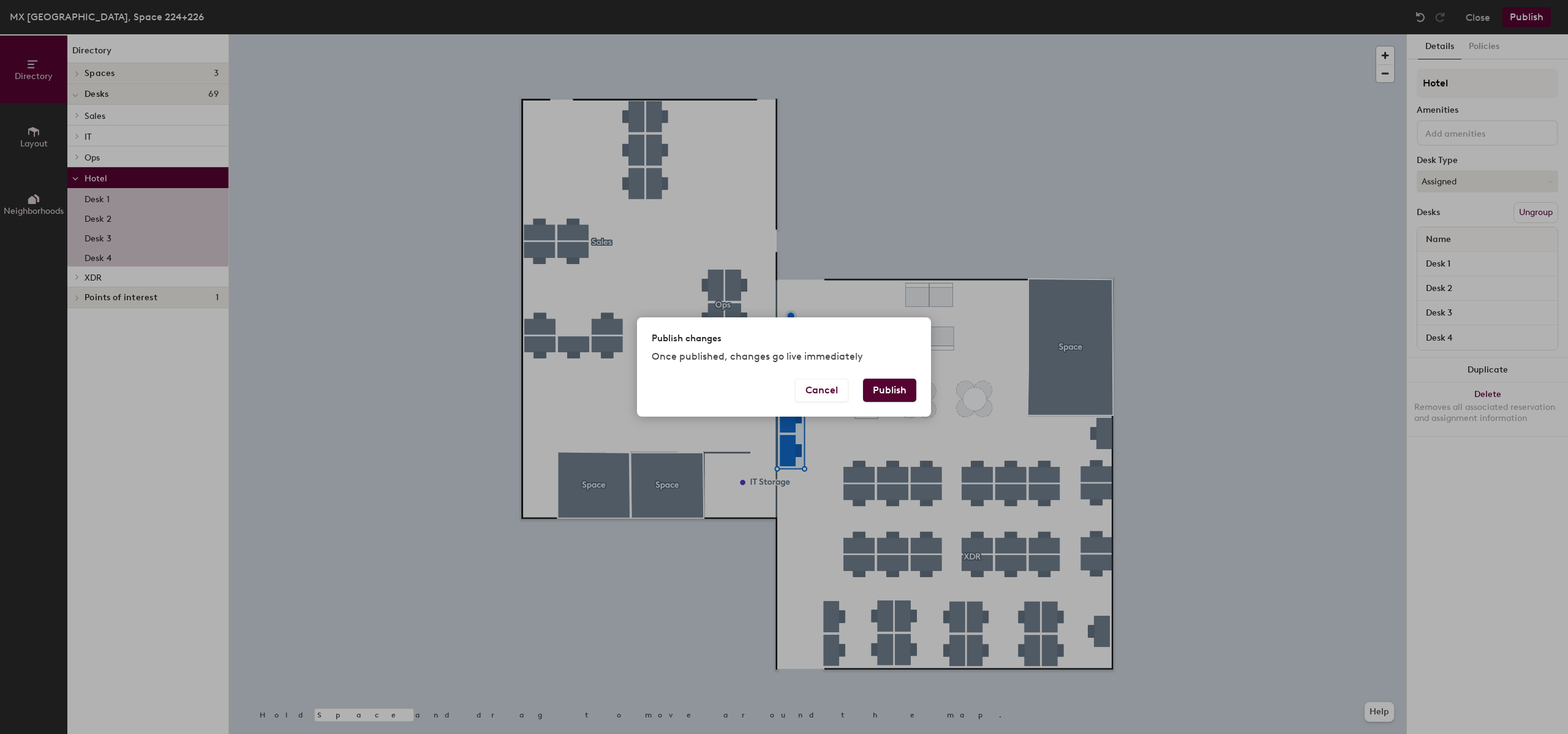
click at [888, 386] on button "Publish" at bounding box center [890, 390] width 54 height 24
